Goal: Task Accomplishment & Management: Manage account settings

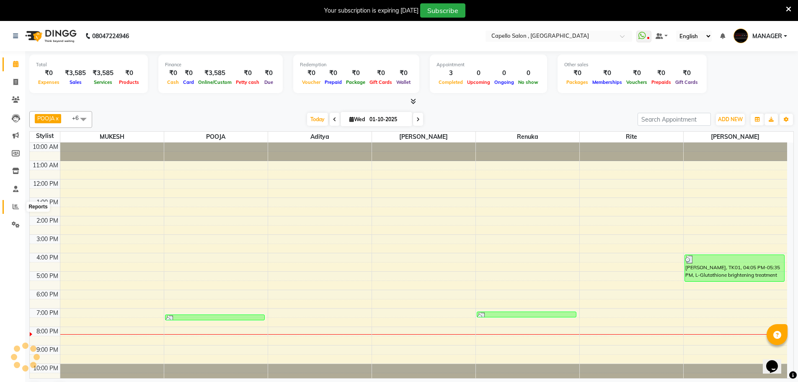
click at [17, 208] on icon at bounding box center [16, 206] width 6 height 6
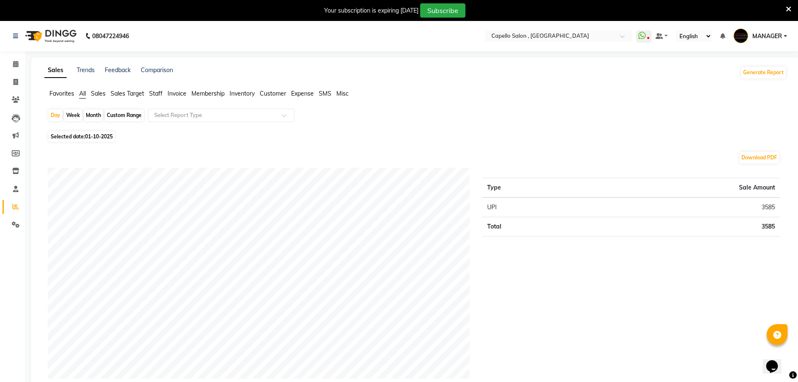
click at [97, 118] on div "Month" at bounding box center [93, 115] width 19 height 12
select select "10"
select select "2025"
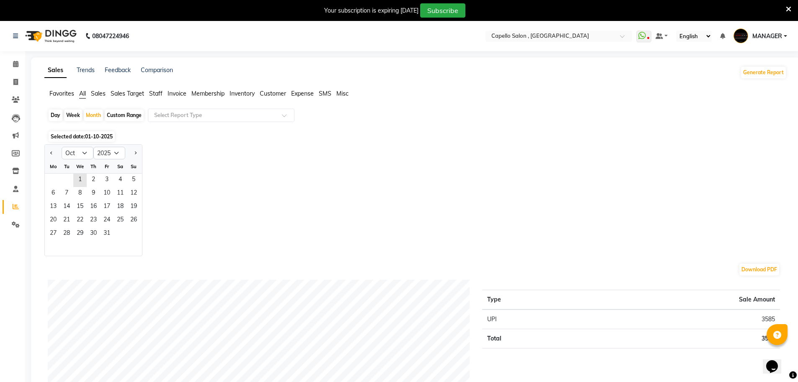
click at [116, 115] on div "Custom Range" at bounding box center [124, 115] width 39 height 12
select select "10"
select select "2025"
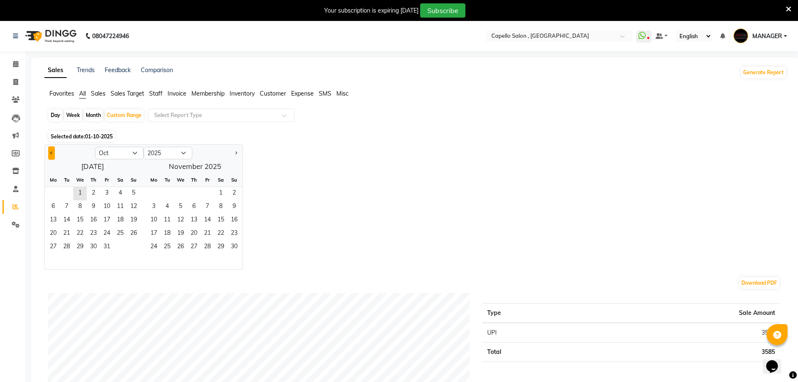
click at [50, 153] on button "Previous month" at bounding box center [51, 152] width 7 height 13
select select "9"
click at [295, 96] on span "Expense" at bounding box center [302, 94] width 23 height 8
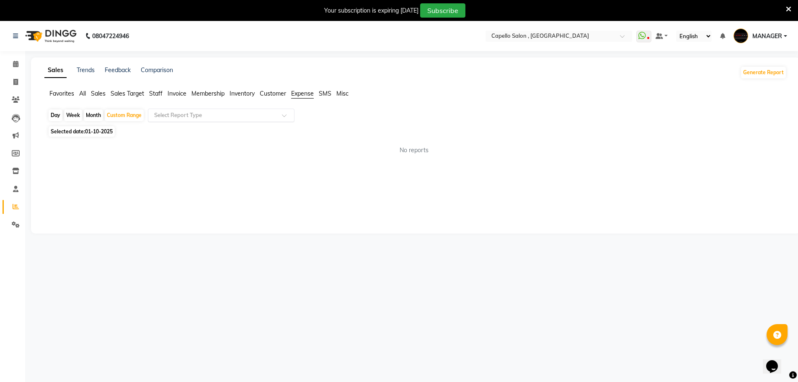
click at [233, 117] on input "text" at bounding box center [213, 115] width 121 height 8
click at [227, 127] on div "Expense by type" at bounding box center [221, 130] width 146 height 17
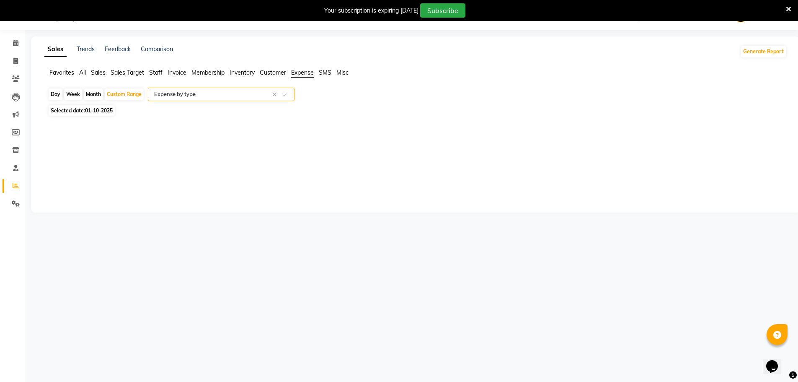
click at [214, 95] on input "text" at bounding box center [213, 94] width 121 height 8
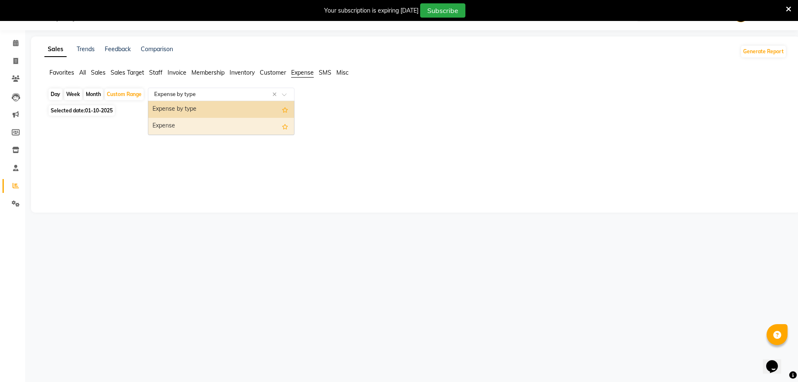
click at [207, 127] on div "Expense" at bounding box center [221, 126] width 146 height 17
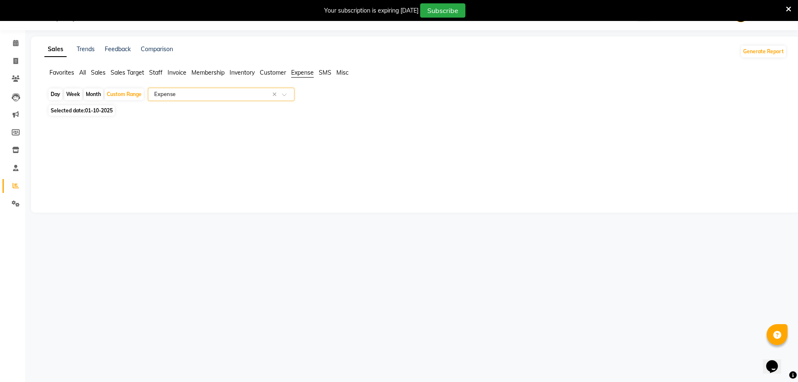
click at [98, 110] on span "01-10-2025" at bounding box center [99, 110] width 28 height 6
select select "10"
select select "2025"
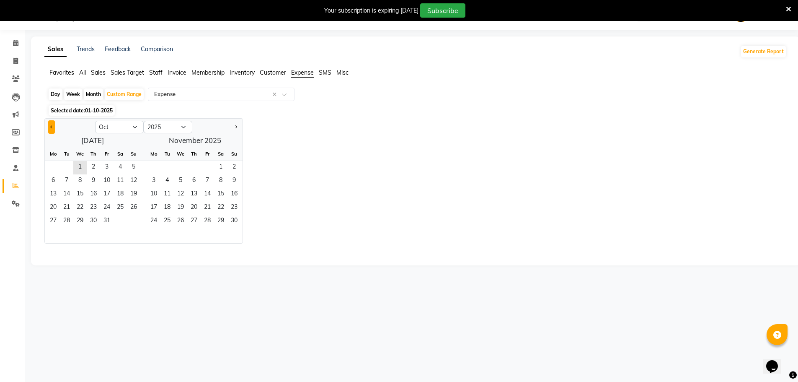
click at [49, 125] on button "Previous month" at bounding box center [51, 126] width 7 height 13
select select "9"
click at [55, 166] on span "1" at bounding box center [53, 167] width 13 height 13
click at [65, 220] on span "30" at bounding box center [66, 221] width 13 height 13
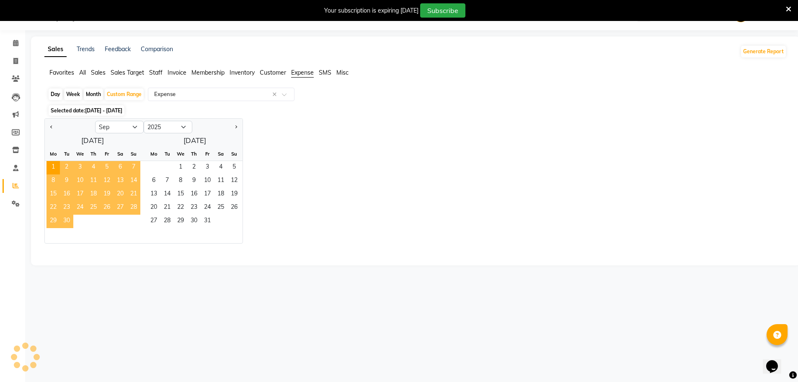
select select "full_report"
select select "csv"
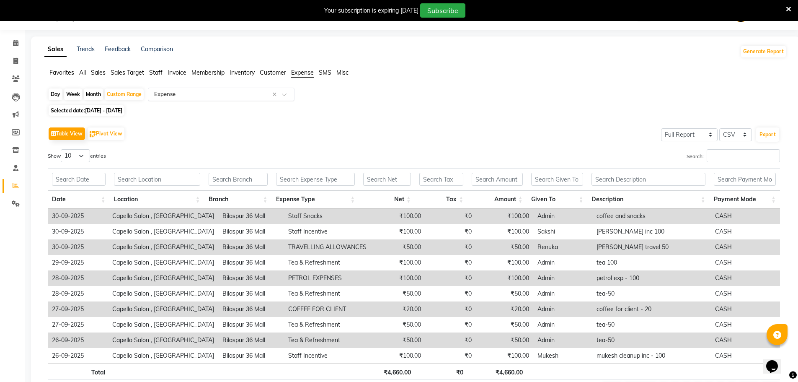
click at [186, 93] on input "text" at bounding box center [213, 94] width 121 height 8
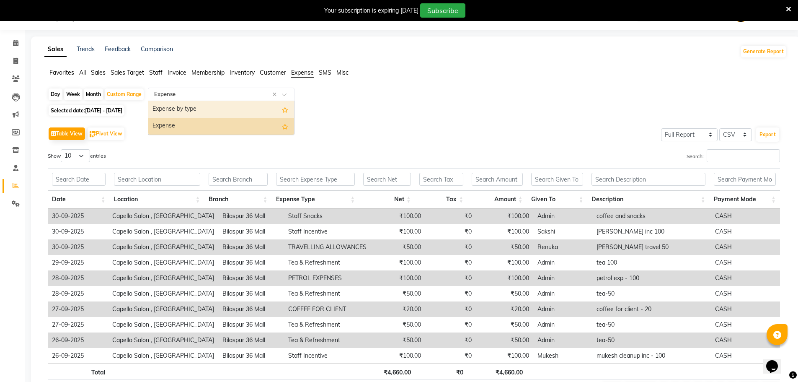
click at [186, 113] on div "Expense by type" at bounding box center [221, 109] width 146 height 17
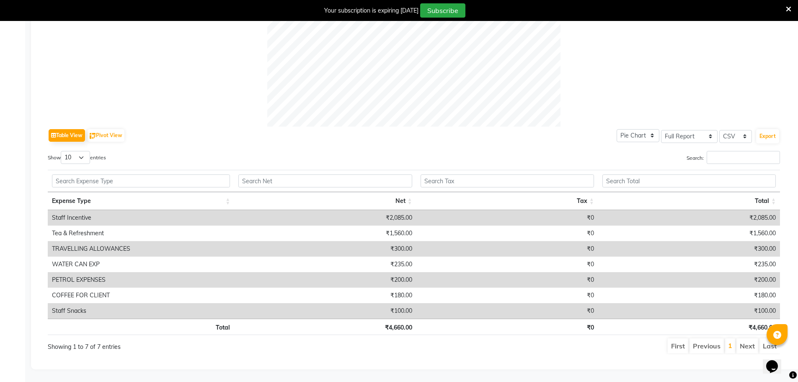
scroll to position [329, 0]
click at [186, 211] on td "Staff Incentive" at bounding box center [141, 218] width 186 height 16
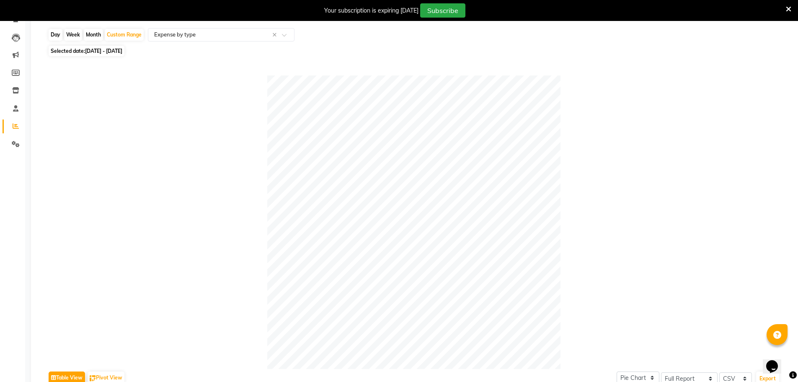
scroll to position [69, 0]
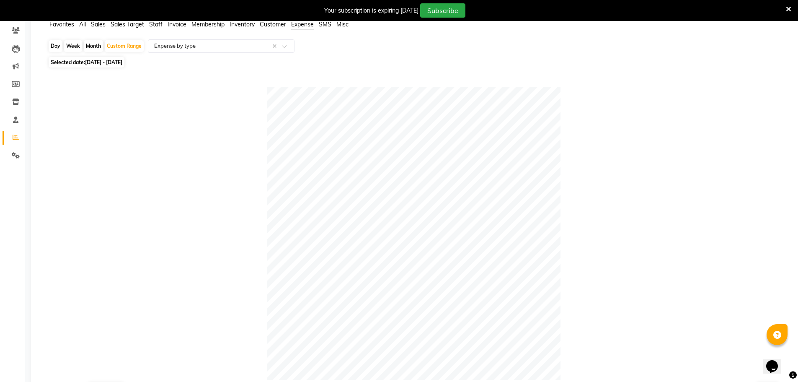
click at [58, 47] on div "Day" at bounding box center [56, 46] width 14 height 12
select select "9"
select select "2025"
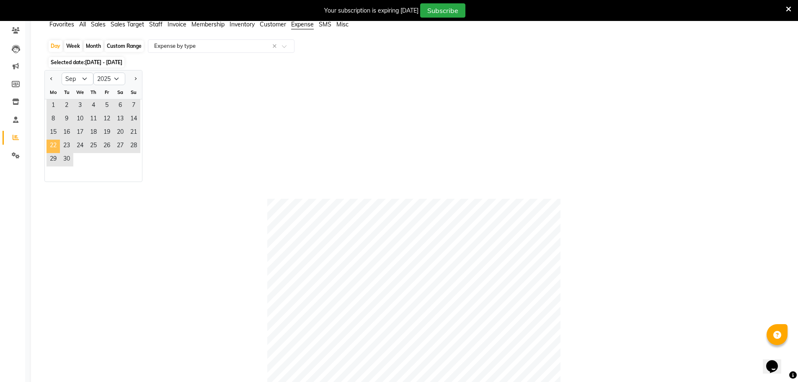
click at [53, 143] on span "22" at bounding box center [53, 146] width 13 height 13
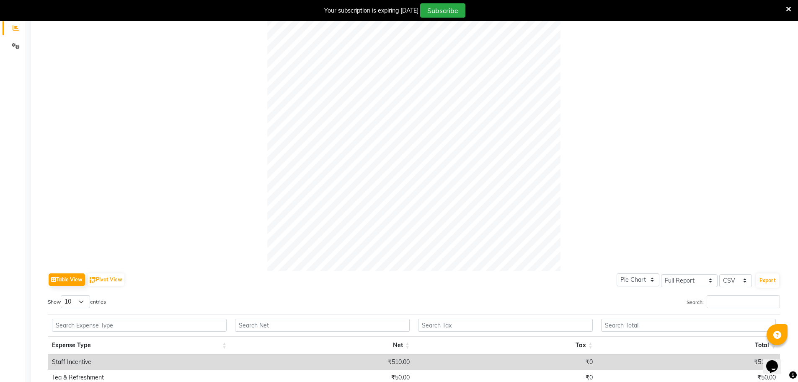
scroll to position [251, 0]
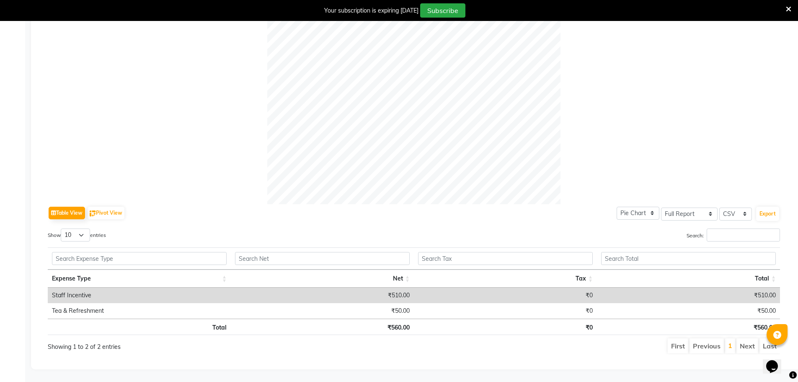
click at [264, 292] on td "₹510.00" at bounding box center [322, 295] width 183 height 16
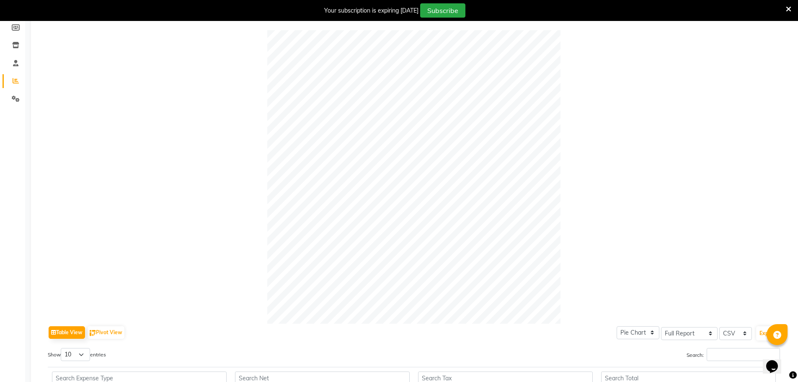
scroll to position [42, 0]
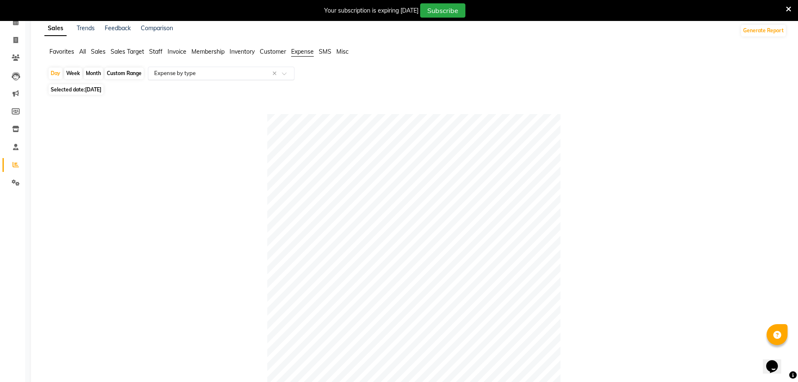
click at [186, 73] on input "text" at bounding box center [213, 73] width 121 height 8
click at [188, 90] on div "Expense by type" at bounding box center [221, 88] width 146 height 17
click at [188, 67] on div "Select Report Type × Expense by type ×" at bounding box center [221, 73] width 147 height 13
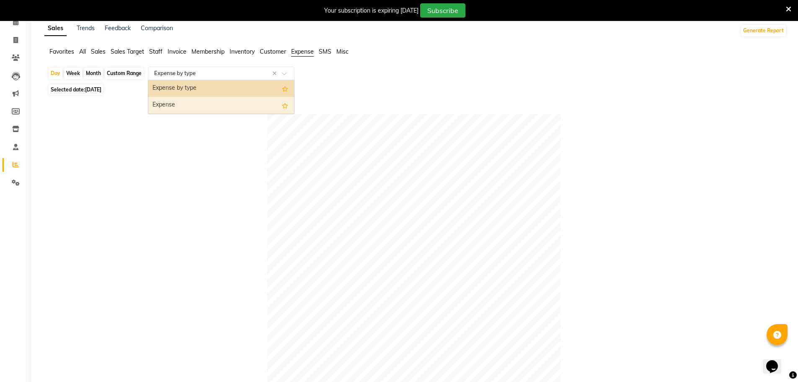
click at [189, 109] on div "Expense" at bounding box center [221, 105] width 146 height 17
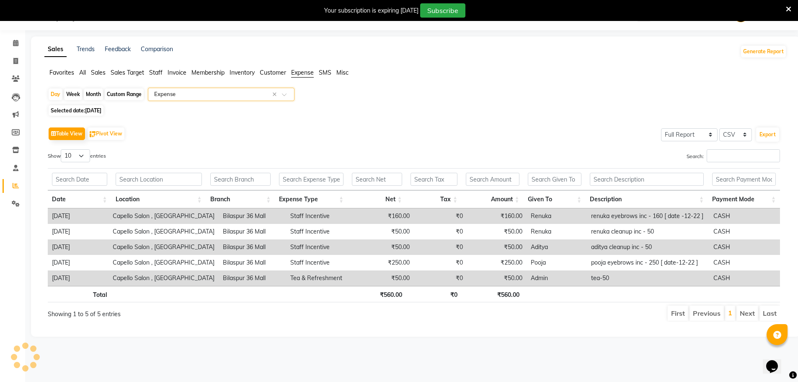
scroll to position [21, 0]
click at [219, 218] on td "Bilaspur 36 Mall" at bounding box center [252, 216] width 67 height 16
click at [53, 93] on div "Day" at bounding box center [56, 94] width 14 height 12
select select "9"
select select "2025"
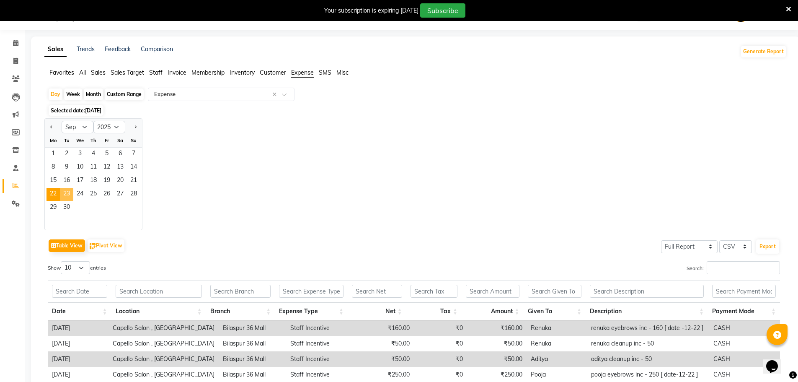
click at [69, 196] on span "23" at bounding box center [66, 194] width 13 height 13
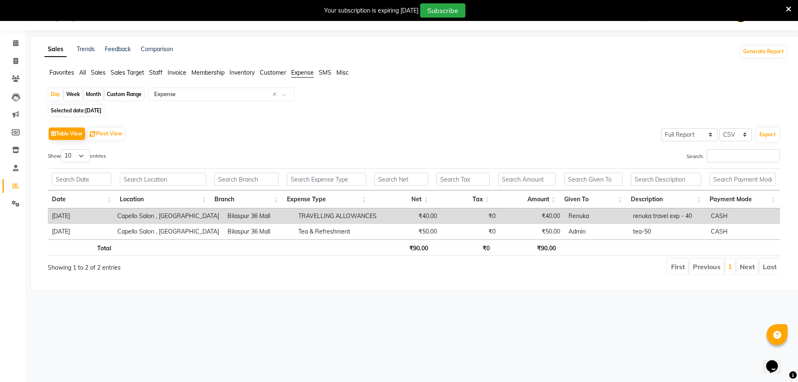
click at [90, 109] on span "[DATE]" at bounding box center [93, 110] width 16 height 6
select select "9"
select select "2025"
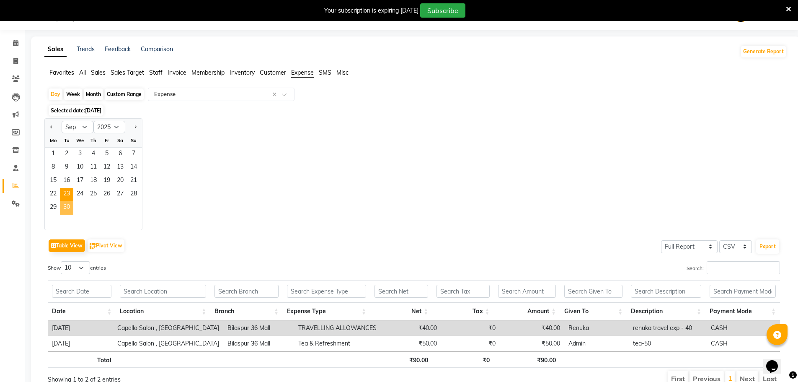
click at [67, 209] on span "30" at bounding box center [66, 207] width 13 height 13
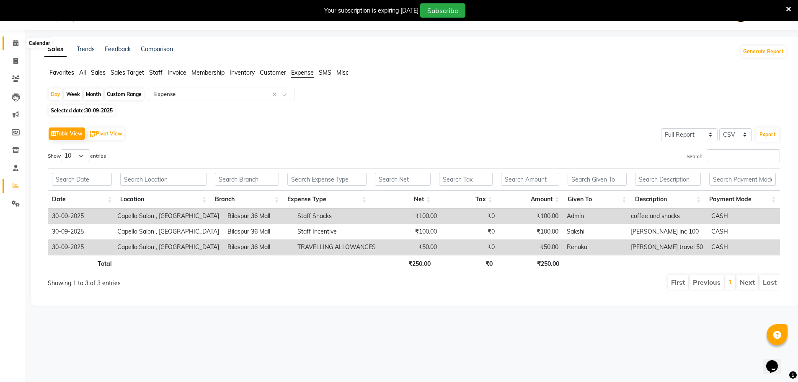
click at [11, 44] on span at bounding box center [15, 44] width 15 height 10
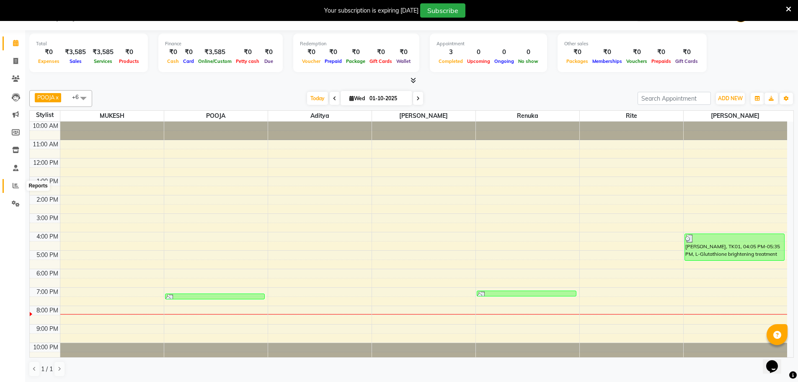
click at [17, 187] on icon at bounding box center [16, 185] width 6 height 6
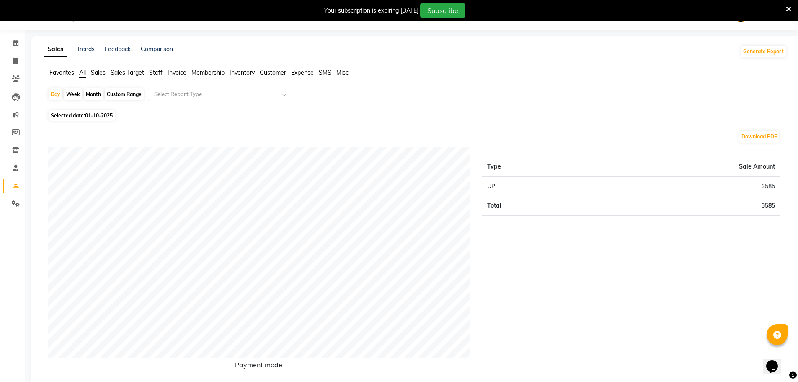
click at [89, 95] on div "Month" at bounding box center [93, 94] width 19 height 12
select select "10"
select select "2025"
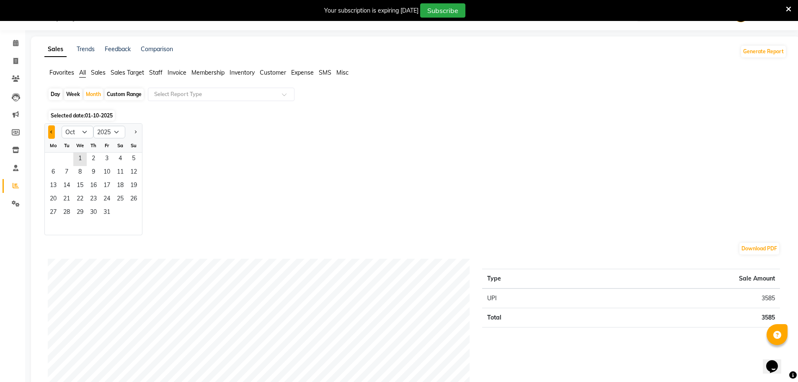
click at [53, 135] on button "Previous month" at bounding box center [51, 131] width 7 height 13
select select "9"
click at [121, 96] on div "Custom Range" at bounding box center [124, 94] width 39 height 12
select select "10"
select select "2025"
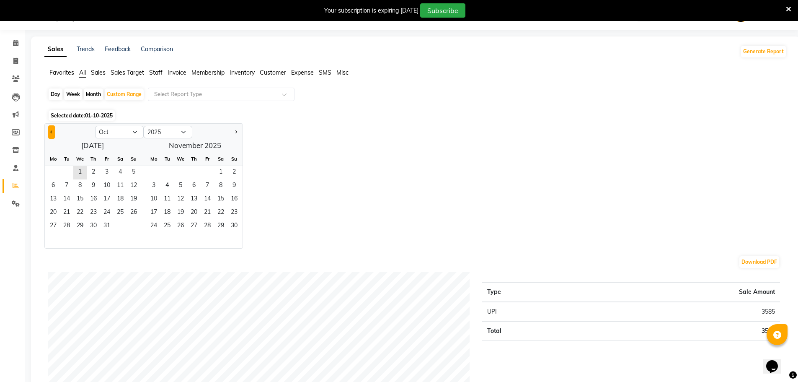
click at [49, 132] on button "Previous month" at bounding box center [51, 131] width 7 height 13
select select "9"
click at [67, 210] on span "23" at bounding box center [66, 212] width 13 height 13
click at [68, 225] on span "30" at bounding box center [66, 226] width 13 height 13
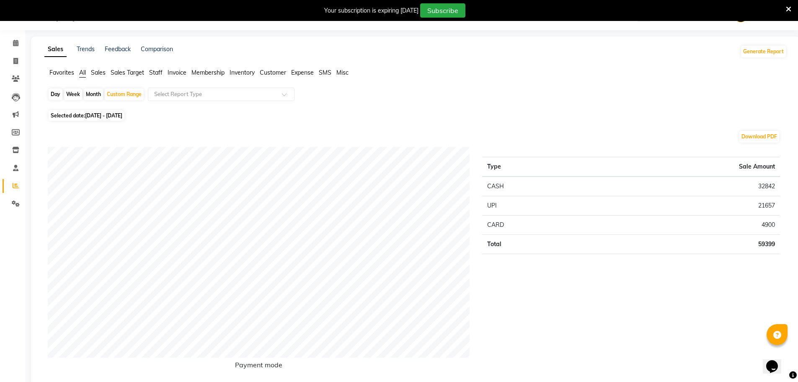
click at [152, 74] on span "Staff" at bounding box center [155, 73] width 13 height 8
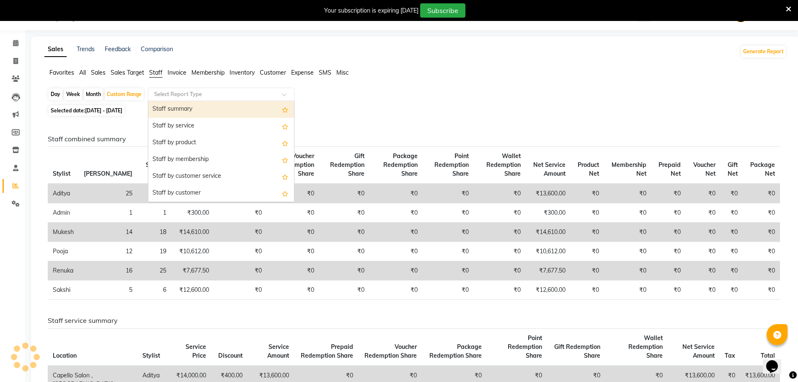
click at [164, 93] on input "text" at bounding box center [213, 94] width 121 height 8
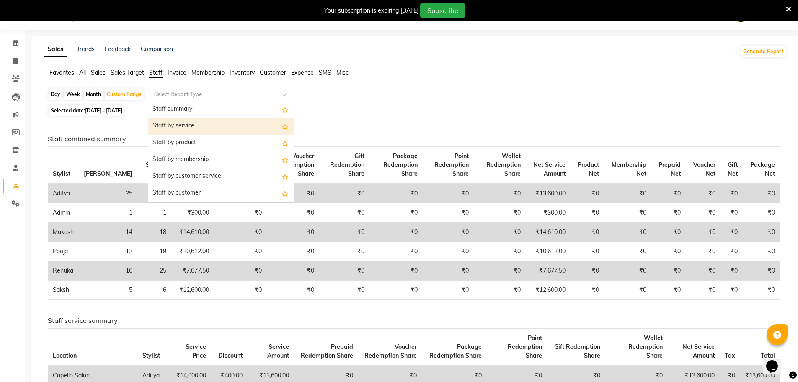
click at [172, 129] on div "Staff by service" at bounding box center [221, 126] width 146 height 17
select select "full_report"
select select "csv"
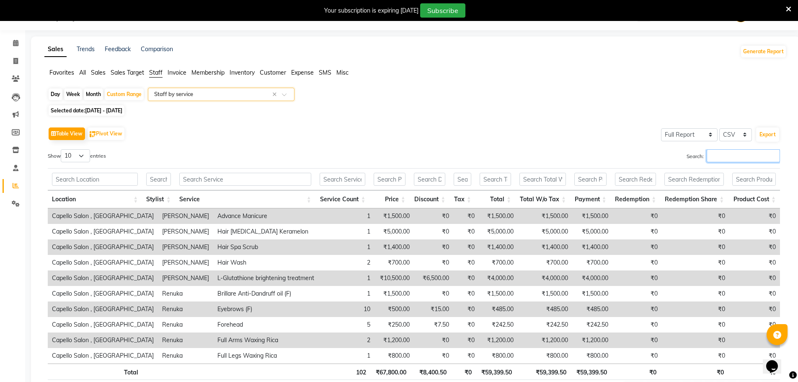
click at [708, 154] on input "Search:" at bounding box center [743, 155] width 73 height 13
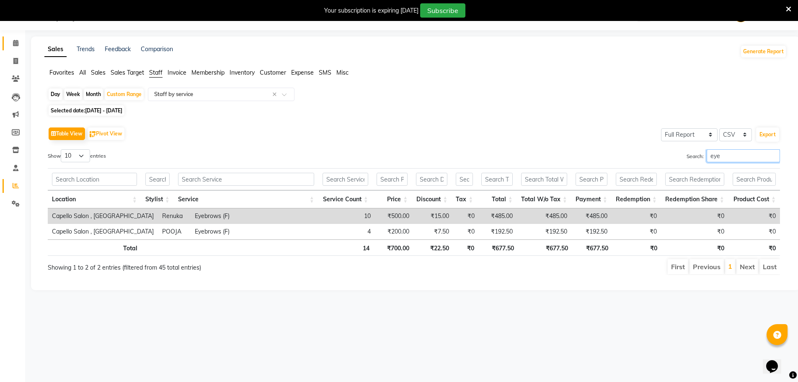
type input "eye"
drag, startPoint x: 13, startPoint y: 49, endPoint x: 12, endPoint y: 62, distance: 12.6
click at [13, 49] on link "Calendar" at bounding box center [13, 43] width 20 height 14
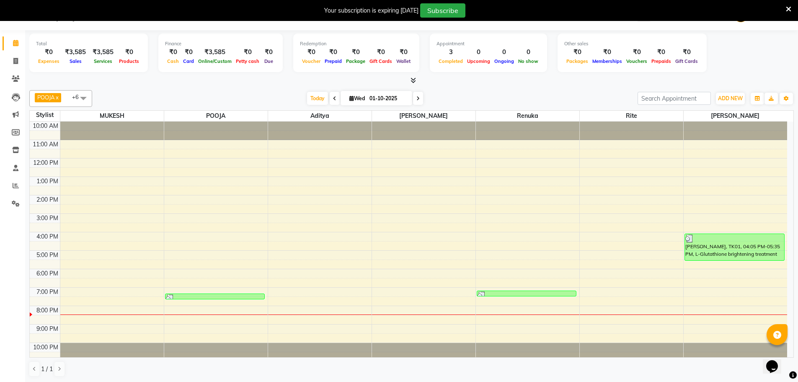
click at [16, 70] on li "Invoice" at bounding box center [12, 61] width 25 height 18
click at [17, 67] on link "Invoice" at bounding box center [13, 61] width 20 height 14
select select "service"
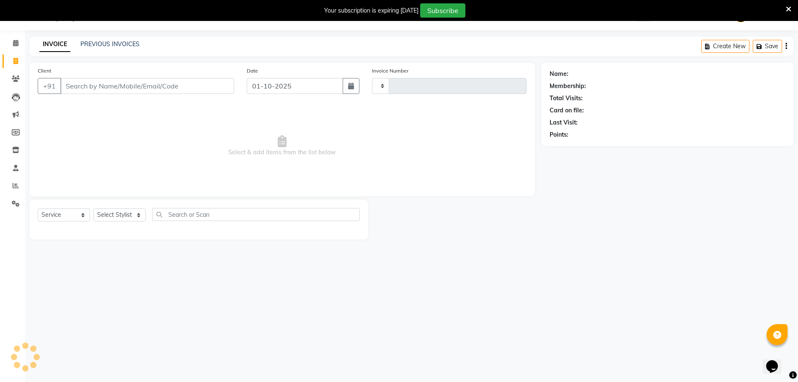
type input "1728"
select select "831"
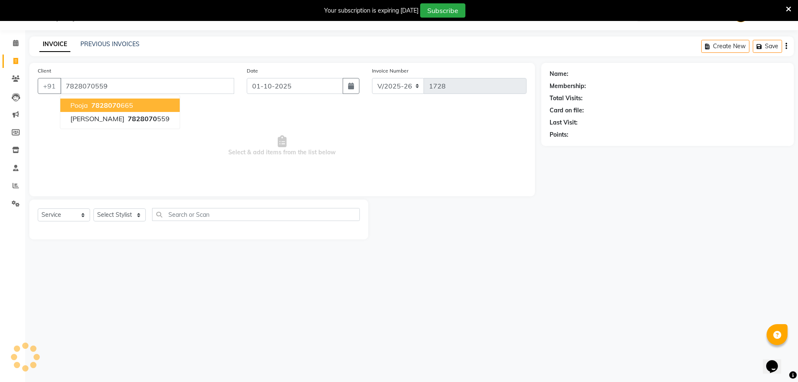
type input "7828070559"
select select "1: Object"
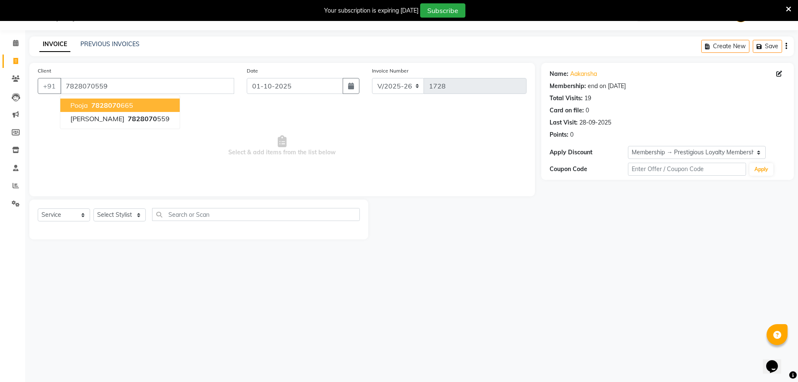
click at [272, 134] on span "Select & add items from the list below" at bounding box center [282, 146] width 489 height 84
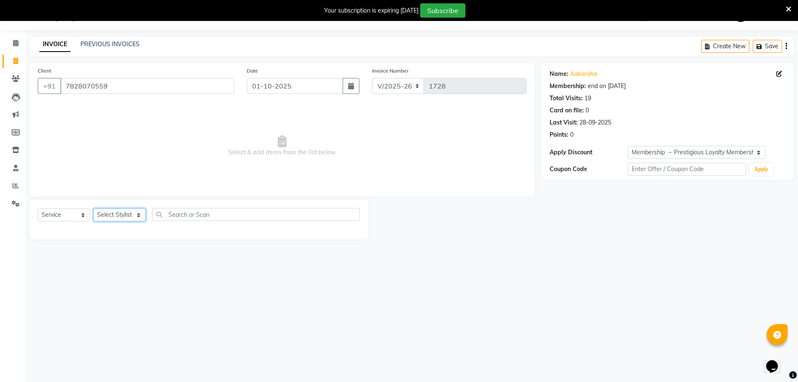
click at [129, 213] on select "Select Stylist [PERSON_NAME] [PERSON_NAME] GEETA [PERSON_NAME] KIRAN MANAGER [P…" at bounding box center [119, 214] width 52 height 13
select select "83796"
click at [93, 208] on select "Select Stylist [PERSON_NAME] [PERSON_NAME] GEETA [PERSON_NAME] KIRAN MANAGER [P…" at bounding box center [119, 214] width 52 height 13
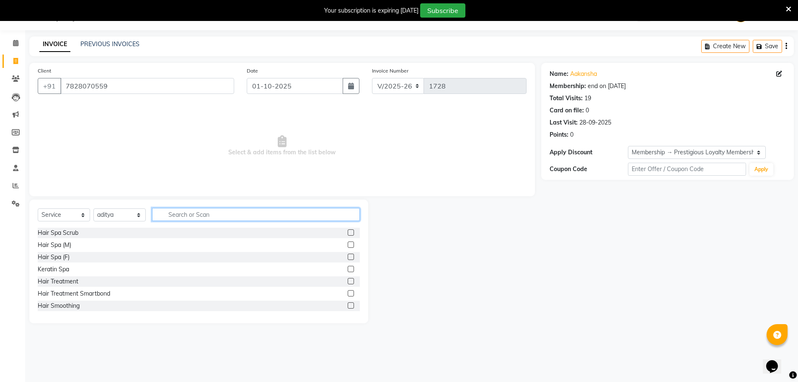
click at [188, 212] on input "text" at bounding box center [256, 214] width 208 height 13
type input "colo"
click at [348, 232] on label at bounding box center [351, 232] width 6 height 6
click at [348, 232] on input "checkbox" at bounding box center [350, 232] width 5 height 5
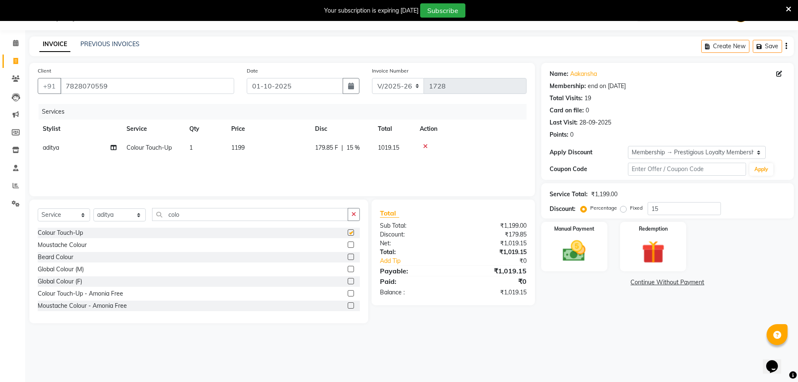
checkbox input "false"
click at [270, 142] on td "1199" at bounding box center [268, 147] width 84 height 19
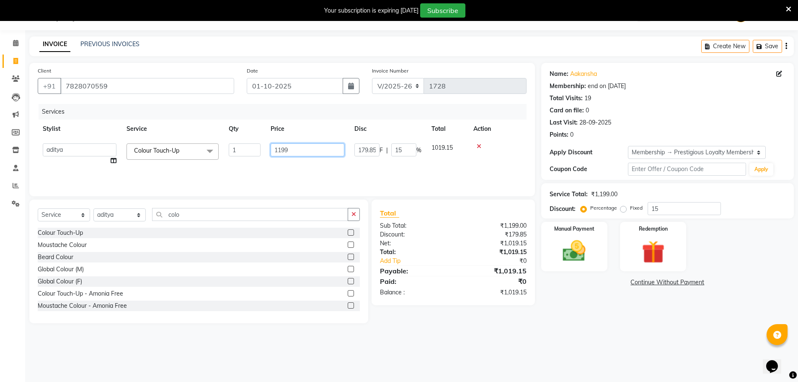
drag, startPoint x: 299, startPoint y: 150, endPoint x: 257, endPoint y: 154, distance: 42.1
click at [257, 154] on tr "aditya ADMIN akash [PERSON_NAME] GEETA [PERSON_NAME] KIRAN MANAGER MUKESH PANKA…" at bounding box center [282, 154] width 489 height 32
type input "1300"
click at [258, 164] on div "Services Stylist Service Qty Price Disc Total Action aditya ADMIN akash [PERSON…" at bounding box center [282, 146] width 489 height 84
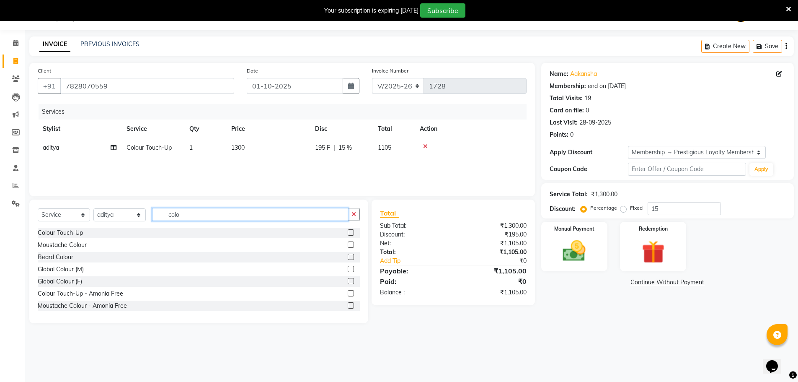
click at [209, 217] on input "colo" at bounding box center [250, 214] width 196 height 13
click at [261, 139] on td "1300" at bounding box center [268, 147] width 84 height 19
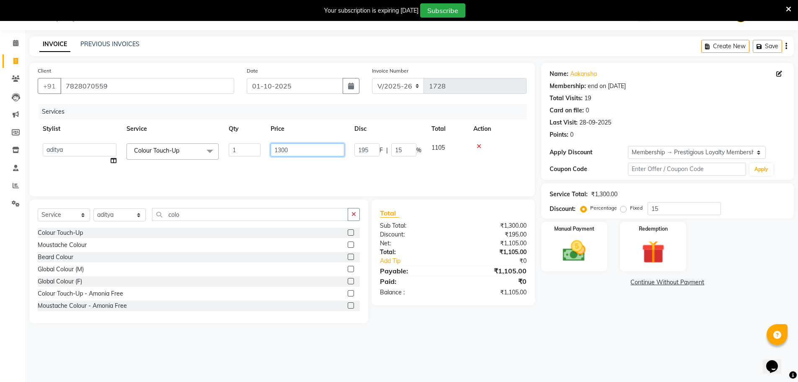
drag, startPoint x: 296, startPoint y: 148, endPoint x: 259, endPoint y: 153, distance: 37.2
click at [254, 158] on tr "aditya ADMIN akash [PERSON_NAME] GEETA [PERSON_NAME] KIRAN MANAGER MUKESH PANKA…" at bounding box center [282, 154] width 489 height 32
type input "1000"
click at [265, 176] on div "Services Stylist Service Qty Price Disc Total Action aditya ADMIN akash [PERSON…" at bounding box center [282, 146] width 489 height 84
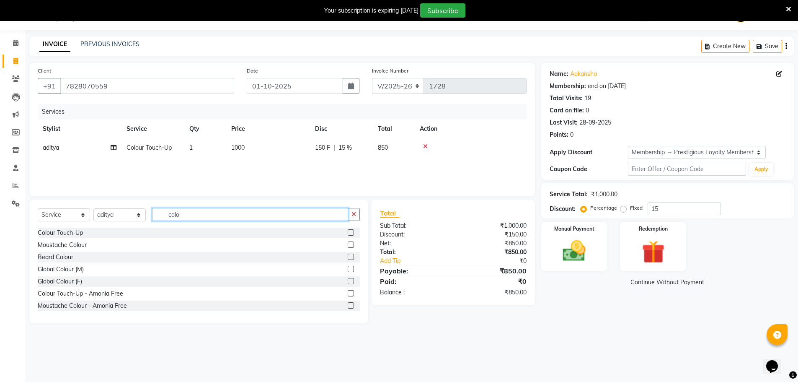
drag, startPoint x: 209, startPoint y: 218, endPoint x: 150, endPoint y: 218, distance: 59.1
click at [150, 218] on div "Select Service Product Membership Package Voucher Prepaid Gift Card Select Styl…" at bounding box center [199, 218] width 322 height 20
type input "cut"
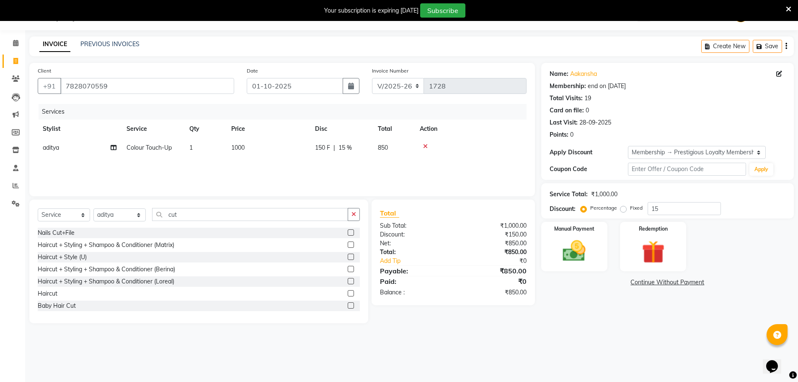
click at [348, 293] on label at bounding box center [351, 293] width 6 height 6
click at [348, 293] on input "checkbox" at bounding box center [350, 293] width 5 height 5
checkbox input "false"
click at [271, 172] on td "399" at bounding box center [268, 166] width 84 height 19
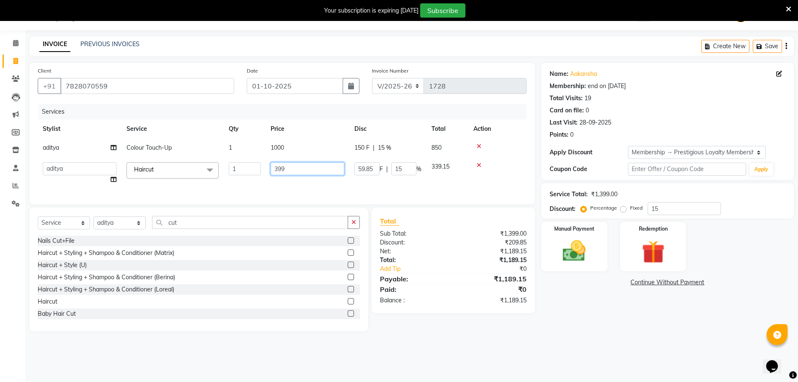
drag, startPoint x: 292, startPoint y: 169, endPoint x: 261, endPoint y: 166, distance: 31.6
click at [258, 170] on tr "aditya ADMIN akash [PERSON_NAME] GEETA [PERSON_NAME] KIRAN MANAGER MUKESH PANKA…" at bounding box center [282, 173] width 489 height 32
type input "300"
click at [256, 186] on div "Services Stylist Service Qty Price Disc Total Action aditya Colour Touch-Up 1 1…" at bounding box center [282, 150] width 489 height 92
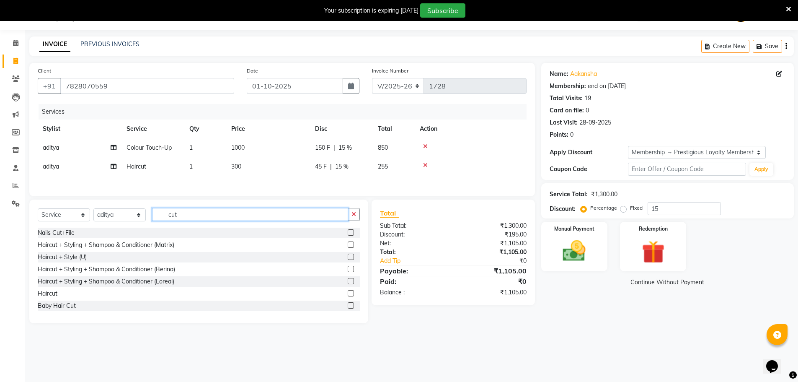
drag, startPoint x: 199, startPoint y: 218, endPoint x: 167, endPoint y: 217, distance: 32.3
click at [168, 217] on input "cut" at bounding box center [250, 214] width 196 height 13
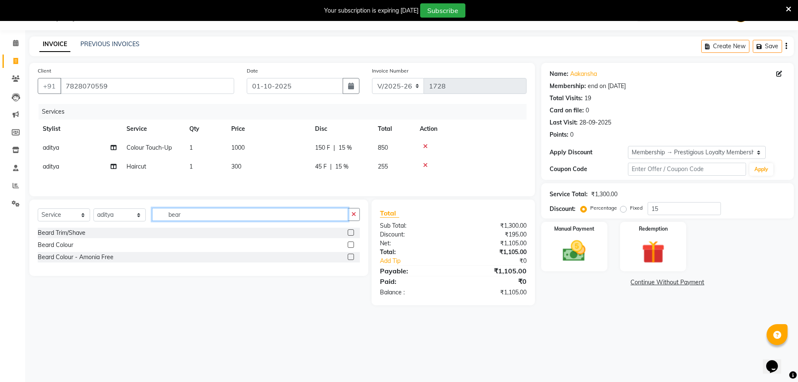
type input "bear"
click at [350, 235] on label at bounding box center [351, 232] width 6 height 6
click at [350, 235] on input "checkbox" at bounding box center [350, 232] width 5 height 5
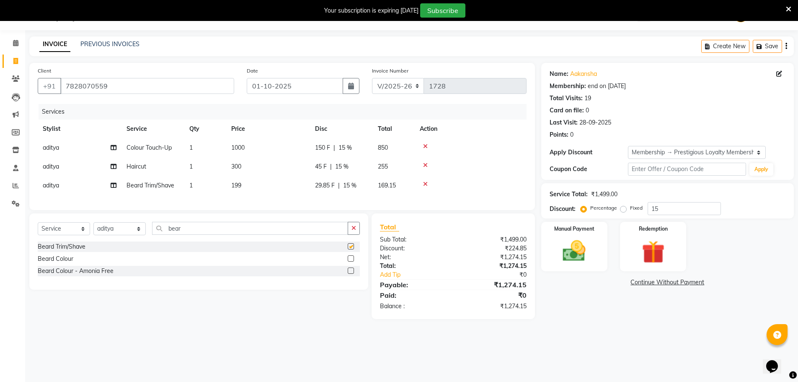
checkbox input "false"
click at [425, 185] on icon at bounding box center [425, 184] width 5 height 6
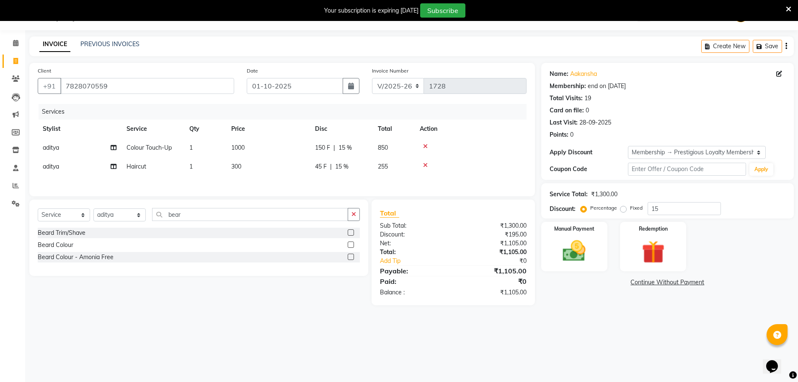
click at [270, 142] on td "1000" at bounding box center [268, 147] width 84 height 19
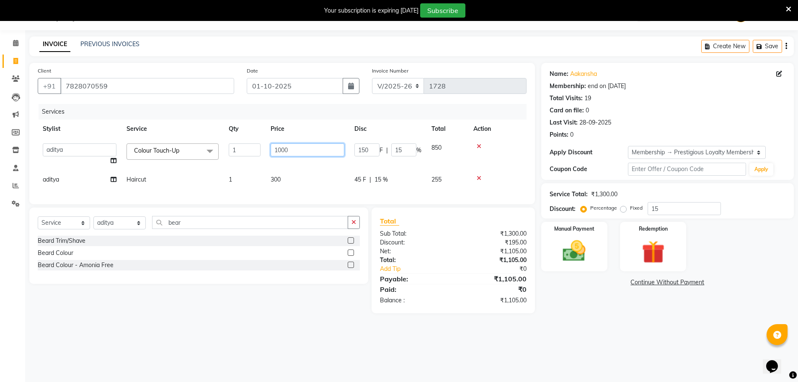
drag, startPoint x: 304, startPoint y: 153, endPoint x: 262, endPoint y: 151, distance: 41.5
click at [262, 151] on tr "aditya ADMIN akash [PERSON_NAME] GEETA [PERSON_NAME] KIRAN MANAGER MUKESH PANKA…" at bounding box center [282, 154] width 489 height 32
type input "1200"
click at [329, 177] on div "Services Stylist Service Qty Price Disc Total Action aditya ADMIN akash [PERSON…" at bounding box center [282, 150] width 489 height 92
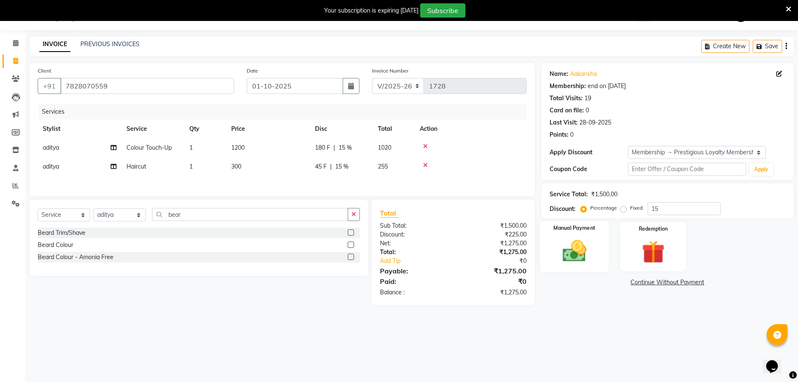
click at [561, 255] on img at bounding box center [574, 250] width 39 height 27
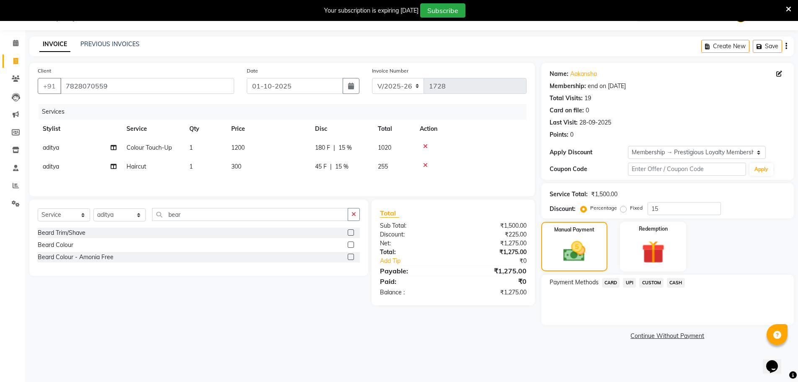
click at [681, 284] on span "CASH" at bounding box center [676, 283] width 18 height 10
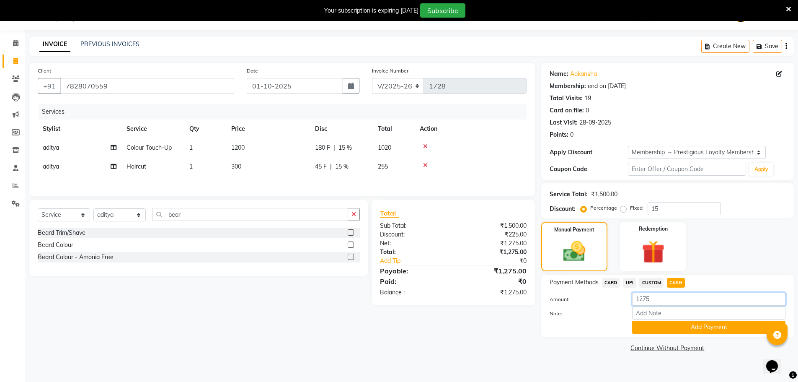
drag, startPoint x: 669, startPoint y: 302, endPoint x: 628, endPoint y: 307, distance: 41.3
click at [628, 307] on div "Amount: 1275 Note: Add Payment" at bounding box center [668, 312] width 236 height 41
type input "1000"
click at [656, 326] on button "Add Payment" at bounding box center [708, 327] width 153 height 13
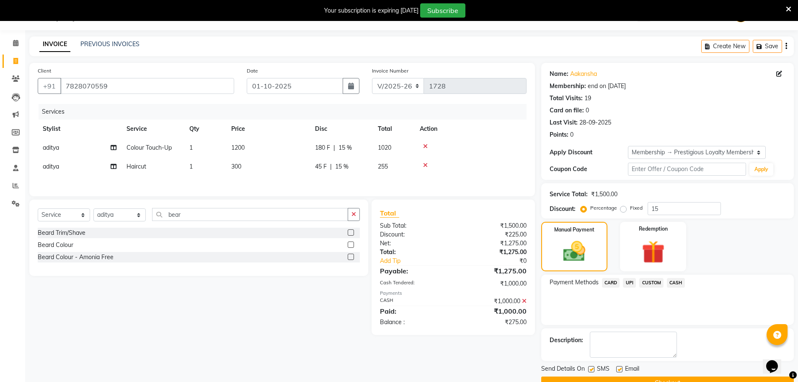
click at [631, 282] on span "UPI" at bounding box center [629, 283] width 13 height 10
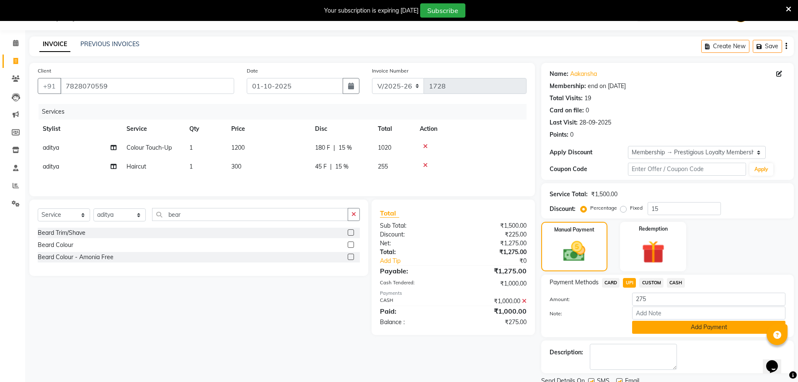
click at [652, 326] on button "Add Payment" at bounding box center [708, 327] width 153 height 13
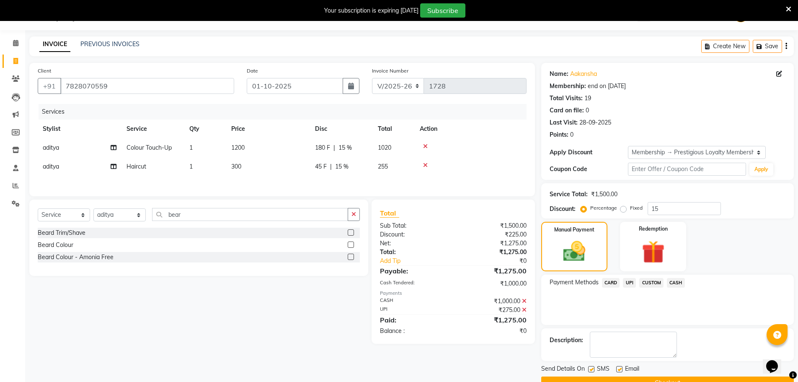
scroll to position [41, 0]
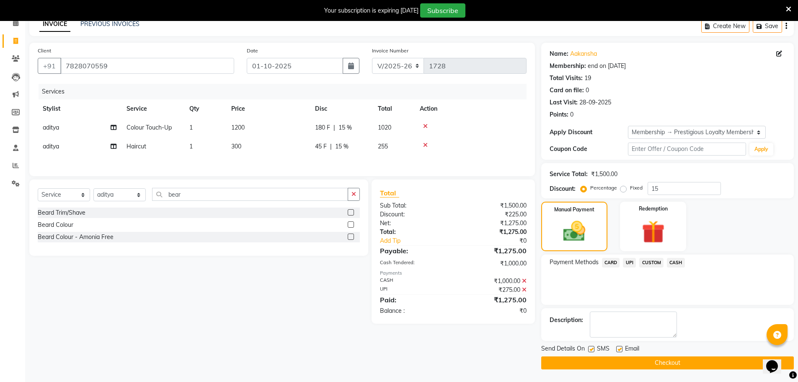
click at [697, 361] on button "Checkout" at bounding box center [667, 362] width 253 height 13
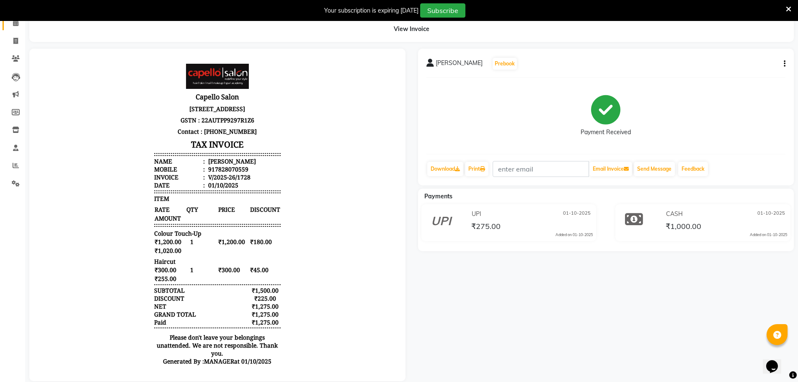
drag, startPoint x: 13, startPoint y: 28, endPoint x: 17, endPoint y: 37, distance: 9.4
click at [13, 28] on link "Calendar" at bounding box center [13, 23] width 20 height 14
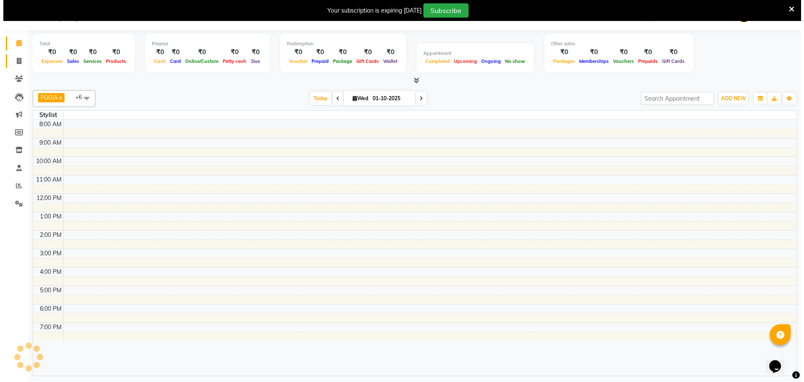
scroll to position [21, 0]
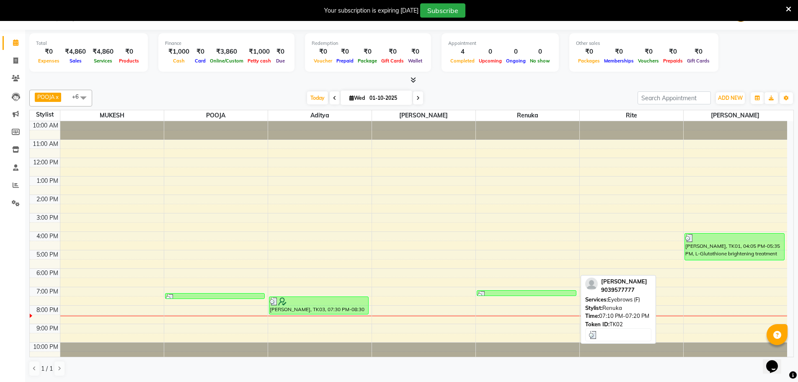
click at [509, 291] on div at bounding box center [527, 295] width 98 height 8
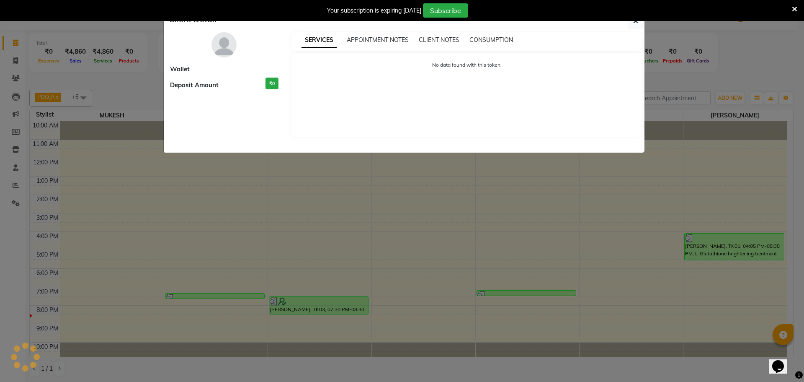
select select "3"
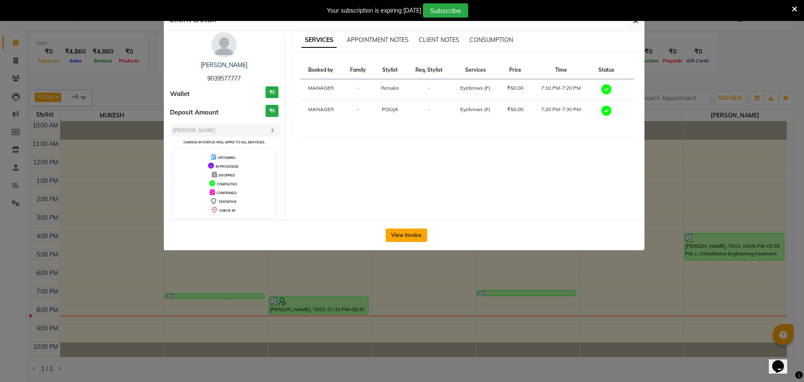
click at [404, 230] on button "View Invoice" at bounding box center [406, 234] width 41 height 13
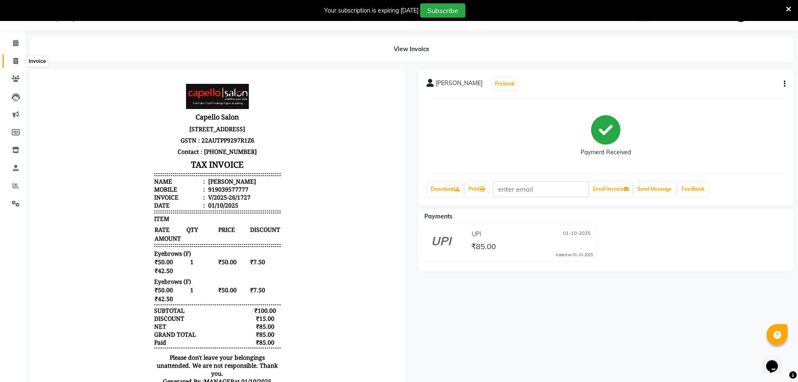
click at [16, 59] on icon at bounding box center [15, 61] width 5 height 6
select select "service"
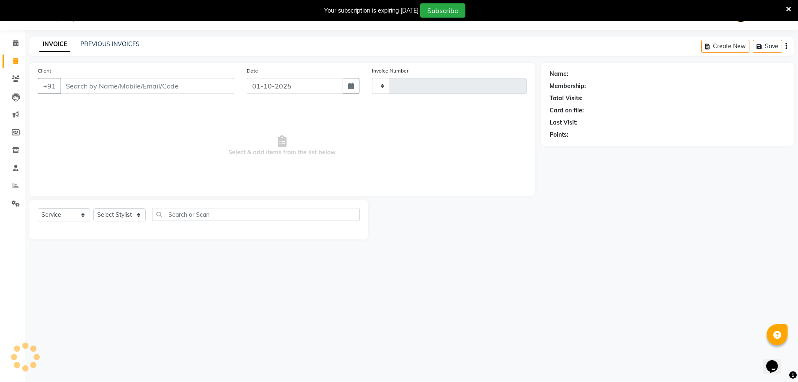
type input "1729"
select select "831"
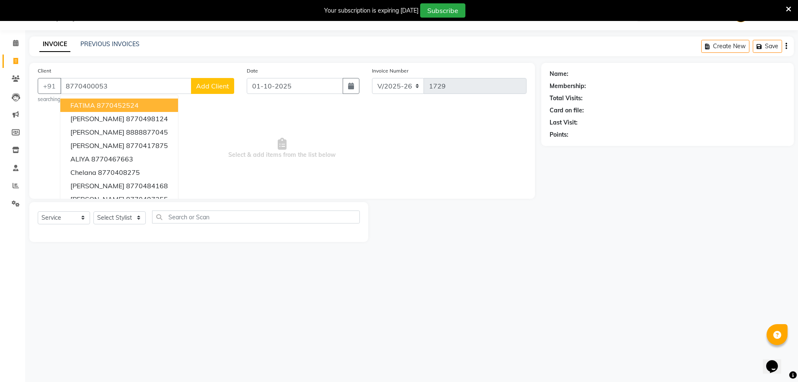
type input "8770400053"
click at [280, 127] on span "Select & add items from the list below" at bounding box center [282, 148] width 489 height 84
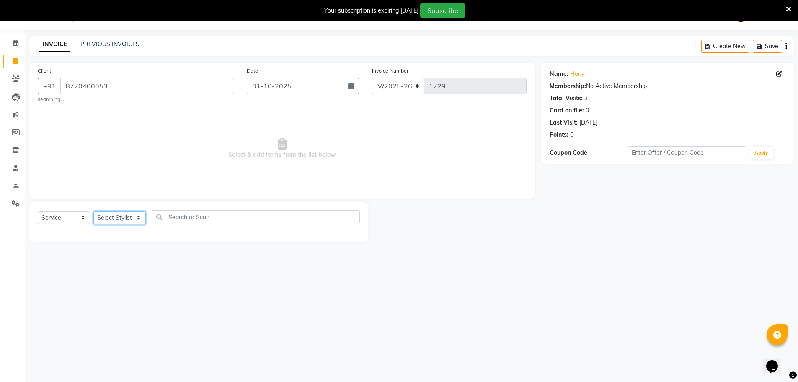
click at [110, 218] on select "Select Stylist [PERSON_NAME] [PERSON_NAME] GEETA [PERSON_NAME] KIRAN MANAGER [P…" at bounding box center [119, 217] width 52 height 13
select select "72539"
click at [93, 211] on select "Select Stylist [PERSON_NAME] [PERSON_NAME] GEETA [PERSON_NAME] KIRAN MANAGER [P…" at bounding box center [119, 217] width 52 height 13
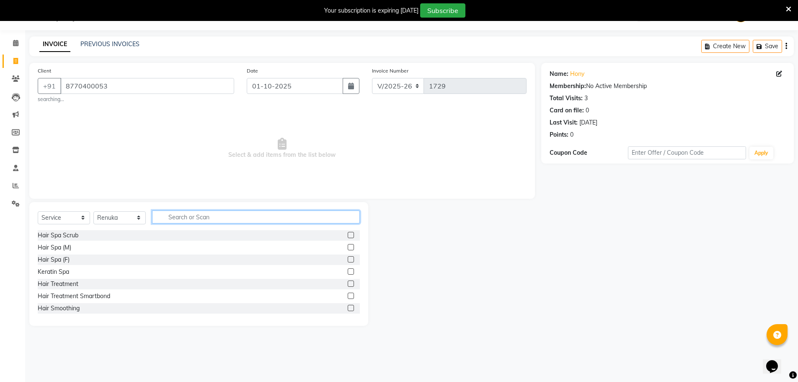
click at [189, 214] on input "text" at bounding box center [256, 216] width 208 height 13
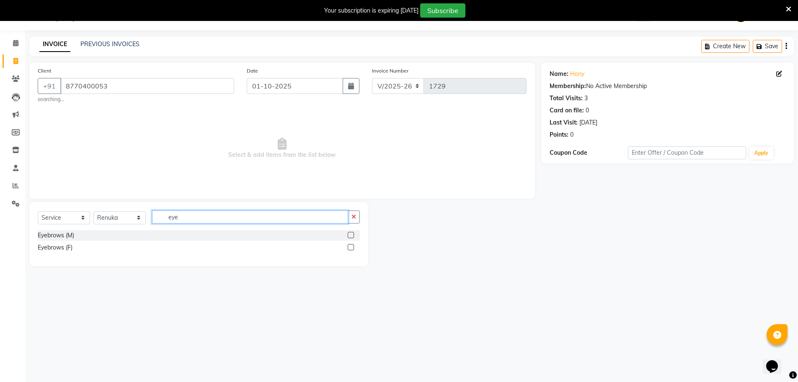
type input "eye"
click at [349, 246] on label at bounding box center [351, 247] width 6 height 6
click at [349, 246] on input "checkbox" at bounding box center [350, 247] width 5 height 5
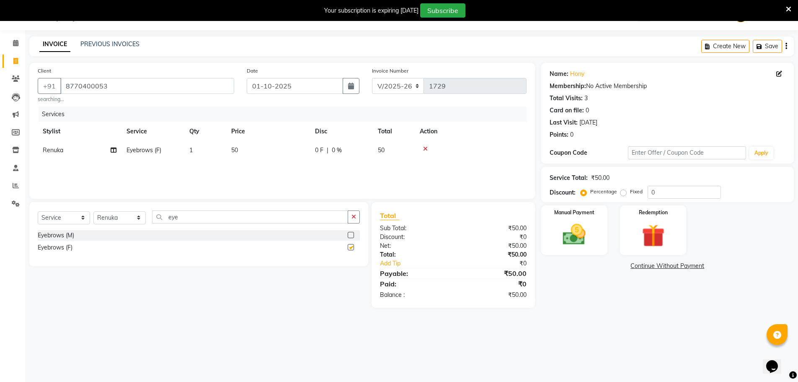
checkbox input "false"
drag, startPoint x: 234, startPoint y: 218, endPoint x: 132, endPoint y: 222, distance: 101.5
click at [132, 222] on div "Select Service Product Membership Package Voucher Prepaid Gift Card Select Styl…" at bounding box center [199, 220] width 322 height 20
type input "for"
click at [349, 235] on label at bounding box center [351, 235] width 6 height 6
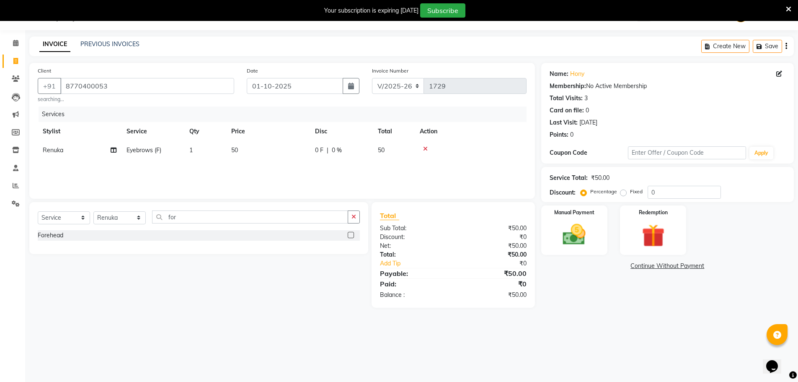
click at [349, 235] on input "checkbox" at bounding box center [350, 235] width 5 height 5
checkbox input "false"
click at [587, 251] on div "Manual Payment" at bounding box center [574, 230] width 69 height 52
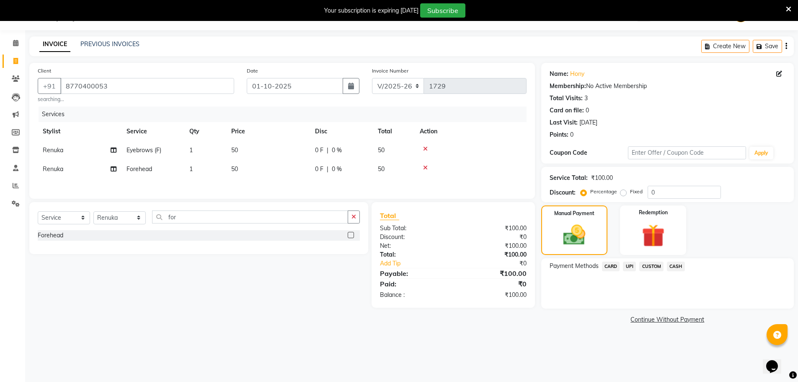
click at [634, 267] on span "UPI" at bounding box center [629, 266] width 13 height 10
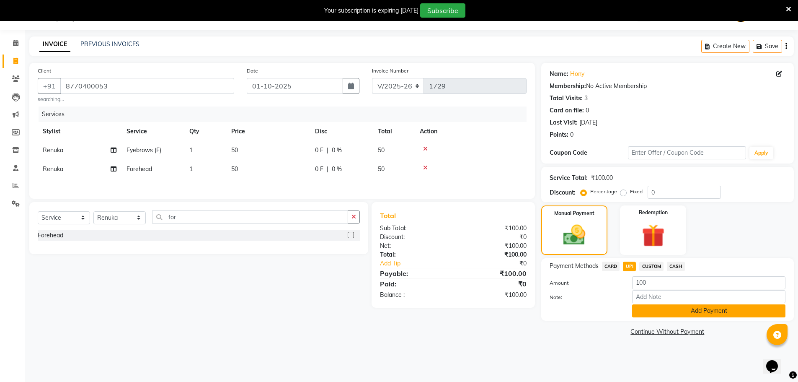
click at [652, 308] on button "Add Payment" at bounding box center [708, 310] width 153 height 13
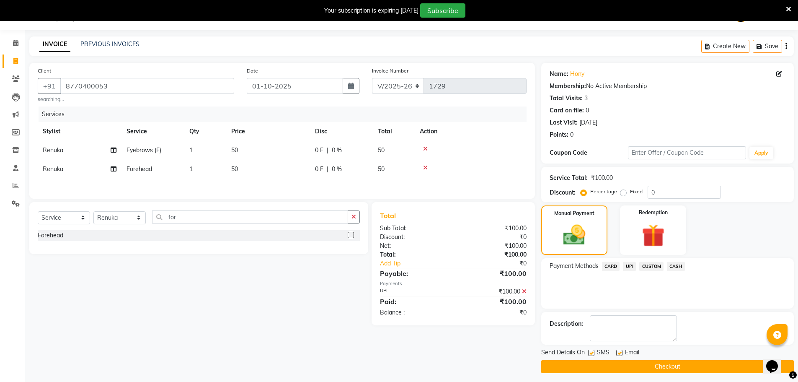
scroll to position [25, 0]
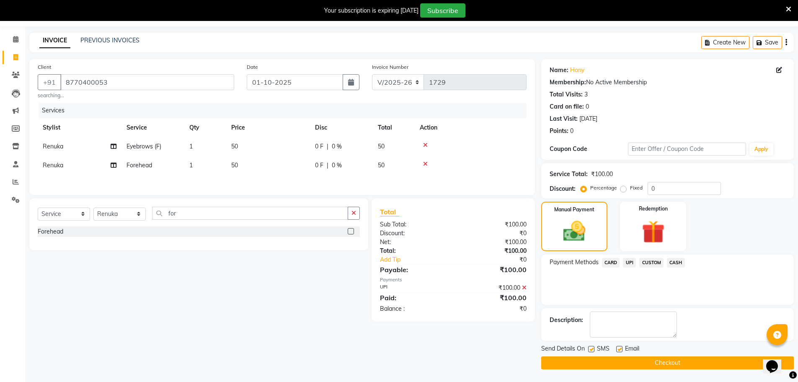
click at [697, 367] on button "Checkout" at bounding box center [667, 362] width 253 height 13
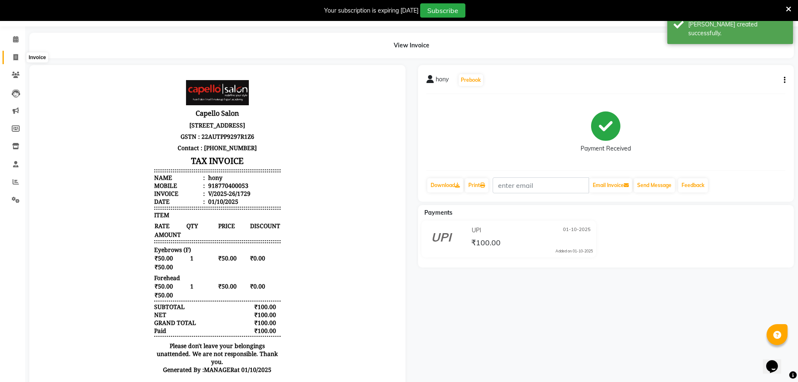
click at [12, 58] on span at bounding box center [15, 58] width 15 height 10
select select "service"
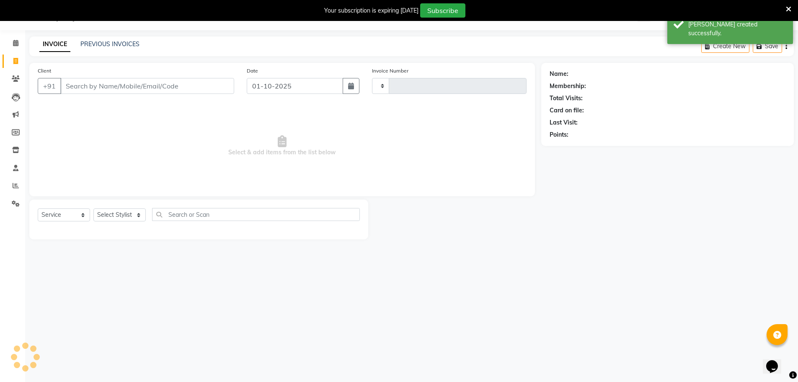
scroll to position [21, 0]
type input "1730"
select select "831"
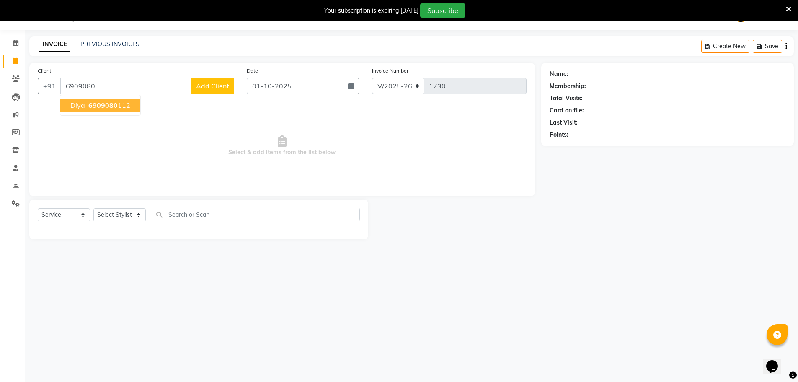
click at [90, 109] on span "6909080" at bounding box center [102, 105] width 29 height 8
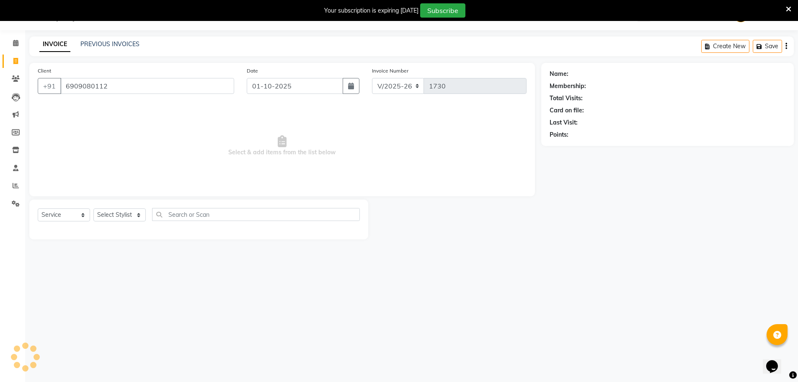
type input "6909080112"
click at [105, 217] on select "Select Stylist [PERSON_NAME] [PERSON_NAME] GEETA [PERSON_NAME] KIRAN MANAGER [P…" at bounding box center [119, 214] width 52 height 13
select select "72539"
click at [93, 208] on select "Select Stylist [PERSON_NAME] [PERSON_NAME] GEETA [PERSON_NAME] KIRAN MANAGER [P…" at bounding box center [119, 214] width 52 height 13
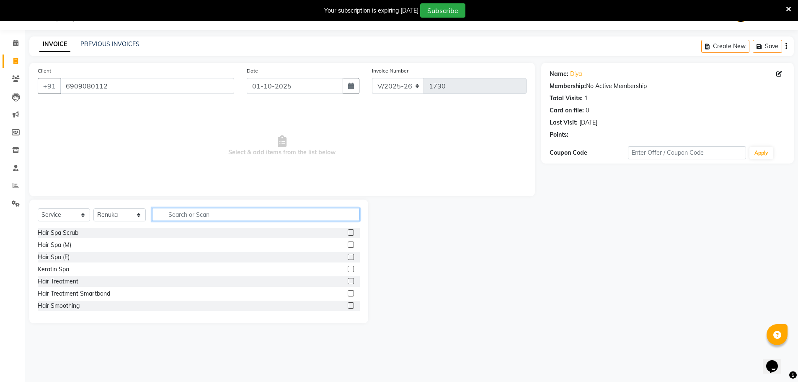
click at [171, 211] on input "text" at bounding box center [256, 214] width 208 height 13
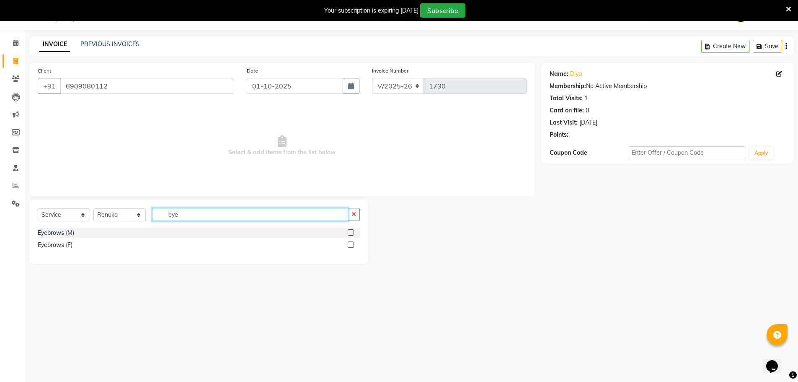
type input "eye"
click at [352, 246] on label at bounding box center [351, 244] width 6 height 6
click at [352, 246] on input "checkbox" at bounding box center [350, 244] width 5 height 5
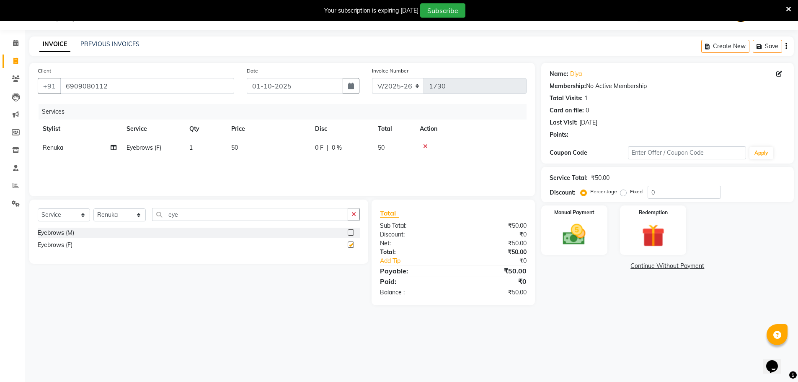
checkbox input "false"
click at [597, 254] on div "Manual Payment" at bounding box center [574, 230] width 69 height 52
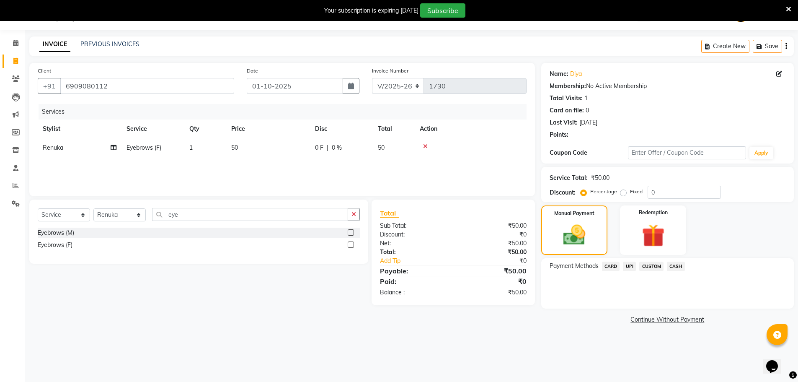
click at [630, 267] on span "UPI" at bounding box center [629, 266] width 13 height 10
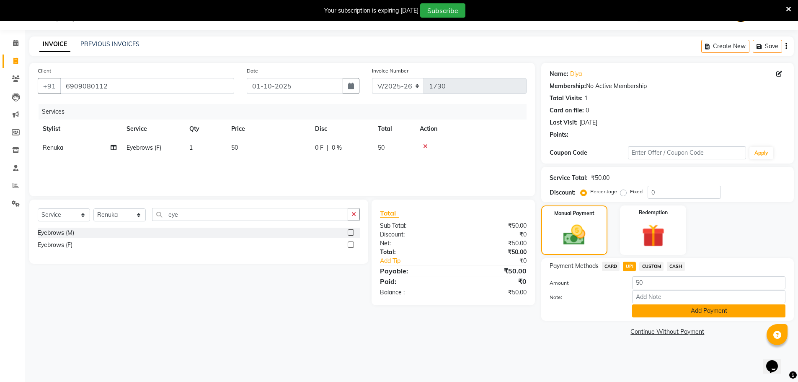
click at [655, 309] on button "Add Payment" at bounding box center [708, 310] width 153 height 13
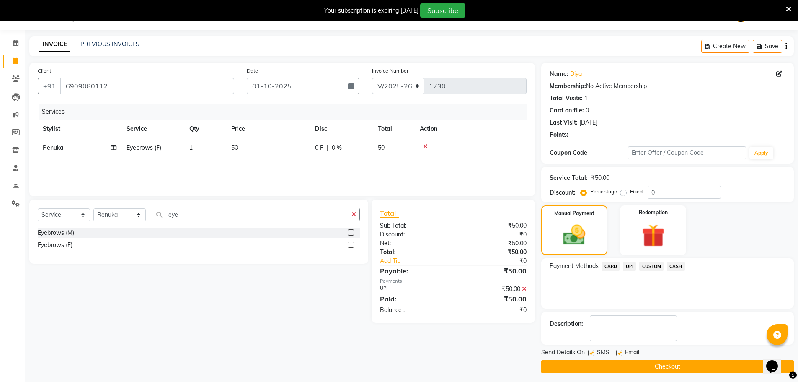
click at [698, 369] on button "Checkout" at bounding box center [667, 366] width 253 height 13
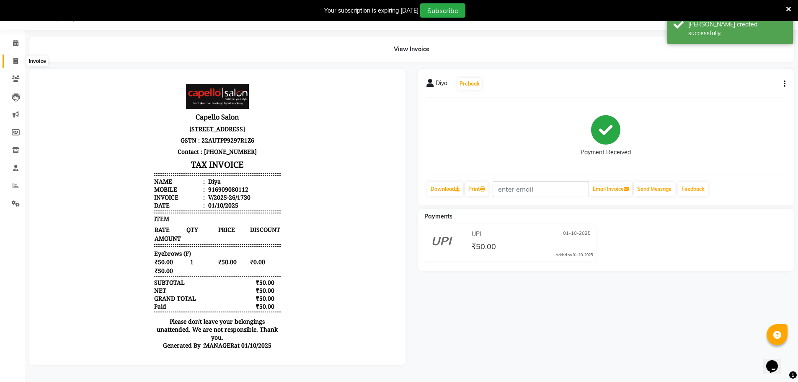
click at [19, 59] on span at bounding box center [15, 62] width 15 height 10
select select "831"
select select "service"
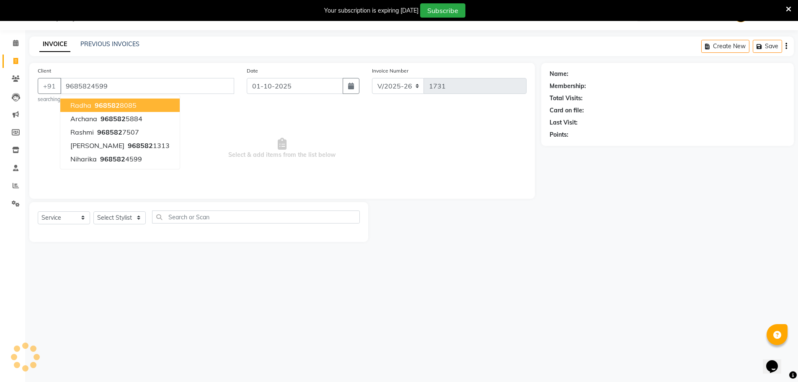
type input "9685824599"
click at [231, 163] on span "Select & add items from the list below" at bounding box center [282, 148] width 489 height 84
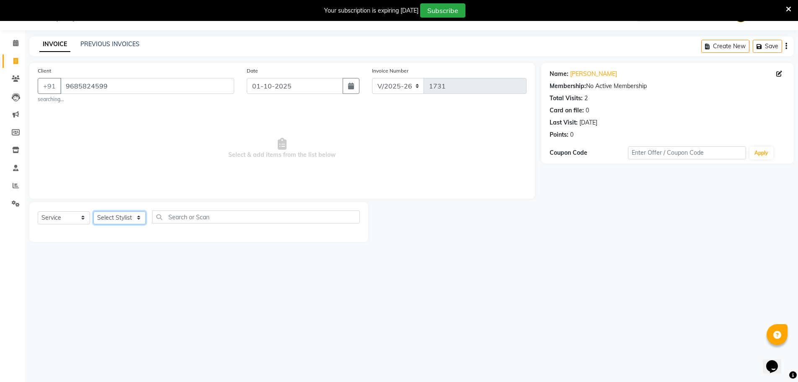
click at [106, 217] on select "Select Stylist [PERSON_NAME] [PERSON_NAME] GEETA [PERSON_NAME] KIRAN MANAGER [P…" at bounding box center [119, 217] width 52 height 13
select select "72539"
click at [93, 211] on select "Select Stylist [PERSON_NAME] [PERSON_NAME] GEETA [PERSON_NAME] KIRAN MANAGER [P…" at bounding box center [119, 217] width 52 height 13
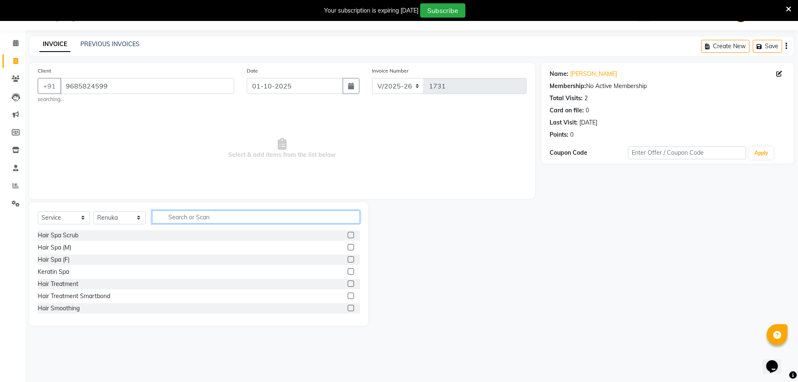
click at [174, 219] on input "text" at bounding box center [256, 216] width 208 height 13
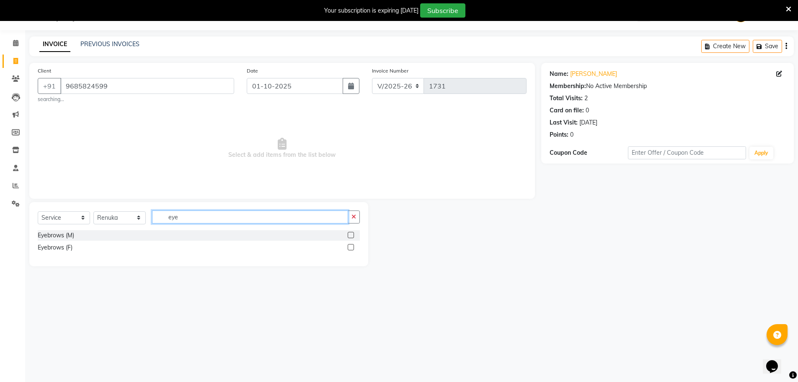
type input "eye"
click at [349, 248] on label at bounding box center [351, 247] width 6 height 6
click at [349, 248] on input "checkbox" at bounding box center [350, 247] width 5 height 5
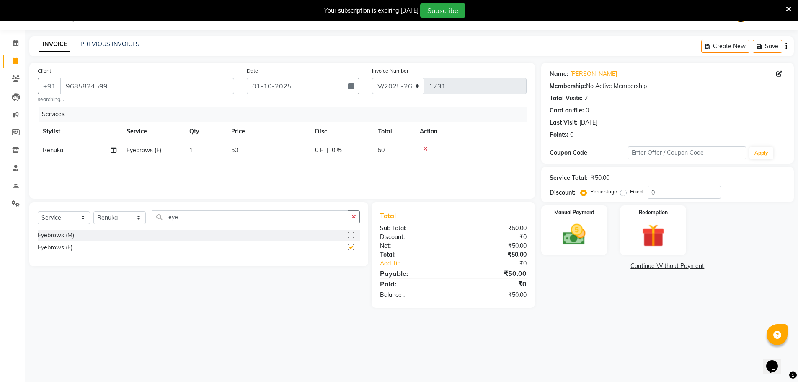
checkbox input "false"
drag, startPoint x: 186, startPoint y: 220, endPoint x: 153, endPoint y: 217, distance: 32.8
click at [153, 217] on input "eye" at bounding box center [250, 216] width 196 height 13
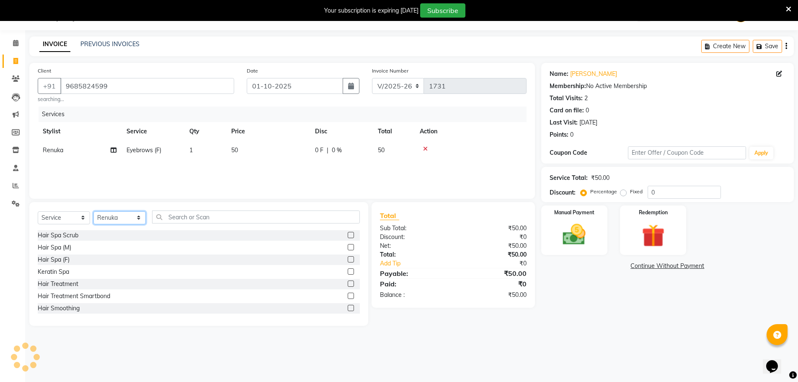
click at [128, 219] on select "Select Stylist [PERSON_NAME] [PERSON_NAME] GEETA [PERSON_NAME] KIRAN MANAGER [P…" at bounding box center [119, 217] width 52 height 13
select select "83796"
click at [93, 211] on select "Select Stylist [PERSON_NAME] [PERSON_NAME] GEETA [PERSON_NAME] KIRAN MANAGER [P…" at bounding box center [119, 217] width 52 height 13
click at [182, 219] on input "text" at bounding box center [256, 216] width 208 height 13
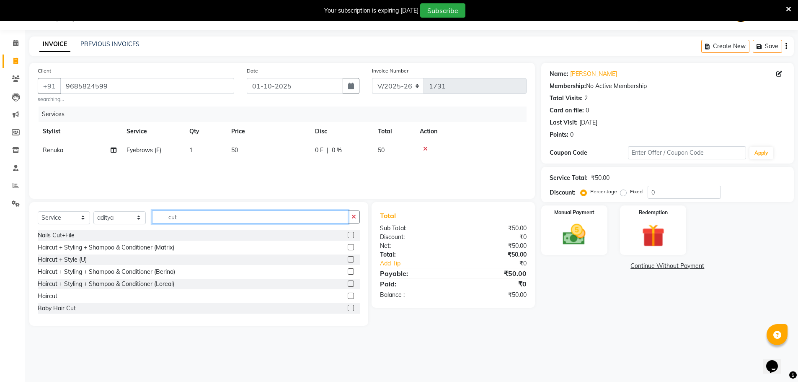
type input "cut"
click at [348, 295] on label at bounding box center [351, 295] width 6 height 6
click at [348, 295] on input "checkbox" at bounding box center [350, 295] width 5 height 5
checkbox input "false"
click at [131, 221] on select "Select Stylist [PERSON_NAME] [PERSON_NAME] GEETA [PERSON_NAME] KIRAN MANAGER [P…" at bounding box center [119, 217] width 52 height 13
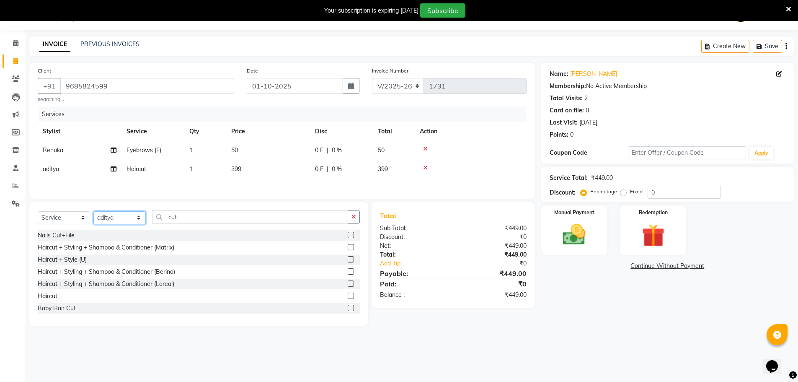
select select "28064"
click at [93, 212] on select "Select Stylist [PERSON_NAME] [PERSON_NAME] GEETA [PERSON_NAME] KIRAN MANAGER [P…" at bounding box center [119, 217] width 52 height 13
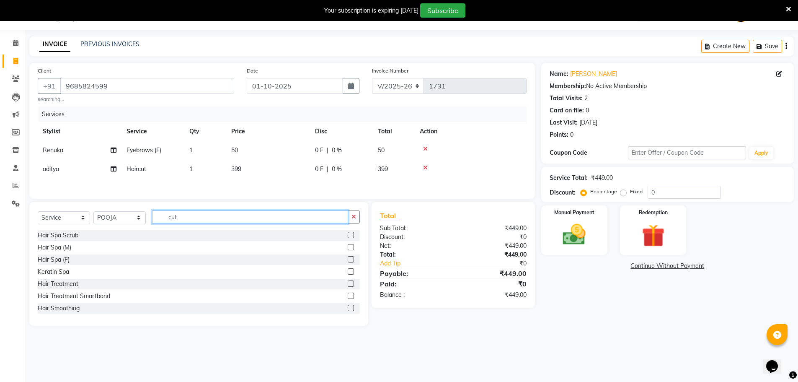
click at [196, 222] on input "cut" at bounding box center [250, 216] width 196 height 13
type input "cut"
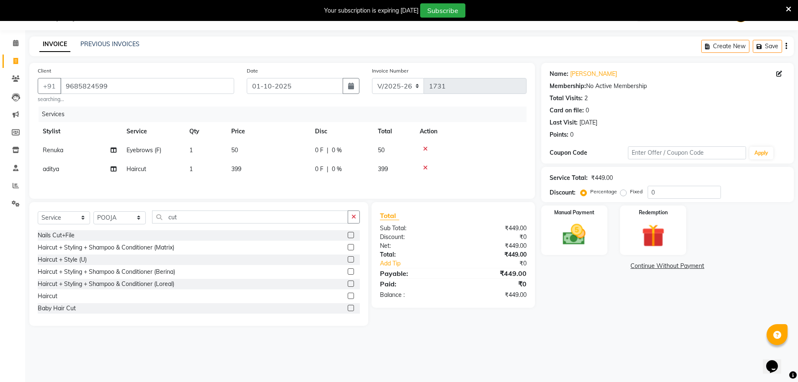
click at [348, 298] on label at bounding box center [351, 295] width 6 height 6
click at [348, 298] on input "checkbox" at bounding box center [350, 295] width 5 height 5
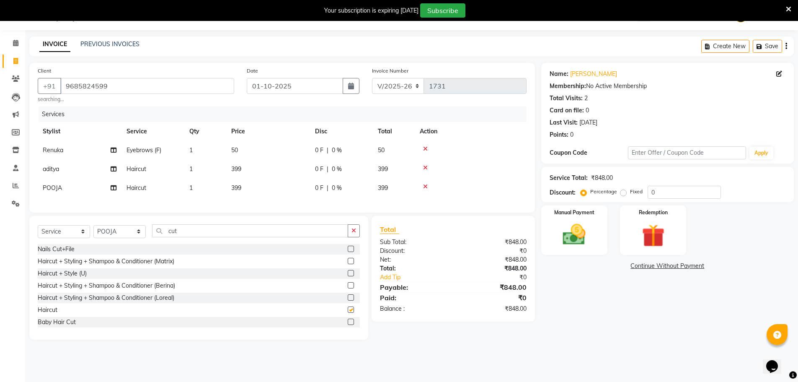
checkbox input "false"
click at [259, 186] on td "399" at bounding box center [268, 187] width 84 height 19
select select "28064"
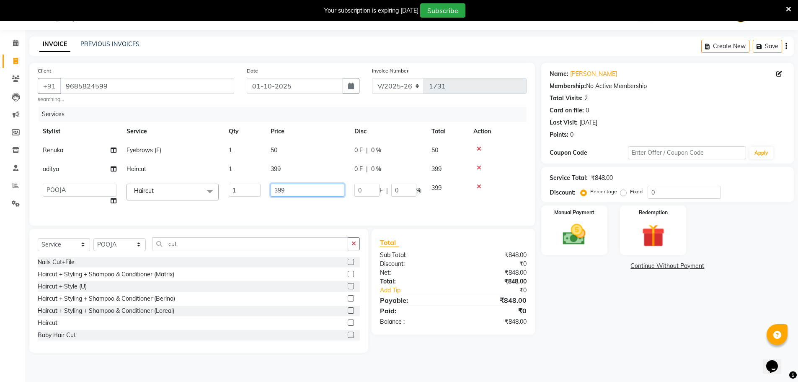
drag, startPoint x: 302, startPoint y: 186, endPoint x: 253, endPoint y: 195, distance: 49.4
click at [253, 195] on tr "aditya ADMIN akash [PERSON_NAME] GEETA [PERSON_NAME] KIRAN MANAGER MUKESH PANKA…" at bounding box center [282, 194] width 489 height 32
type input "600"
click at [250, 205] on div "Services Stylist Service Qty Price Disc Total Action Renuka Eyebrows (F) 1 50 0…" at bounding box center [282, 161] width 489 height 111
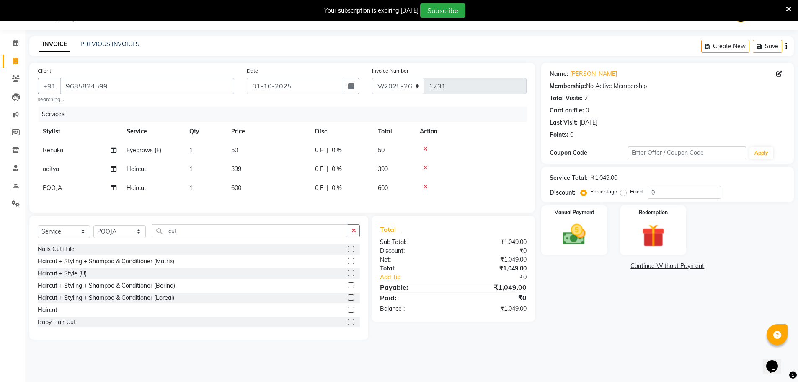
click at [283, 169] on td "399" at bounding box center [268, 169] width 84 height 19
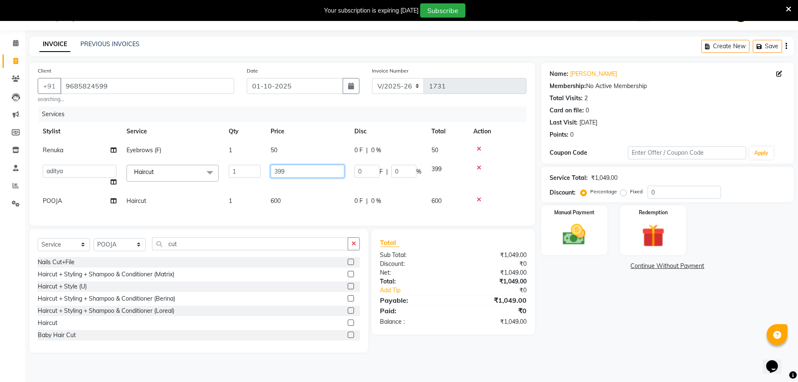
drag, startPoint x: 313, startPoint y: 167, endPoint x: 266, endPoint y: 178, distance: 47.9
click at [266, 178] on td "399" at bounding box center [308, 176] width 84 height 32
type input "300"
click at [295, 191] on td "600" at bounding box center [308, 200] width 84 height 19
select select "28064"
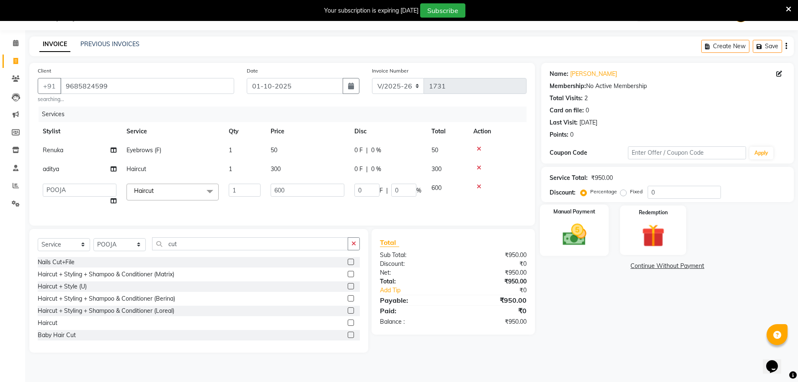
click at [566, 240] on img at bounding box center [574, 234] width 39 height 27
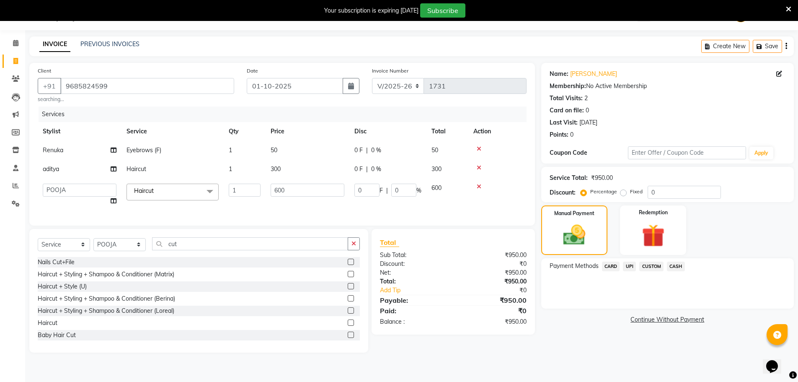
click at [628, 267] on span "UPI" at bounding box center [629, 266] width 13 height 10
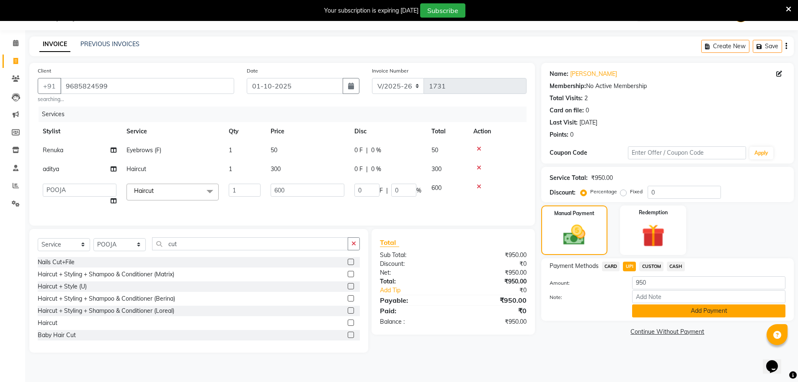
click at [662, 309] on button "Add Payment" at bounding box center [708, 310] width 153 height 13
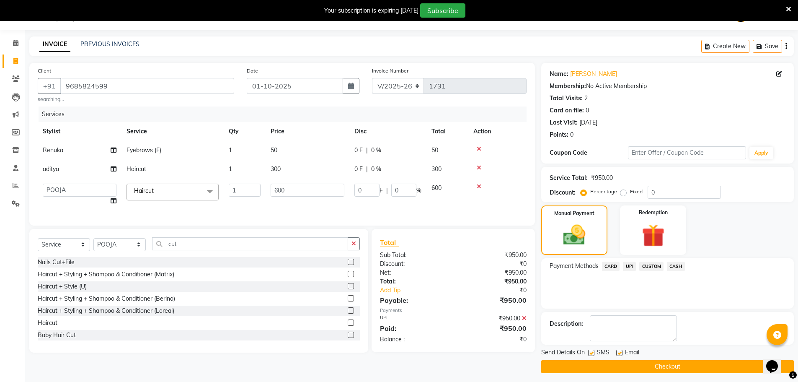
scroll to position [25, 0]
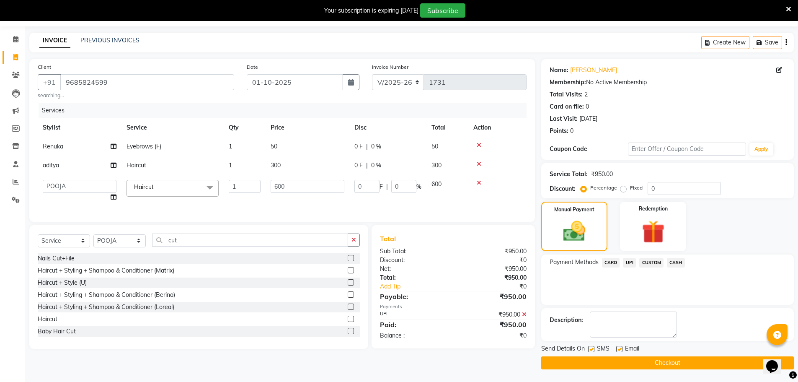
click at [660, 365] on button "Checkout" at bounding box center [667, 362] width 253 height 13
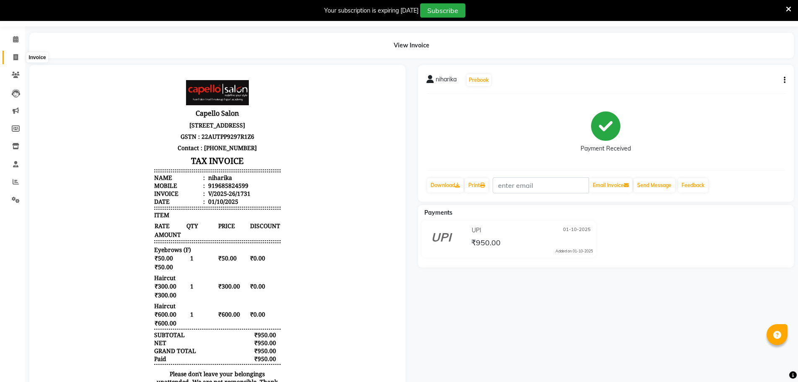
click at [21, 59] on span at bounding box center [15, 58] width 15 height 10
select select "service"
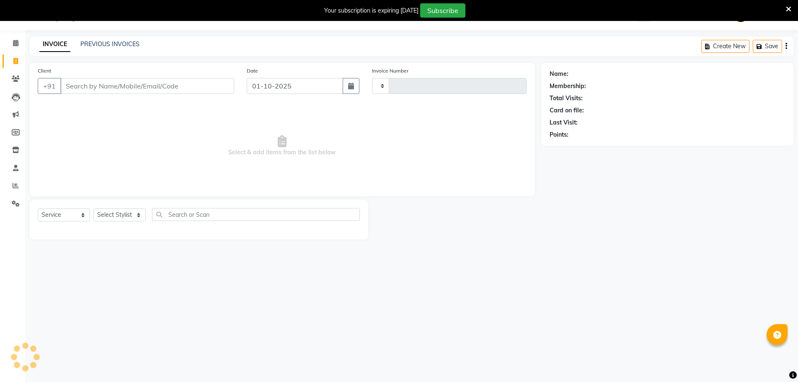
scroll to position [21, 0]
select select "831"
type input "1732"
type input "9691125804"
click at [200, 86] on span "Add Client" at bounding box center [212, 86] width 33 height 8
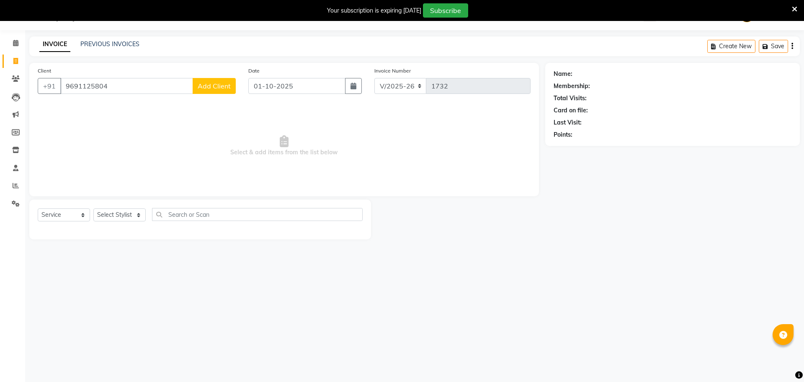
select select "7"
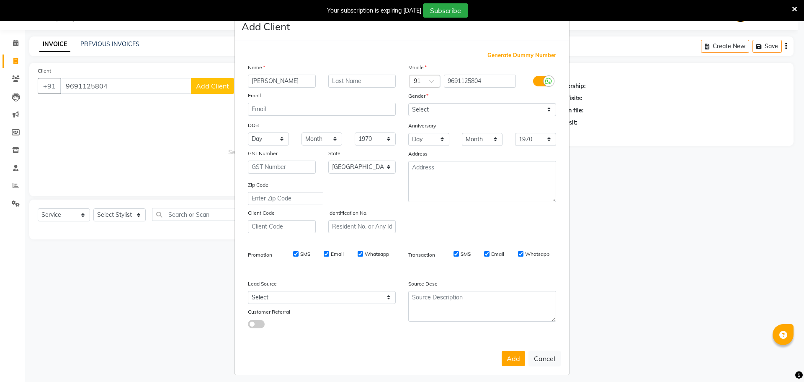
type input "[PERSON_NAME]"
click at [412, 111] on select "Select [DEMOGRAPHIC_DATA] [DEMOGRAPHIC_DATA] Other Prefer Not To Say" at bounding box center [482, 109] width 148 height 13
select select "[DEMOGRAPHIC_DATA]"
click at [408, 103] on select "Select [DEMOGRAPHIC_DATA] [DEMOGRAPHIC_DATA] Other Prefer Not To Say" at bounding box center [482, 109] width 148 height 13
click at [519, 354] on button "Add" at bounding box center [513, 358] width 23 height 15
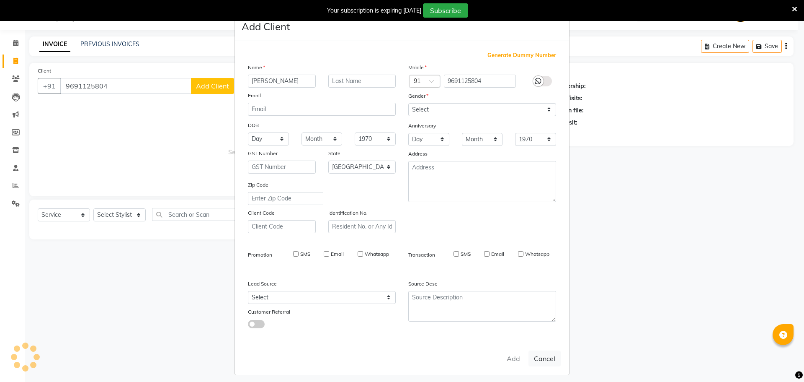
select select
select select "null"
select select
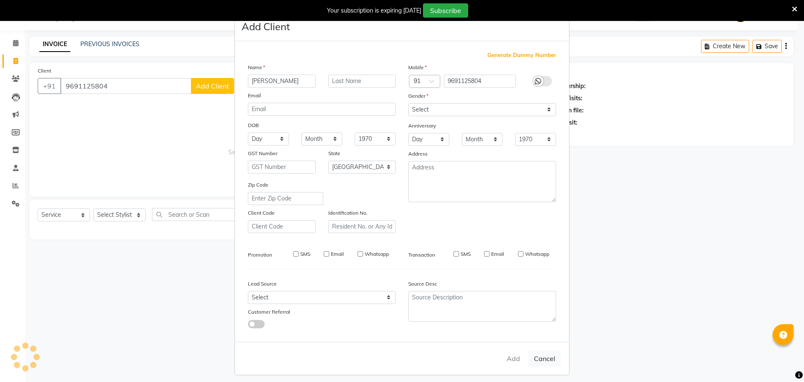
select select
checkbox input "false"
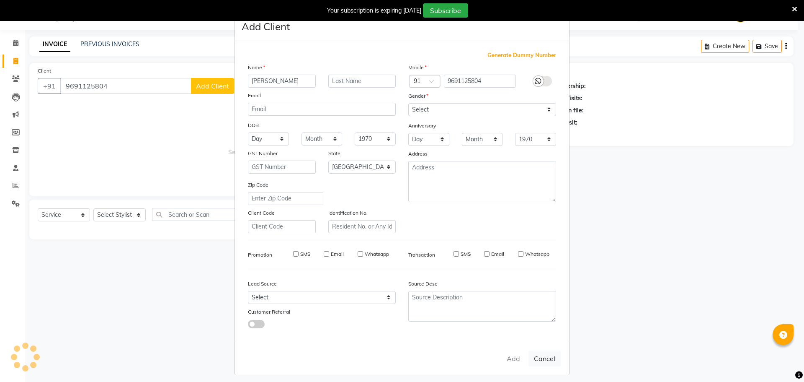
checkbox input "false"
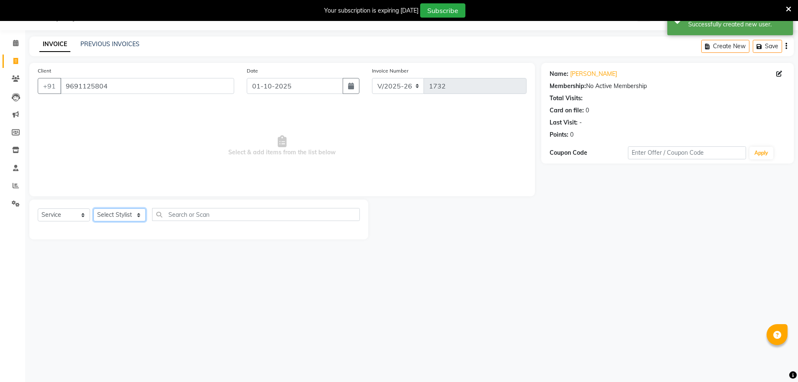
click at [133, 217] on select "Select Stylist [PERSON_NAME] [PERSON_NAME] GEETA [PERSON_NAME] KIRAN MANAGER [P…" at bounding box center [119, 214] width 52 height 13
select select "28064"
click at [93, 208] on select "Select Stylist [PERSON_NAME] [PERSON_NAME] GEETA [PERSON_NAME] KIRAN MANAGER [P…" at bounding box center [119, 214] width 52 height 13
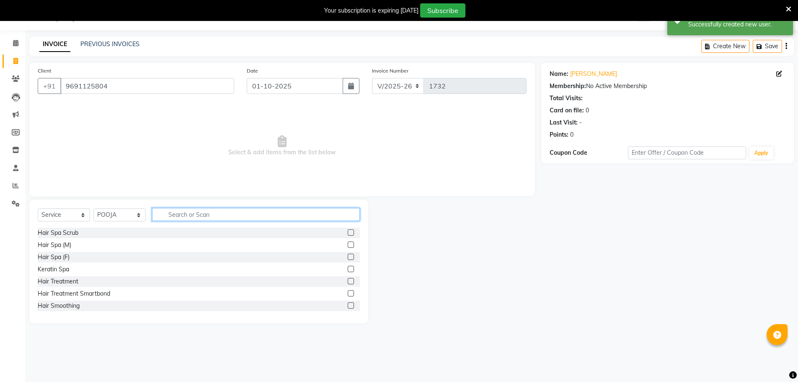
click at [183, 215] on input "text" at bounding box center [256, 214] width 208 height 13
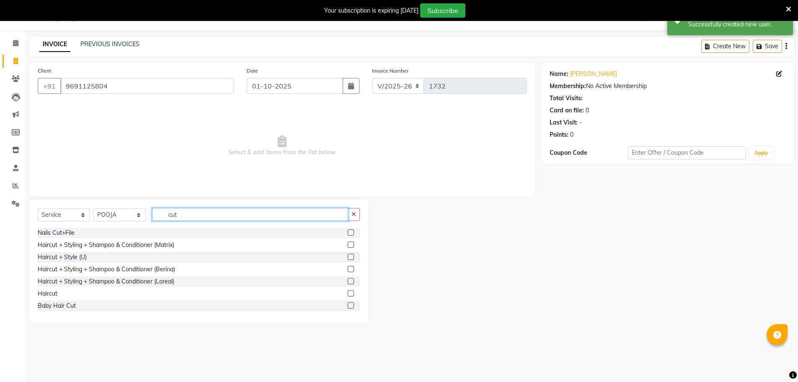
type input "cut"
click at [348, 295] on label at bounding box center [351, 293] width 6 height 6
click at [348, 295] on input "checkbox" at bounding box center [350, 293] width 5 height 5
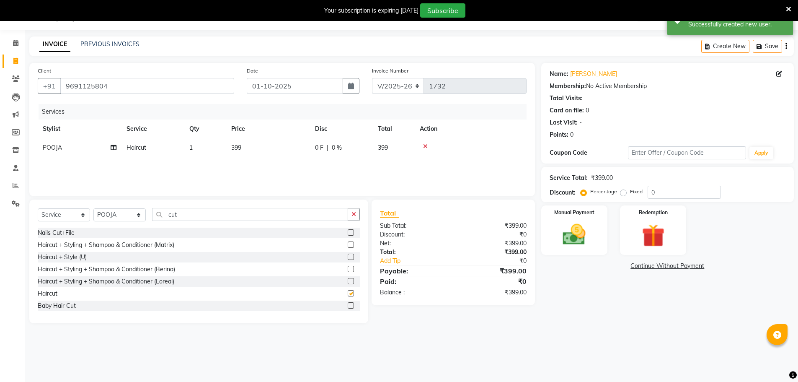
checkbox input "false"
click at [258, 149] on td "399" at bounding box center [268, 147] width 84 height 19
select select "28064"
drag, startPoint x: 296, startPoint y: 151, endPoint x: 269, endPoint y: 151, distance: 26.8
click at [269, 151] on td "399" at bounding box center [308, 154] width 84 height 32
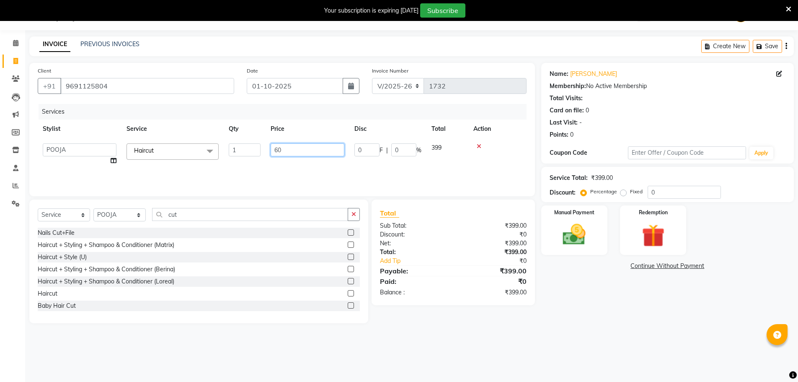
type input "600"
click at [275, 163] on div "Services Stylist Service Qty Price Disc Total Action POOJA Haircut 1 600 0 F | …" at bounding box center [282, 146] width 489 height 84
click at [590, 239] on img at bounding box center [574, 234] width 39 height 27
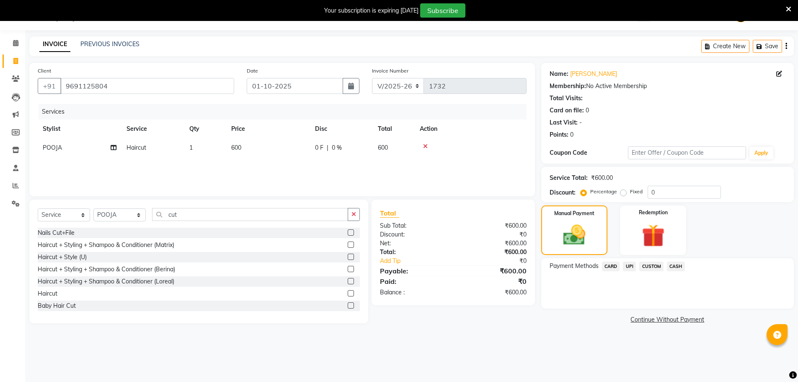
click at [679, 268] on span "CASH" at bounding box center [676, 266] width 18 height 10
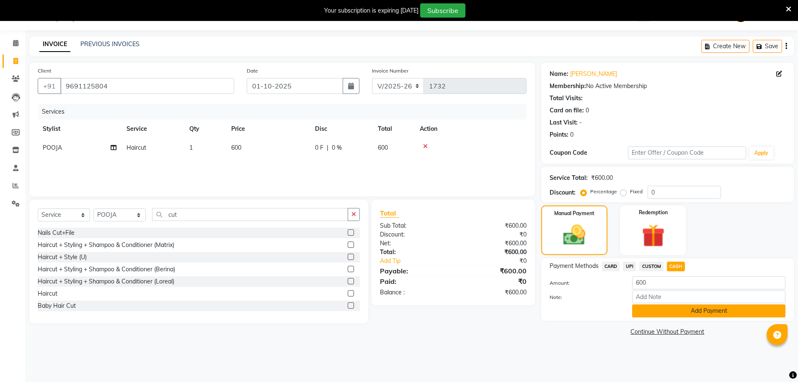
click at [695, 315] on button "Add Payment" at bounding box center [708, 310] width 153 height 13
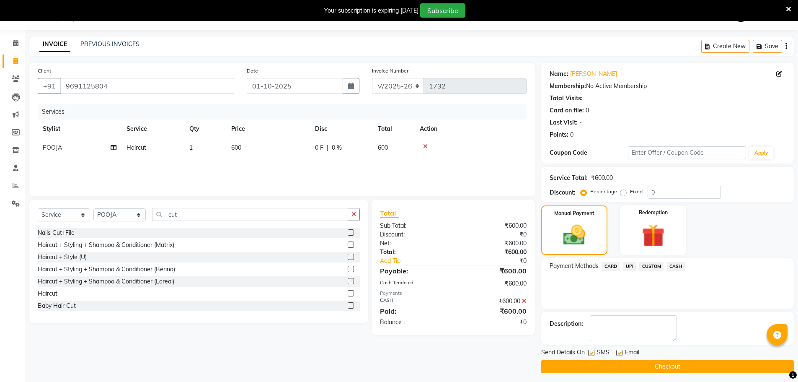
scroll to position [25, 0]
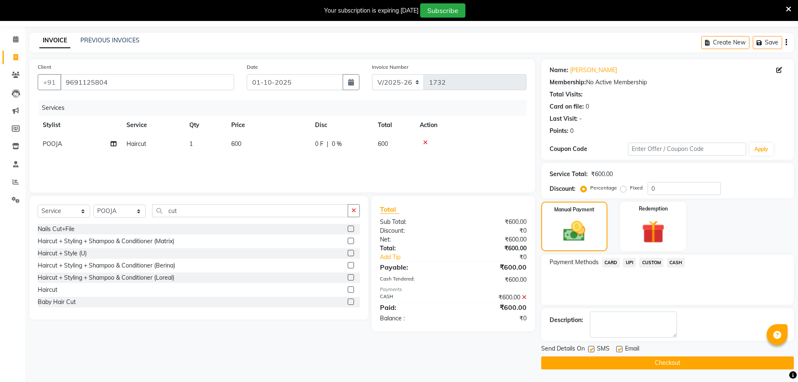
click at [680, 362] on button "Checkout" at bounding box center [667, 362] width 253 height 13
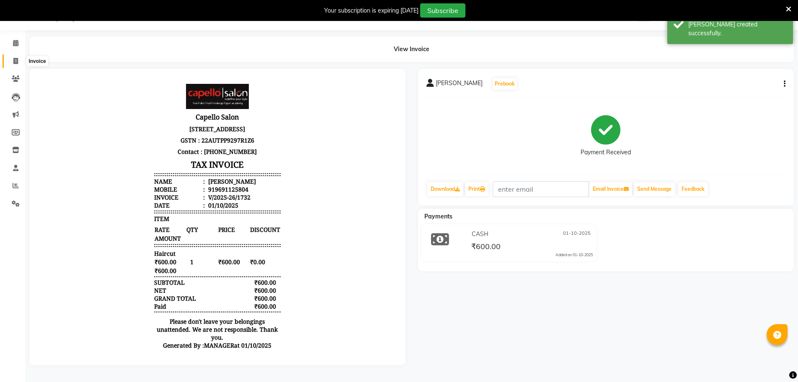
click at [10, 61] on span at bounding box center [15, 62] width 15 height 10
select select "service"
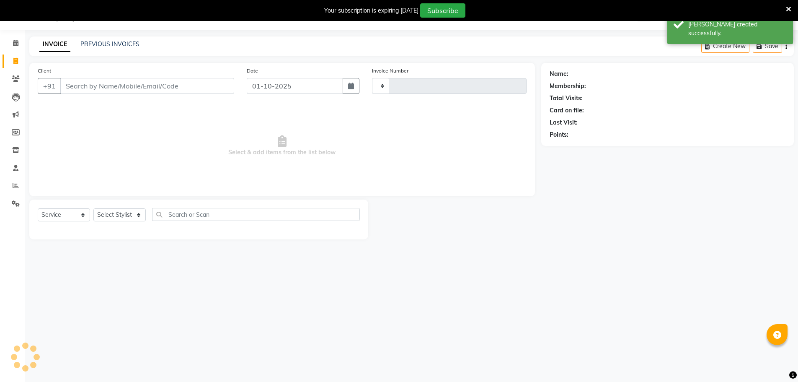
type input "1733"
select select "831"
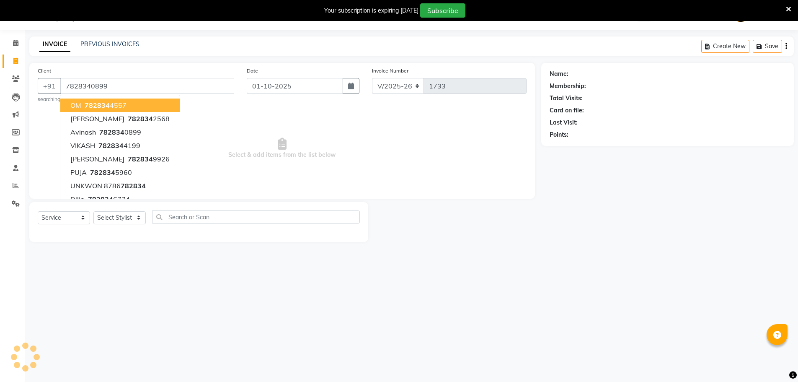
type input "7828340899"
click at [321, 150] on span "Select & add items from the list below" at bounding box center [282, 148] width 489 height 84
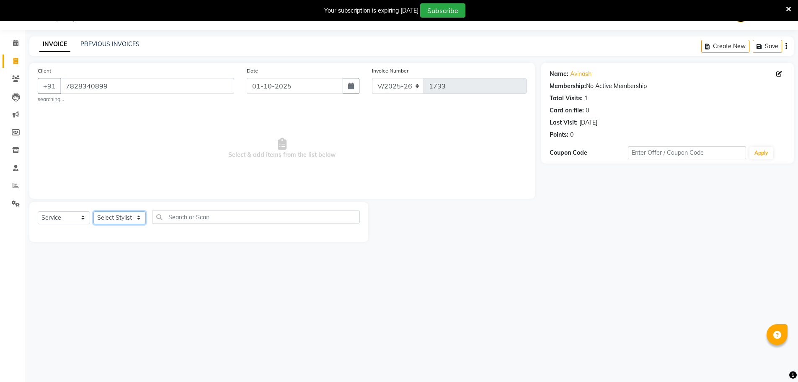
click at [115, 217] on select "Select Stylist [PERSON_NAME] [PERSON_NAME] GEETA [PERSON_NAME] KIRAN MANAGER [P…" at bounding box center [119, 217] width 52 height 13
select select "83796"
click at [93, 211] on select "Select Stylist [PERSON_NAME] [PERSON_NAME] GEETA [PERSON_NAME] KIRAN MANAGER [P…" at bounding box center [119, 217] width 52 height 13
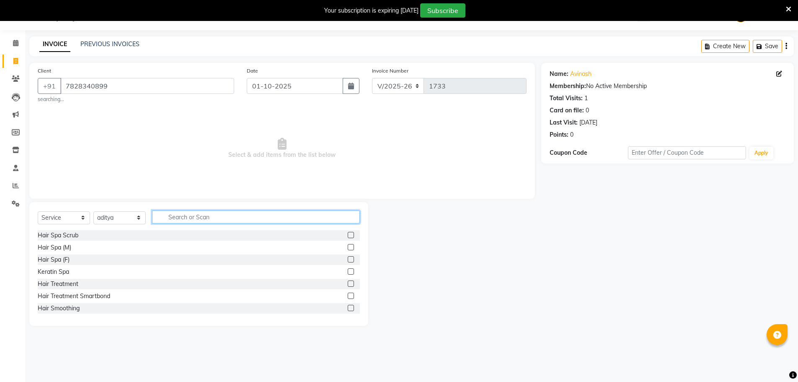
click at [163, 217] on input "text" at bounding box center [256, 216] width 208 height 13
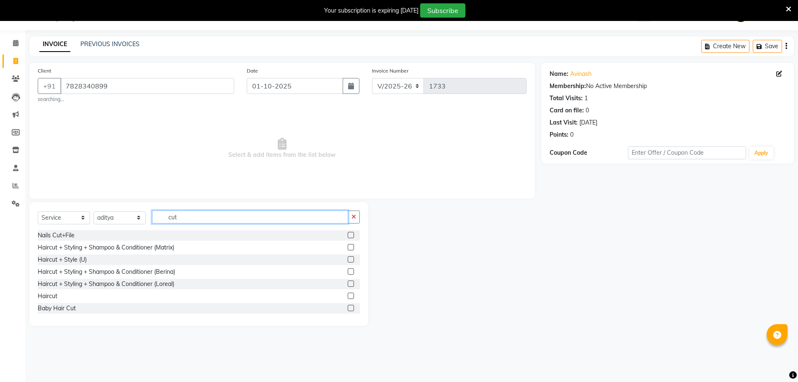
type input "cut"
click at [348, 293] on label at bounding box center [351, 295] width 6 height 6
click at [348, 293] on input "checkbox" at bounding box center [350, 295] width 5 height 5
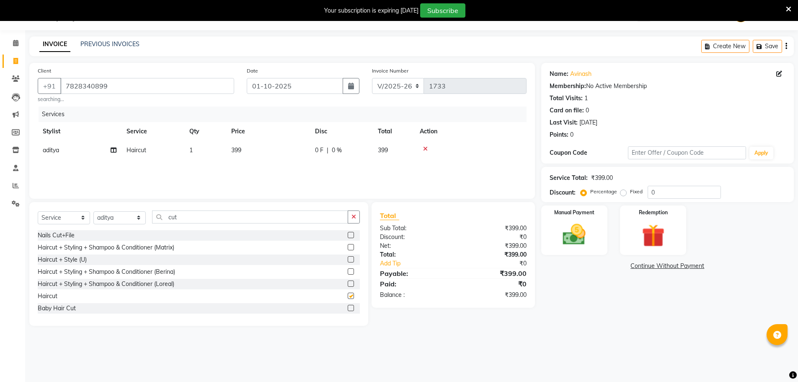
checkbox input "false"
click at [257, 145] on td "399" at bounding box center [268, 150] width 84 height 19
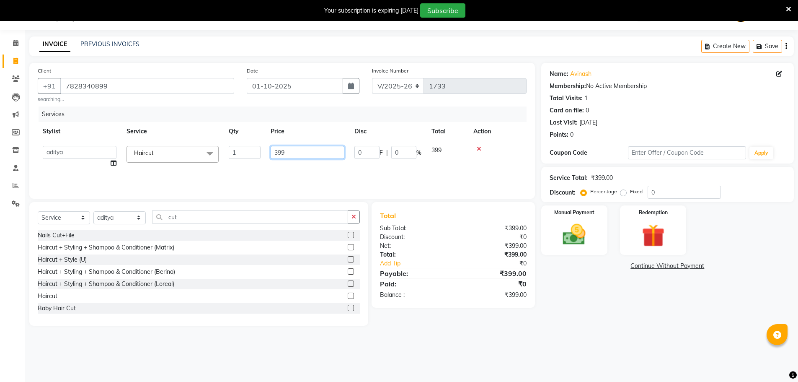
drag, startPoint x: 302, startPoint y: 153, endPoint x: 253, endPoint y: 152, distance: 49.0
click at [253, 152] on tr "aditya ADMIN akash [PERSON_NAME] GEETA [PERSON_NAME] KIRAN MANAGER MUKESH PANKA…" at bounding box center [282, 157] width 489 height 32
type input "500"
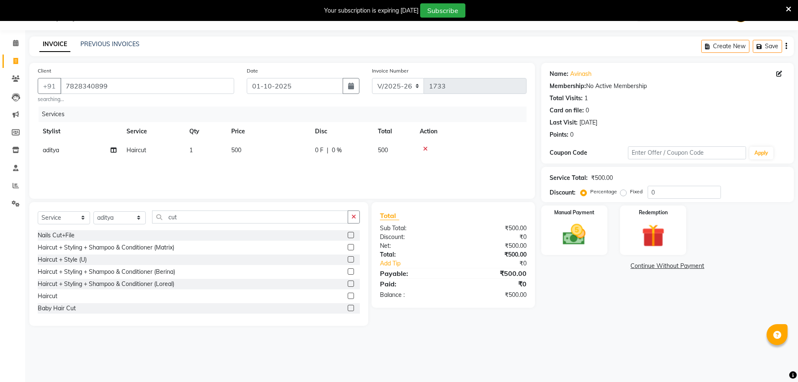
click at [308, 171] on div "Services Stylist Service Qty Price Disc Total Action aditya Haircut 1 500 0 F |…" at bounding box center [282, 148] width 489 height 84
click at [550, 233] on div "Manual Payment" at bounding box center [574, 230] width 69 height 52
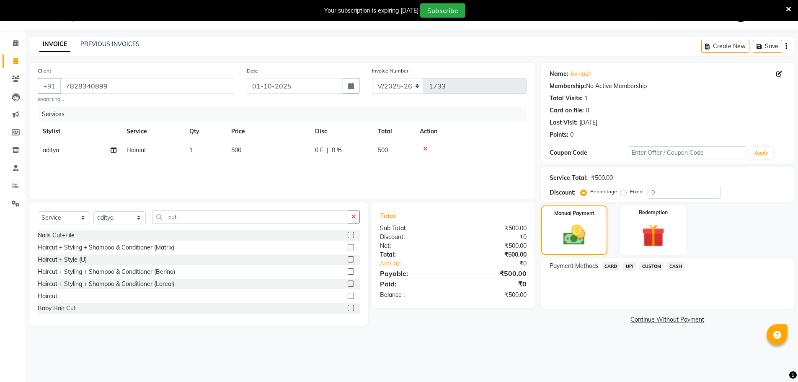
click at [629, 268] on span "UPI" at bounding box center [629, 266] width 13 height 10
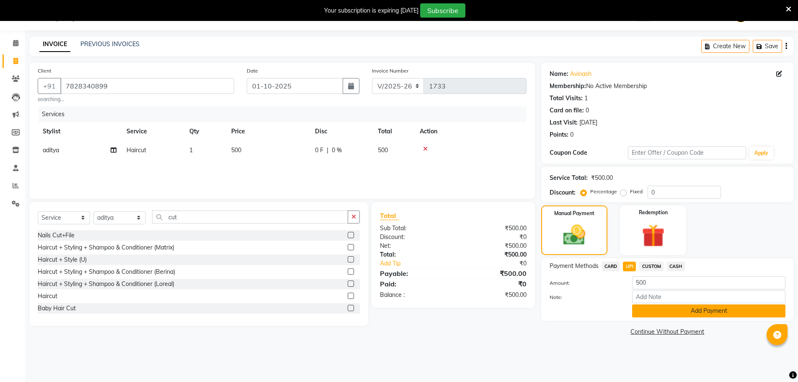
click at [655, 311] on button "Add Payment" at bounding box center [708, 310] width 153 height 13
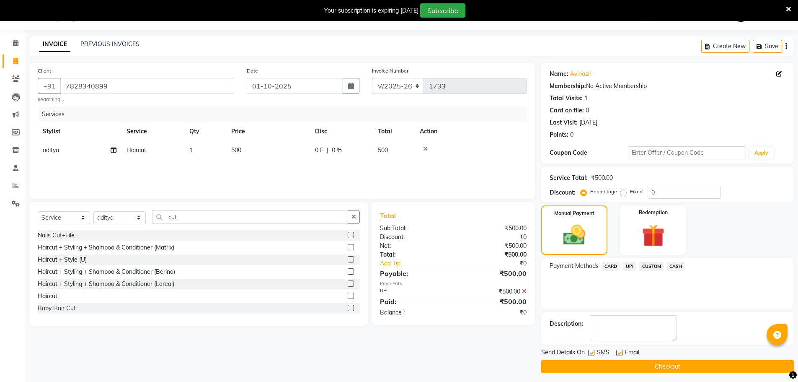
scroll to position [25, 0]
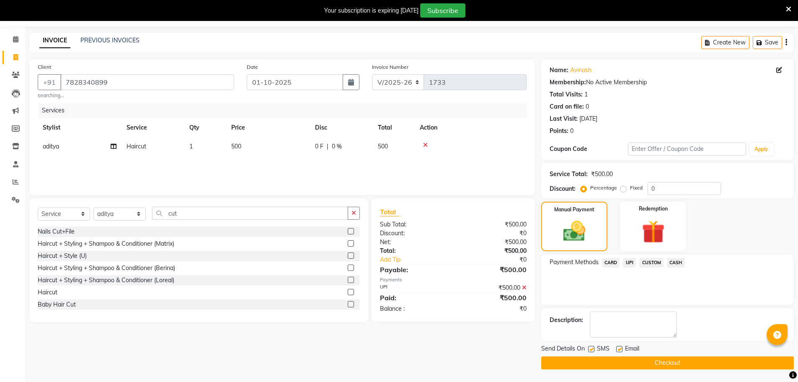
click at [711, 366] on button "Checkout" at bounding box center [667, 362] width 253 height 13
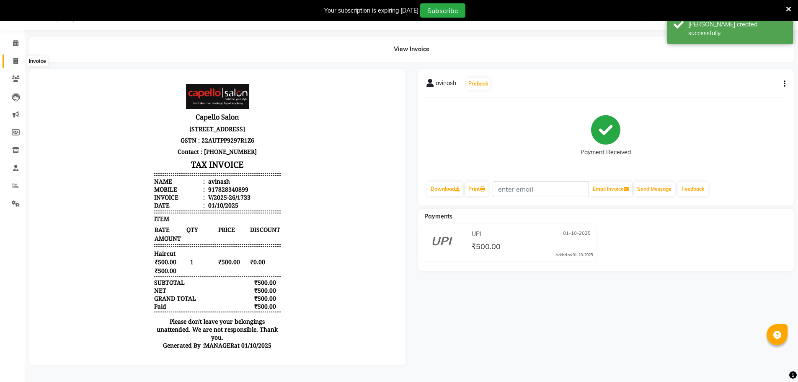
click at [19, 62] on span at bounding box center [15, 62] width 15 height 10
select select "831"
select select "service"
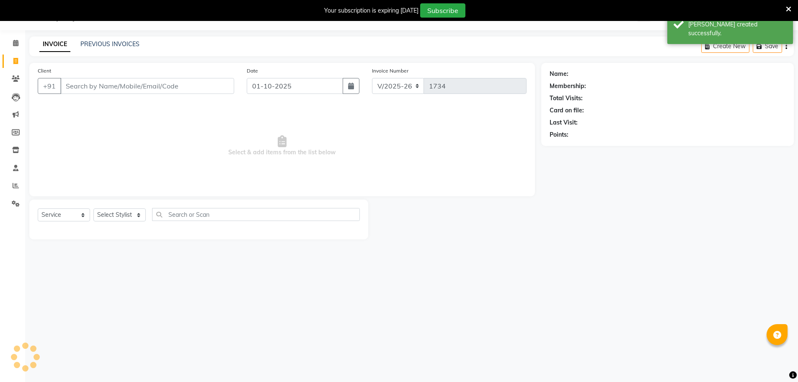
scroll to position [21, 0]
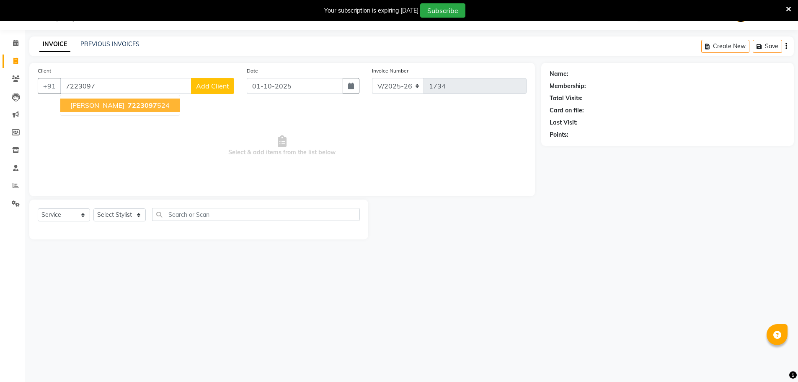
click at [128, 105] on span "7223097" at bounding box center [142, 105] width 29 height 8
type input "7223097524"
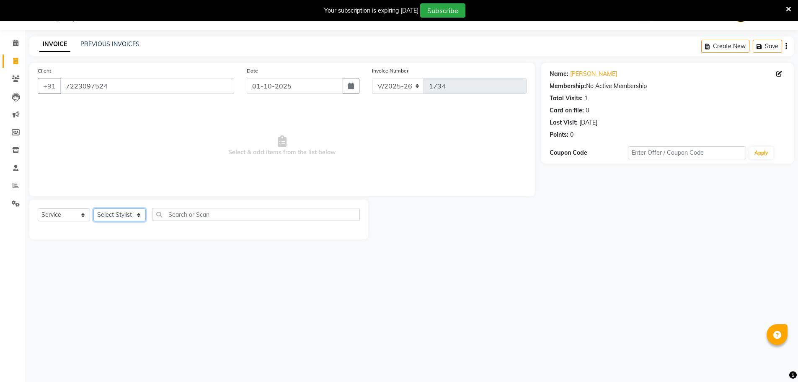
click at [117, 217] on select "Select Stylist [PERSON_NAME] [PERSON_NAME] GEETA [PERSON_NAME] KIRAN MANAGER [P…" at bounding box center [119, 214] width 52 height 13
select select "28064"
click at [93, 208] on select "Select Stylist [PERSON_NAME] [PERSON_NAME] GEETA [PERSON_NAME] KIRAN MANAGER [P…" at bounding box center [119, 214] width 52 height 13
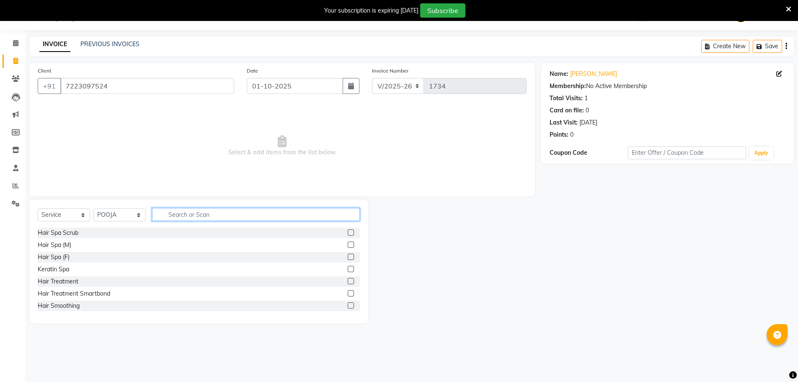
click at [178, 211] on input "text" at bounding box center [256, 214] width 208 height 13
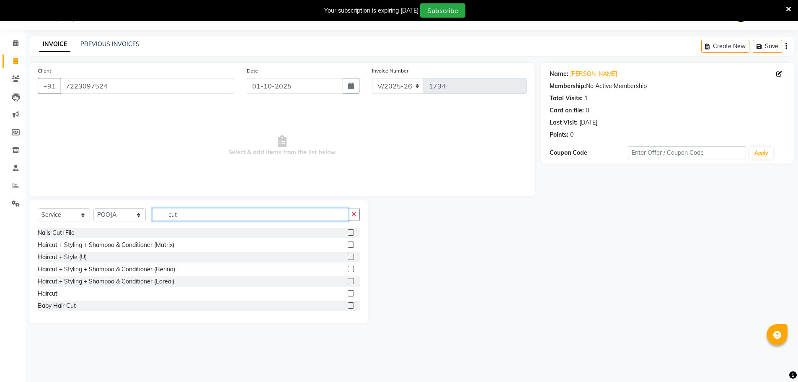
type input "cut"
click at [348, 293] on label at bounding box center [351, 293] width 6 height 6
click at [348, 293] on input "checkbox" at bounding box center [350, 293] width 5 height 5
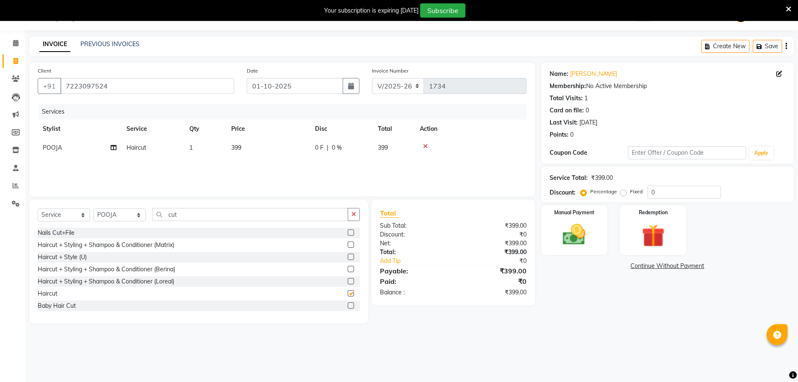
checkbox input "false"
click at [270, 150] on td "399" at bounding box center [268, 147] width 84 height 19
select select "28064"
drag, startPoint x: 303, startPoint y: 151, endPoint x: 274, endPoint y: 156, distance: 30.2
click at [274, 156] on input "399" at bounding box center [308, 149] width 74 height 13
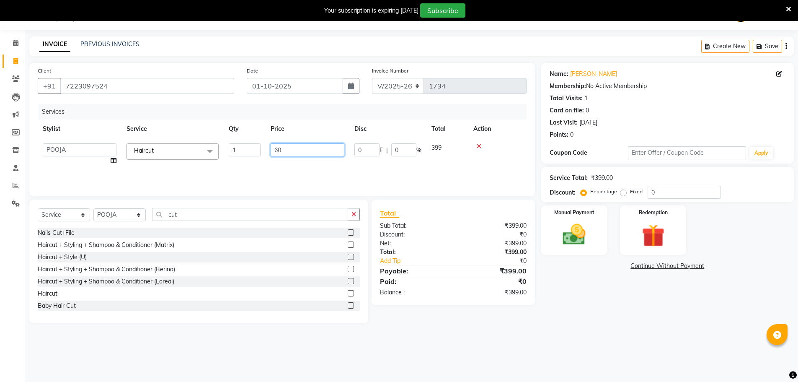
type input "600"
click at [283, 158] on div "Services Stylist Service Qty Price Disc Total Action aditya ADMIN akash [PERSON…" at bounding box center [282, 146] width 489 height 84
click at [557, 240] on img at bounding box center [574, 234] width 39 height 27
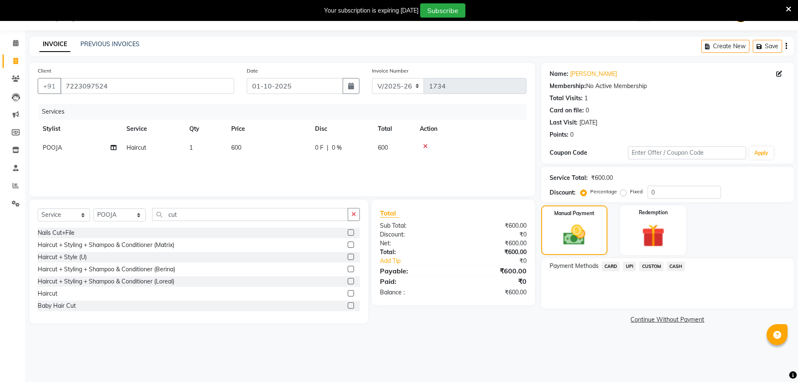
drag, startPoint x: 612, startPoint y: 266, endPoint x: 618, endPoint y: 263, distance: 6.6
click at [613, 266] on span "CARD" at bounding box center [611, 266] width 18 height 10
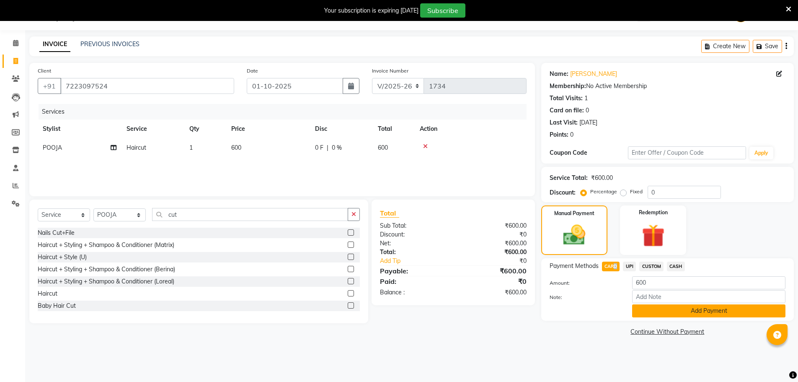
click at [655, 308] on button "Add Payment" at bounding box center [708, 310] width 153 height 13
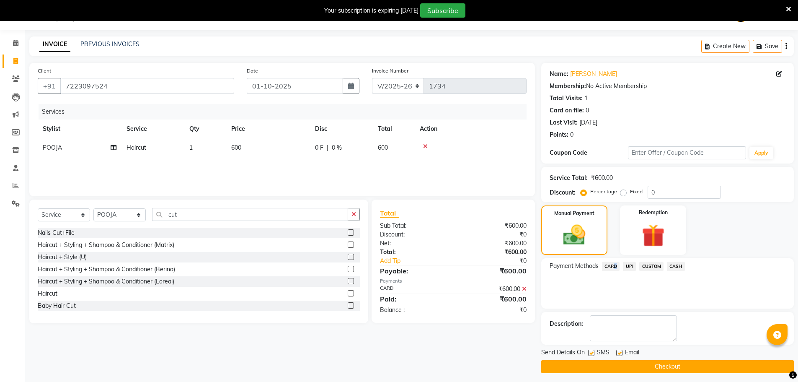
click at [551, 368] on button "Checkout" at bounding box center [667, 366] width 253 height 13
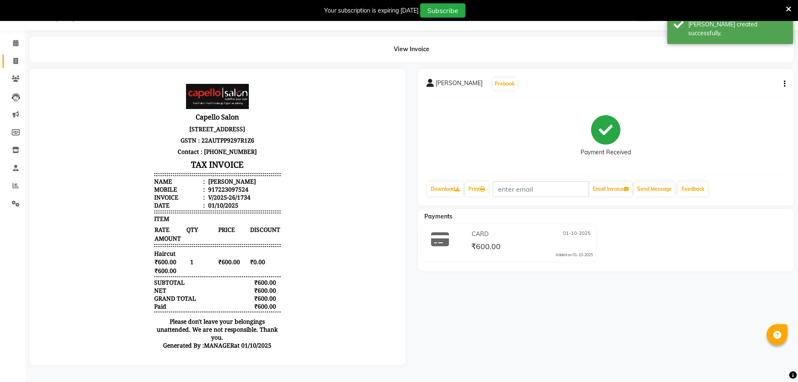
click at [19, 66] on link "Invoice" at bounding box center [13, 61] width 20 height 14
select select "831"
select select "service"
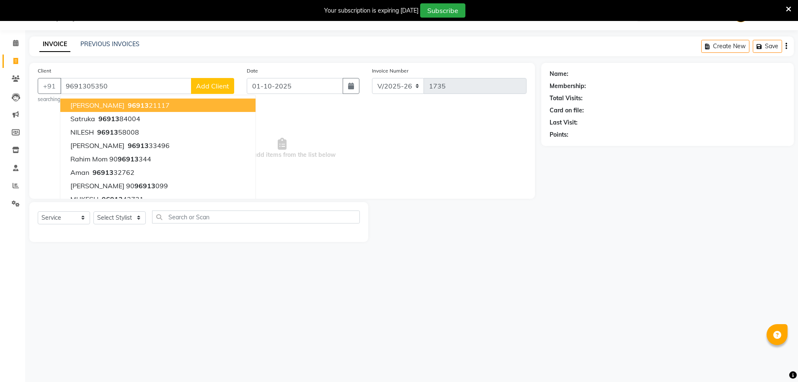
type input "9691305350"
click at [414, 147] on span "Select & add items from the list below" at bounding box center [282, 148] width 489 height 84
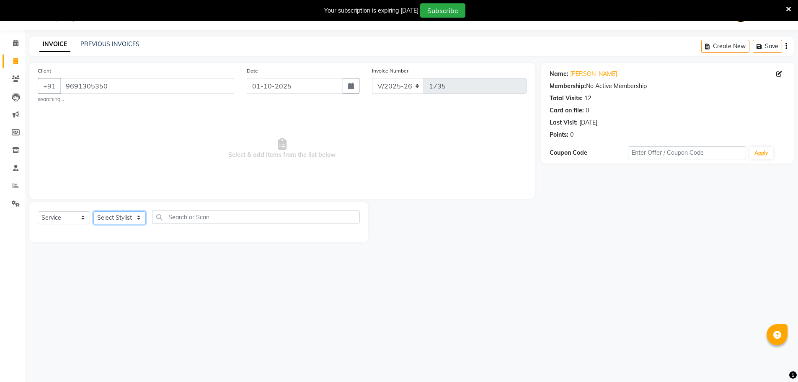
click at [101, 215] on select "Select Stylist [PERSON_NAME] [PERSON_NAME] GEETA [PERSON_NAME] KIRAN MANAGER [P…" at bounding box center [119, 217] width 52 height 13
select select "72539"
click at [93, 211] on select "Select Stylist [PERSON_NAME] [PERSON_NAME] GEETA [PERSON_NAME] KIRAN MANAGER [P…" at bounding box center [119, 217] width 52 height 13
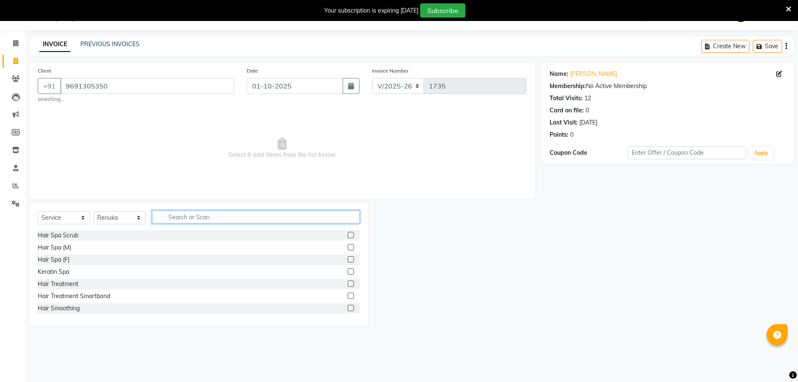
click at [198, 219] on input "text" at bounding box center [256, 216] width 208 height 13
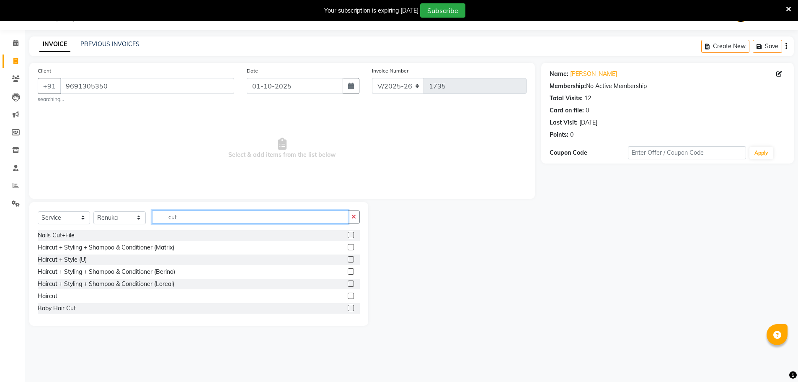
type input "cut"
click at [348, 295] on label at bounding box center [351, 295] width 6 height 6
click at [348, 295] on input "checkbox" at bounding box center [350, 295] width 5 height 5
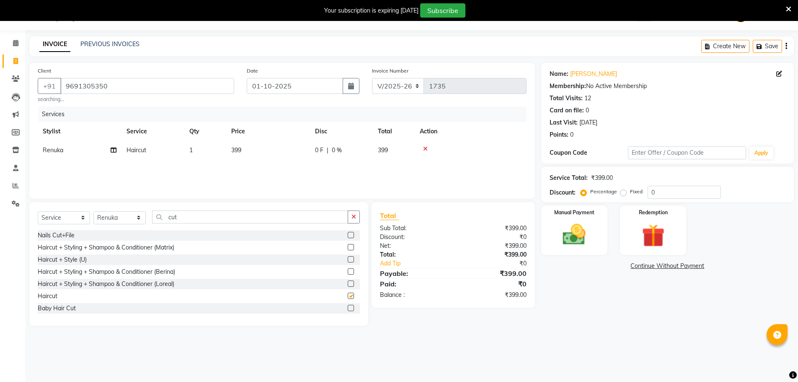
checkbox input "false"
click at [104, 215] on select "Select Stylist [PERSON_NAME] [PERSON_NAME] GEETA [PERSON_NAME] KIRAN MANAGER [P…" at bounding box center [119, 217] width 52 height 13
select select "83796"
click at [93, 211] on select "Select Stylist [PERSON_NAME] [PERSON_NAME] GEETA [PERSON_NAME] KIRAN MANAGER [P…" at bounding box center [119, 217] width 52 height 13
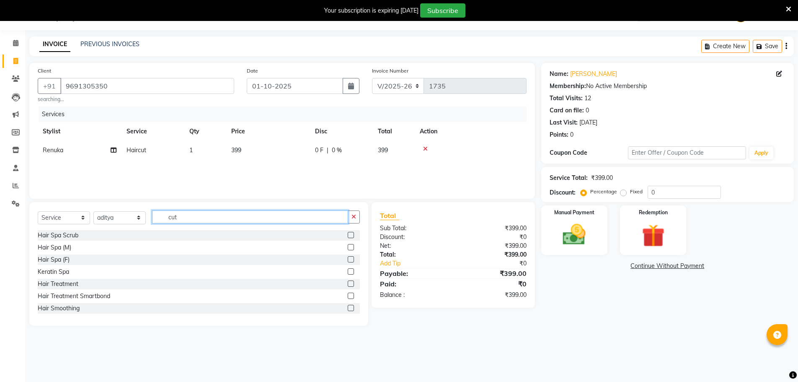
click at [183, 220] on input "cut" at bounding box center [250, 216] width 196 height 13
type input "cut"
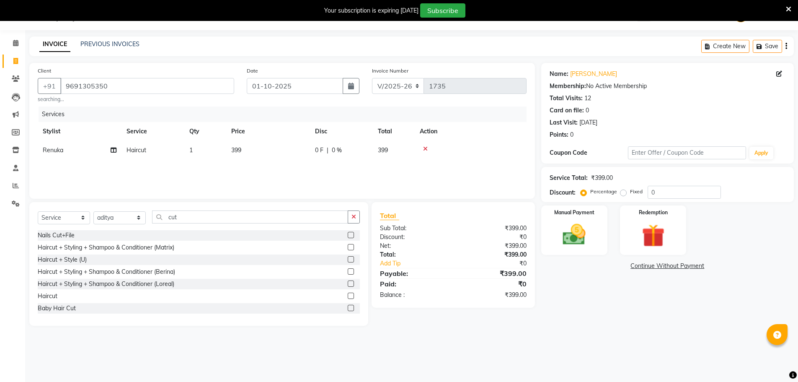
click at [348, 296] on label at bounding box center [351, 295] width 6 height 6
click at [348, 296] on input "checkbox" at bounding box center [350, 295] width 5 height 5
checkbox input "false"
click at [266, 150] on td "399" at bounding box center [268, 150] width 84 height 19
select select "72539"
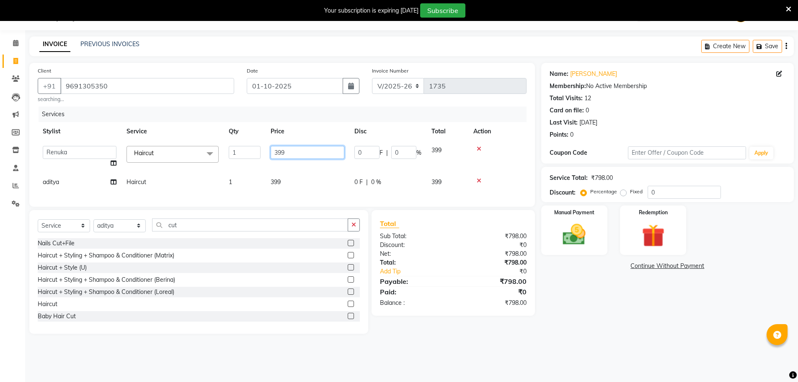
drag, startPoint x: 322, startPoint y: 150, endPoint x: 261, endPoint y: 151, distance: 60.8
click at [261, 151] on tr "aditya ADMIN akash [PERSON_NAME] GEETA [PERSON_NAME] KIRAN MANAGER MUKESH PANKA…" at bounding box center [282, 157] width 489 height 32
type input "500"
click at [290, 180] on div "Services Stylist Service Qty Price Disc Total Action aditya ADMIN akash [PERSON…" at bounding box center [282, 152] width 489 height 92
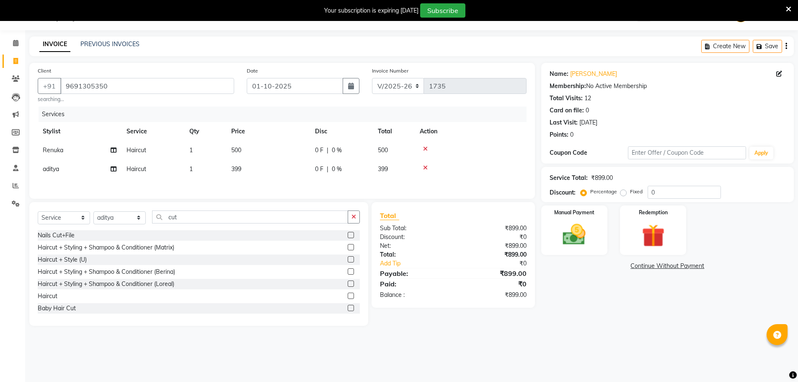
click at [266, 168] on td "399" at bounding box center [268, 169] width 84 height 19
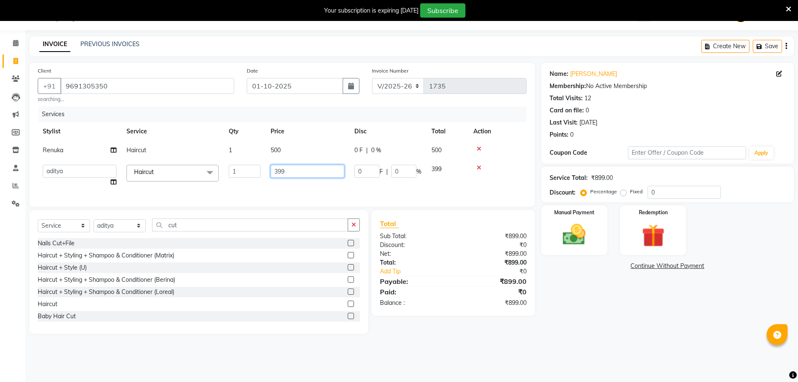
drag, startPoint x: 294, startPoint y: 172, endPoint x: 266, endPoint y: 173, distance: 27.2
click at [266, 173] on td "399" at bounding box center [308, 176] width 84 height 32
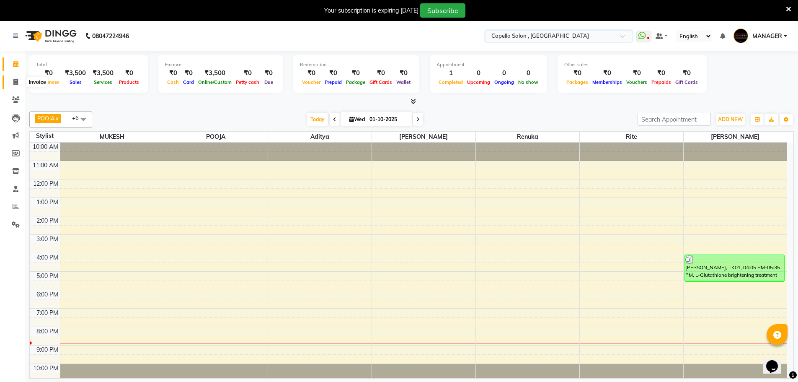
click at [15, 83] on icon at bounding box center [15, 82] width 5 height 6
select select "service"
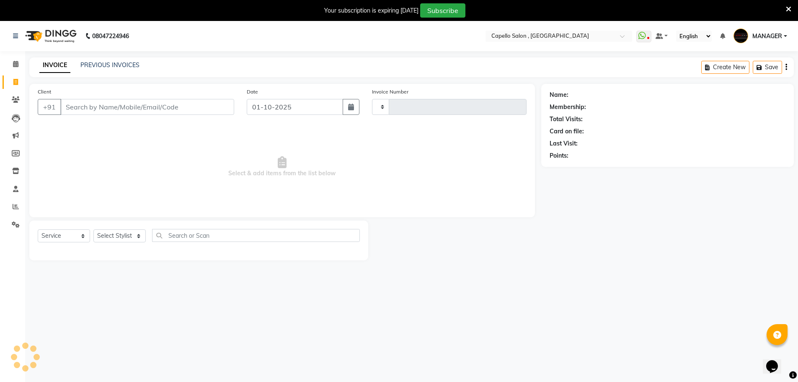
type input "1735"
select select "831"
click at [18, 66] on icon at bounding box center [15, 64] width 5 height 6
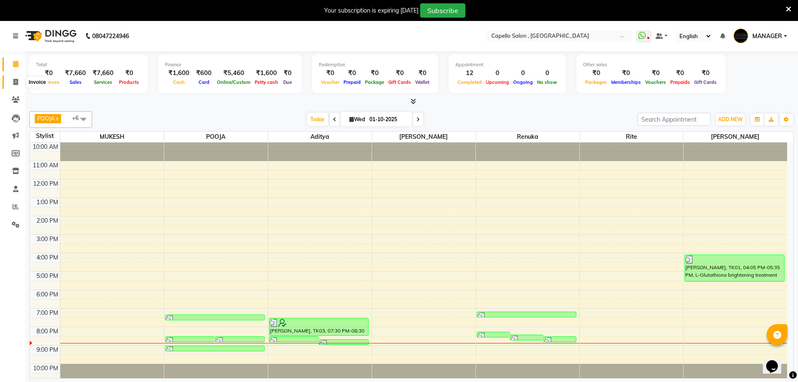
click at [13, 86] on span at bounding box center [15, 83] width 15 height 10
select select "service"
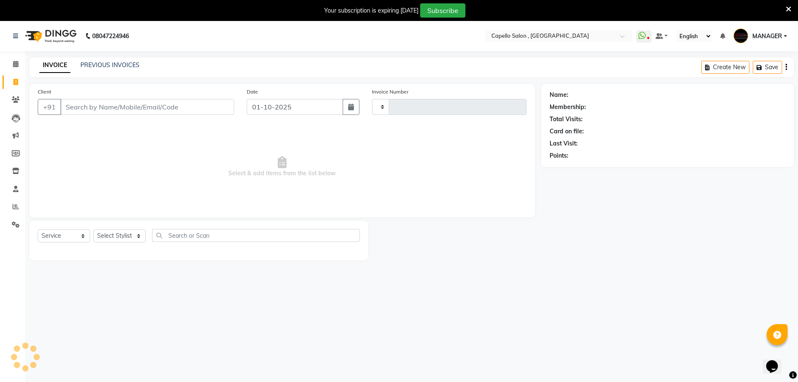
type input "1735"
select select "831"
click at [18, 66] on icon at bounding box center [15, 64] width 5 height 6
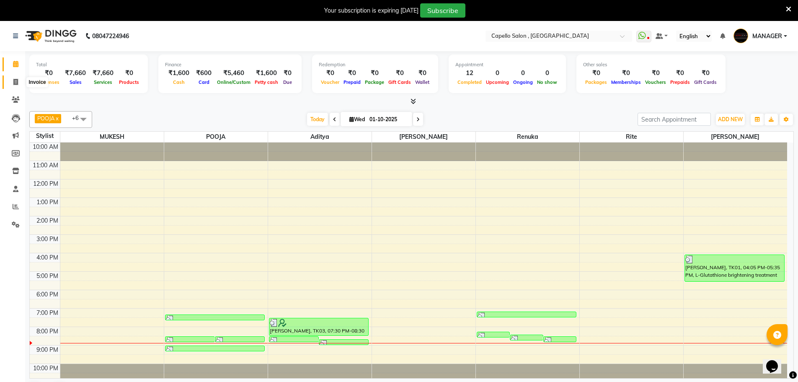
click at [16, 84] on icon at bounding box center [15, 82] width 5 height 6
select select "service"
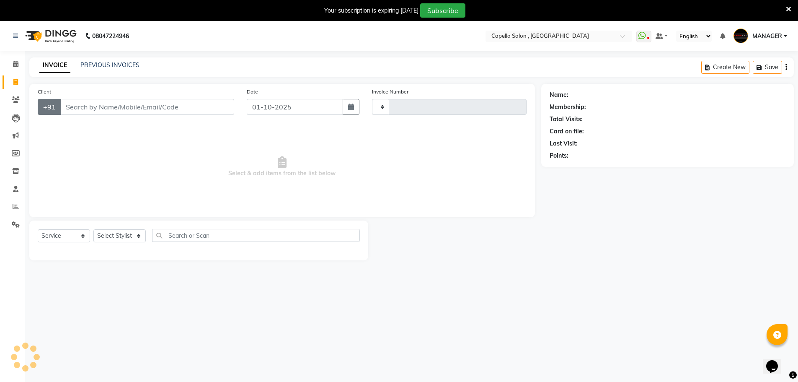
type input "1735"
select select "831"
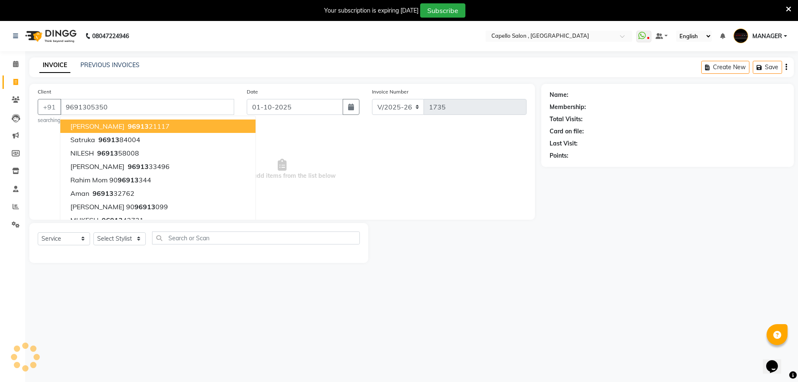
type input "9691305350"
click at [344, 149] on span "Select & add items from the list below" at bounding box center [282, 169] width 489 height 84
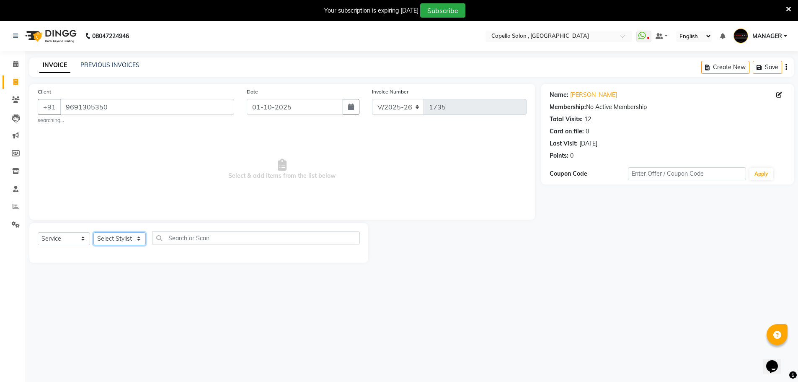
click at [132, 236] on select "Select Stylist [PERSON_NAME] [PERSON_NAME] GEETA [PERSON_NAME] KIRAN MANAGER [P…" at bounding box center [119, 238] width 52 height 13
select select "72539"
click at [93, 232] on select "Select Stylist [PERSON_NAME] [PERSON_NAME] GEETA [PERSON_NAME] KIRAN MANAGER [P…" at bounding box center [119, 238] width 52 height 13
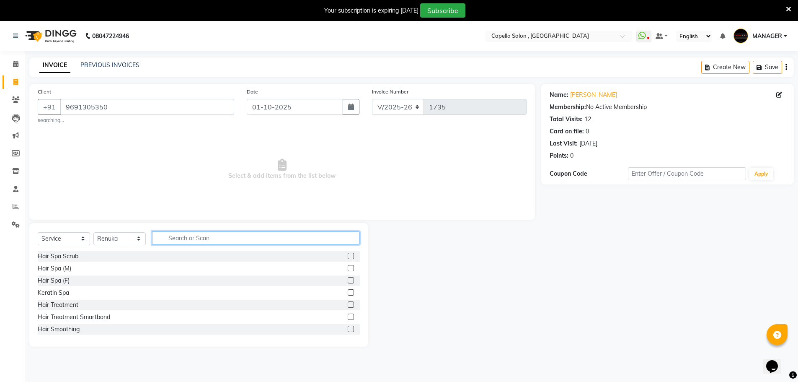
click at [179, 235] on input "text" at bounding box center [256, 237] width 208 height 13
type input "cut"
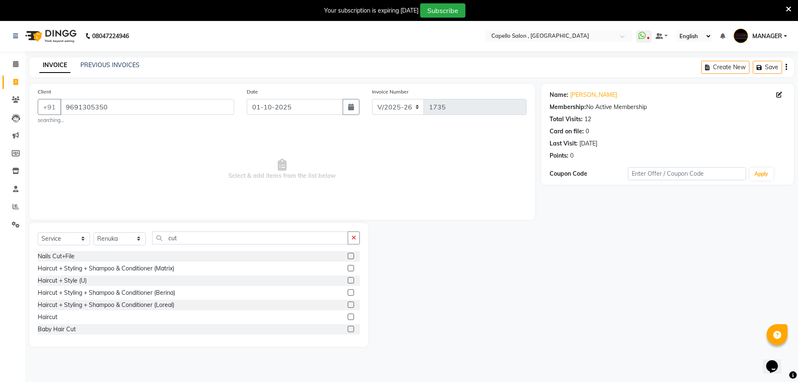
click at [348, 318] on label at bounding box center [351, 316] width 6 height 6
click at [348, 318] on input "checkbox" at bounding box center [350, 316] width 5 height 5
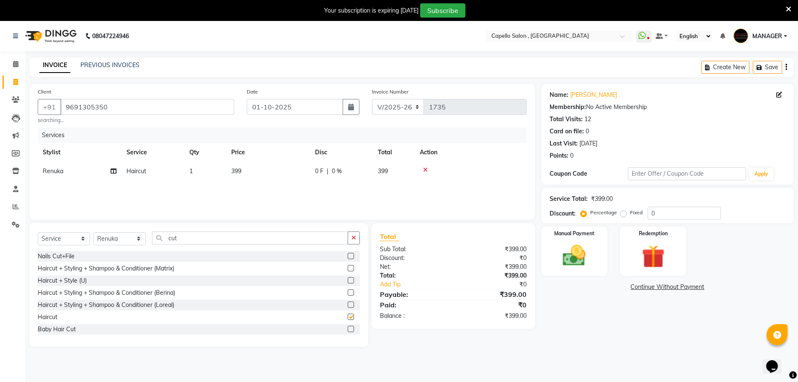
checkbox input "false"
click at [109, 233] on select "Select Stylist [PERSON_NAME] [PERSON_NAME] GEETA [PERSON_NAME] KIRAN MANAGER [P…" at bounding box center [119, 238] width 52 height 13
select select "83796"
click at [93, 232] on select "Select Stylist [PERSON_NAME] [PERSON_NAME] GEETA [PERSON_NAME] KIRAN MANAGER [P…" at bounding box center [119, 238] width 52 height 13
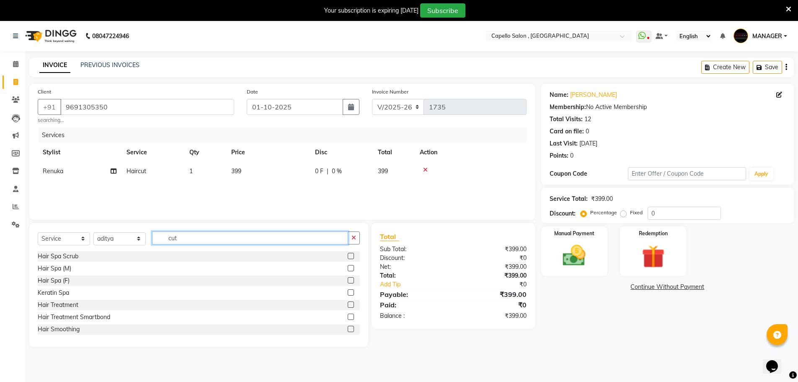
click at [194, 242] on input "cut" at bounding box center [250, 237] width 196 height 13
type input "cut"
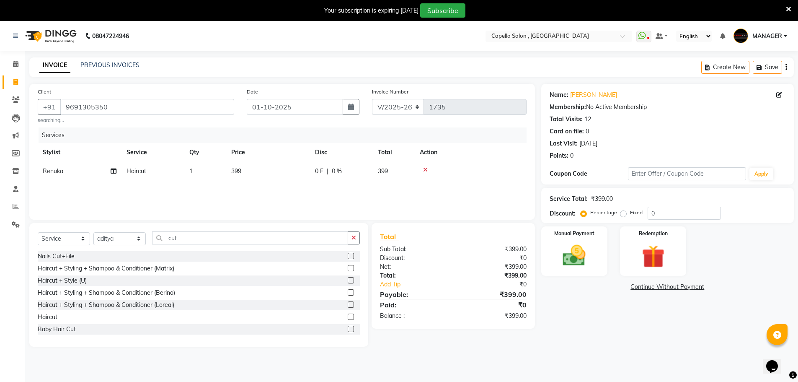
click at [348, 315] on label at bounding box center [351, 316] width 6 height 6
click at [348, 315] on input "checkbox" at bounding box center [350, 316] width 5 height 5
checkbox input "false"
click at [282, 171] on td "399" at bounding box center [268, 171] width 84 height 19
select select "72539"
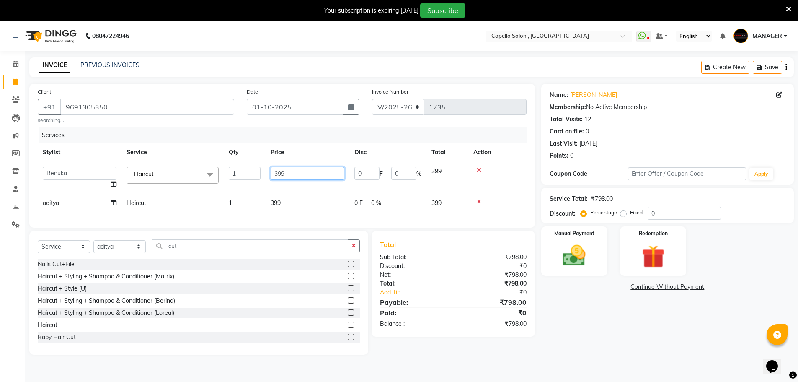
drag, startPoint x: 310, startPoint y: 175, endPoint x: 251, endPoint y: 171, distance: 59.3
click at [251, 171] on tr "aditya ADMIN akash [PERSON_NAME] GEETA [PERSON_NAME] KIRAN MANAGER MUKESH PANKA…" at bounding box center [282, 178] width 489 height 32
type input "500"
click at [301, 208] on div "Services Stylist Service Qty Price Disc Total Action aditya ADMIN akash [PERSON…" at bounding box center [282, 173] width 489 height 92
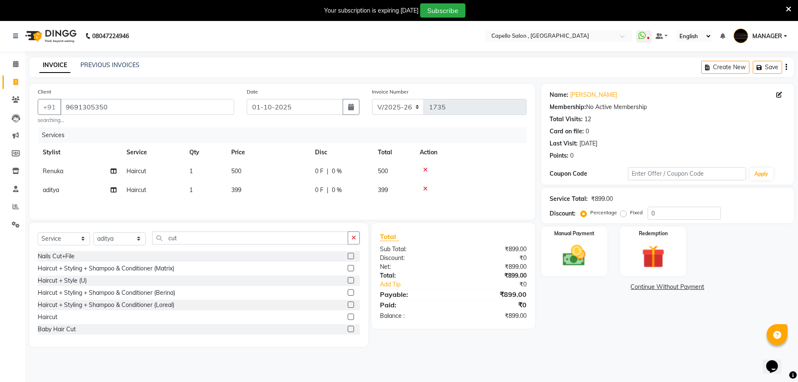
click at [276, 183] on td "399" at bounding box center [268, 190] width 84 height 19
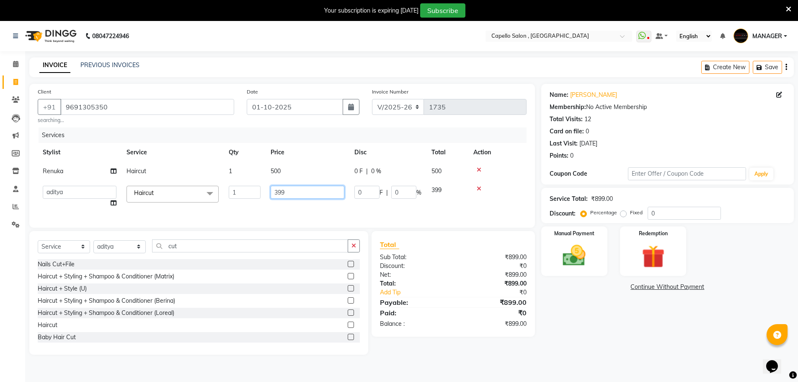
drag, startPoint x: 288, startPoint y: 195, endPoint x: 234, endPoint y: 190, distance: 54.7
click at [234, 192] on tr "aditya ADMIN akash [PERSON_NAME] GEETA [PERSON_NAME] KIRAN MANAGER MUKESH PANKA…" at bounding box center [282, 197] width 489 height 32
type input "500"
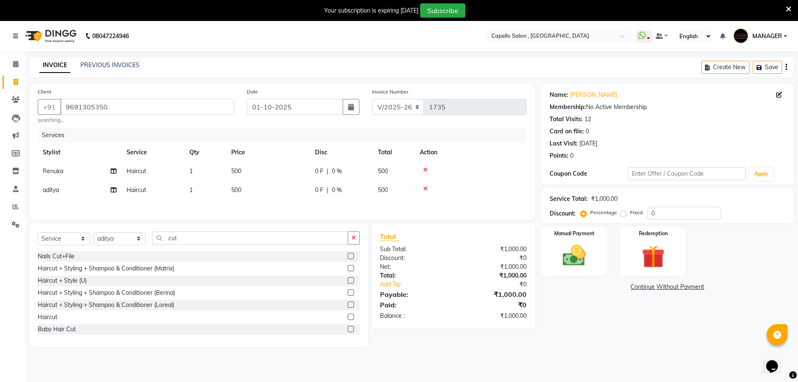
click at [264, 208] on div "Services Stylist Service Qty Price Disc Total Action Renuka Haircut 1 500 0 F |…" at bounding box center [282, 169] width 489 height 84
click at [582, 266] on img at bounding box center [574, 255] width 39 height 27
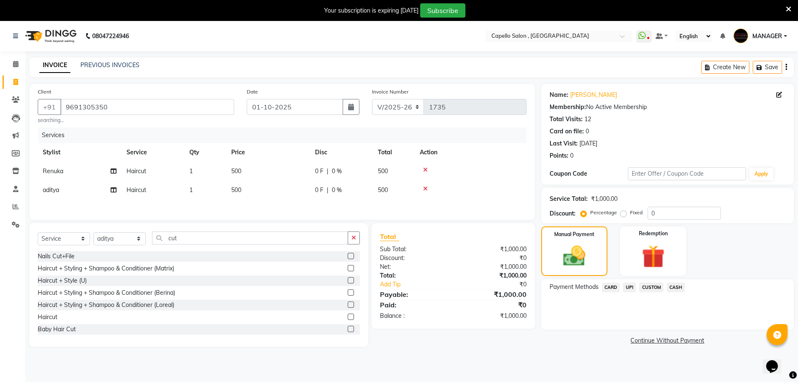
click at [673, 288] on span "CASH" at bounding box center [676, 287] width 18 height 10
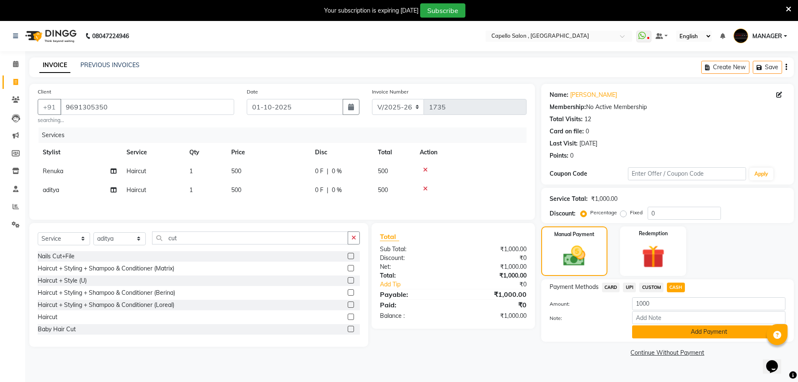
click at [684, 329] on button "Add Payment" at bounding box center [708, 331] width 153 height 13
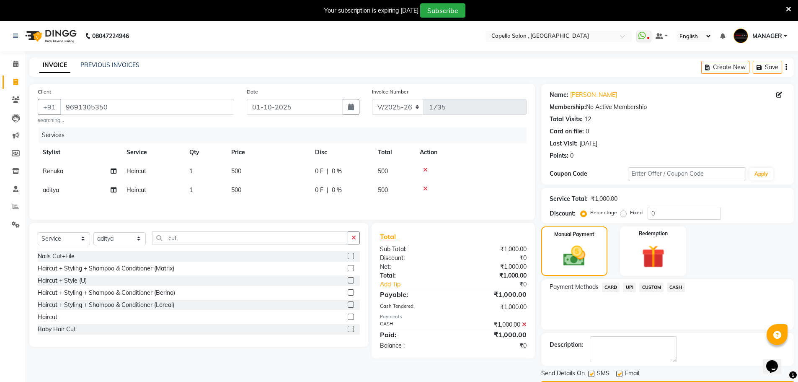
scroll to position [25, 0]
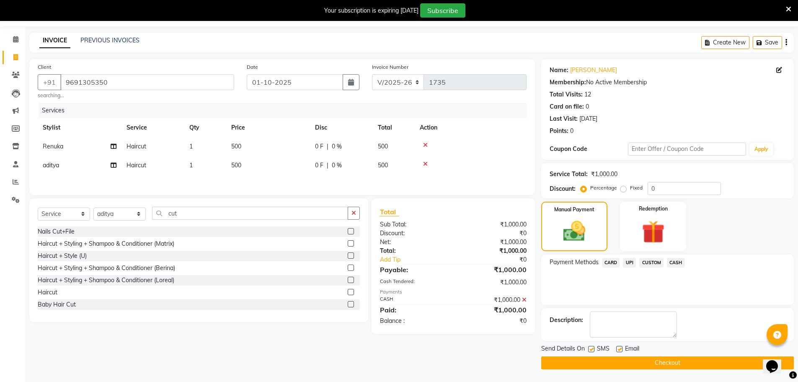
click at [682, 369] on button "Checkout" at bounding box center [667, 362] width 253 height 13
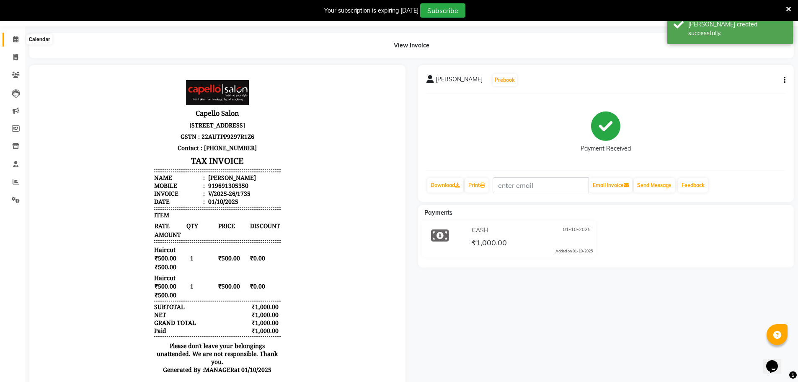
click at [15, 43] on span at bounding box center [15, 40] width 15 height 10
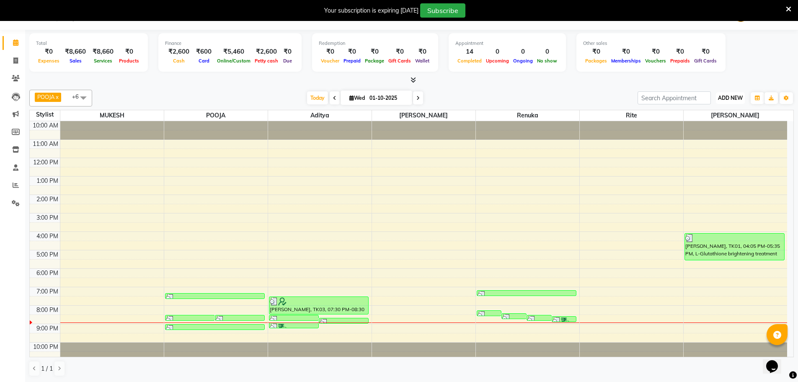
click at [727, 101] on span "ADD NEW" at bounding box center [730, 98] width 25 height 6
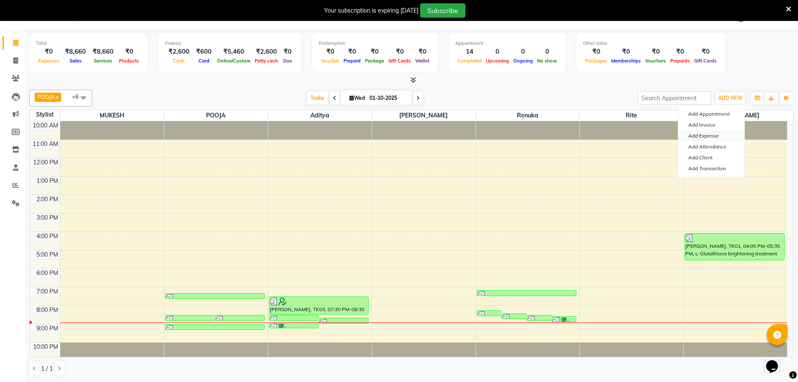
click at [700, 137] on link "Add Expense" at bounding box center [711, 135] width 66 height 11
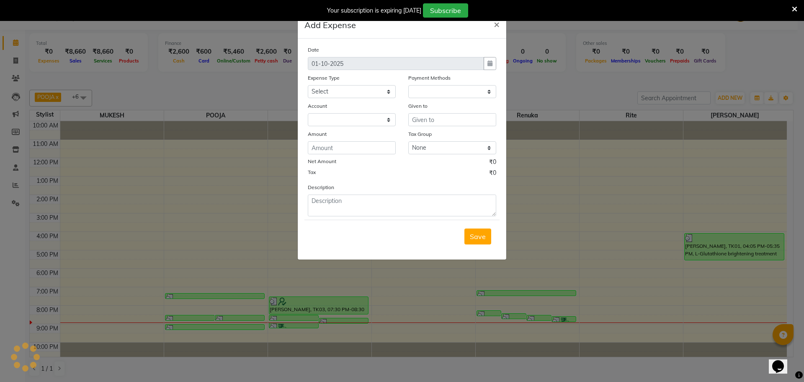
select select "1"
select select "2274"
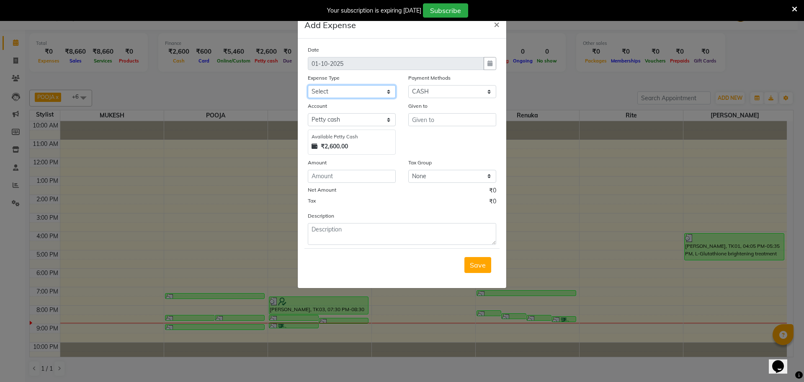
drag, startPoint x: 345, startPoint y: 92, endPoint x: 342, endPoint y: 98, distance: 6.4
click at [345, 92] on select "Select Advance Salary Annual Lift Maintenance Charges BUILDING MAINTANANCE EXP …" at bounding box center [352, 91] width 88 height 13
select select "1466"
click at [308, 85] on select "Select Advance Salary Annual Lift Maintenance Charges BUILDING MAINTANANCE EXP …" at bounding box center [352, 91] width 88 height 13
click at [322, 184] on div "Date 01-10-2025 Expense Type Select Advance Salary Annual Lift Maintenance Char…" at bounding box center [402, 144] width 189 height 199
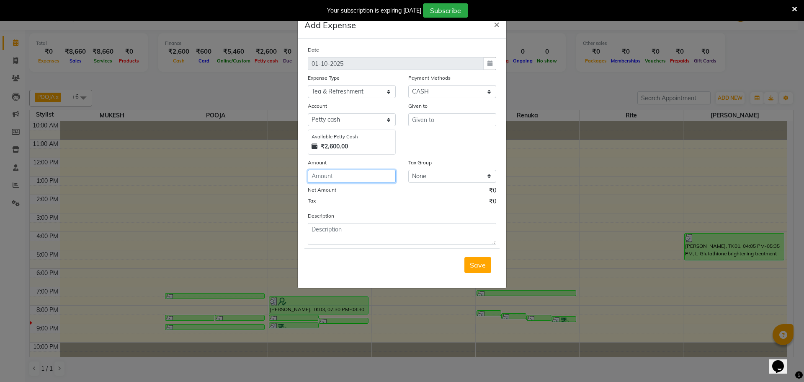
click at [327, 176] on input "number" at bounding box center [352, 176] width 88 height 13
type input "80"
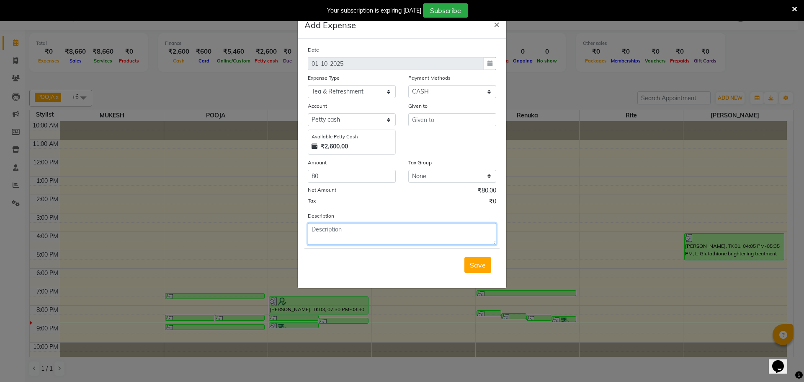
click at [329, 238] on textarea at bounding box center [402, 234] width 189 height 22
type textarea "tea 80"
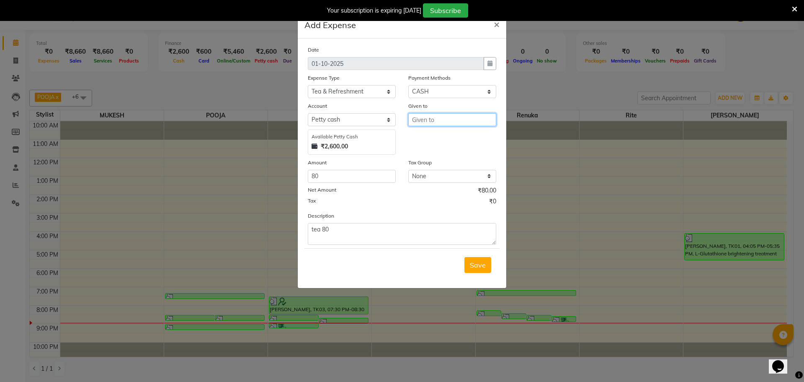
click at [440, 116] on input "text" at bounding box center [452, 119] width 88 height 13
click at [441, 149] on ngb-highlight "AD MIN" at bounding box center [430, 151] width 23 height 8
type input "ADMIN"
click at [483, 264] on span "Save" at bounding box center [478, 265] width 16 height 8
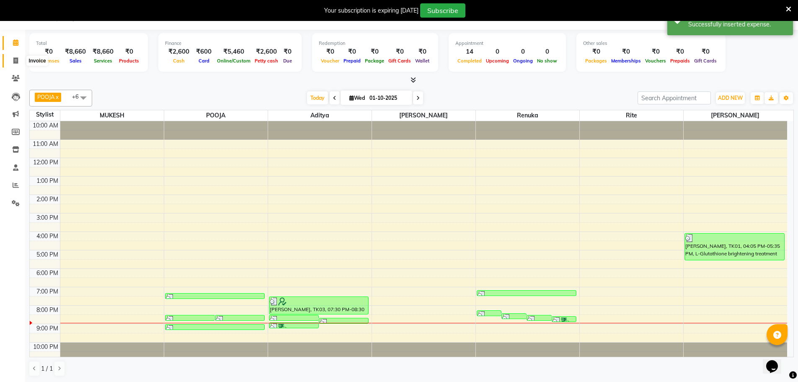
click at [10, 64] on span at bounding box center [15, 61] width 15 height 10
select select "831"
select select "service"
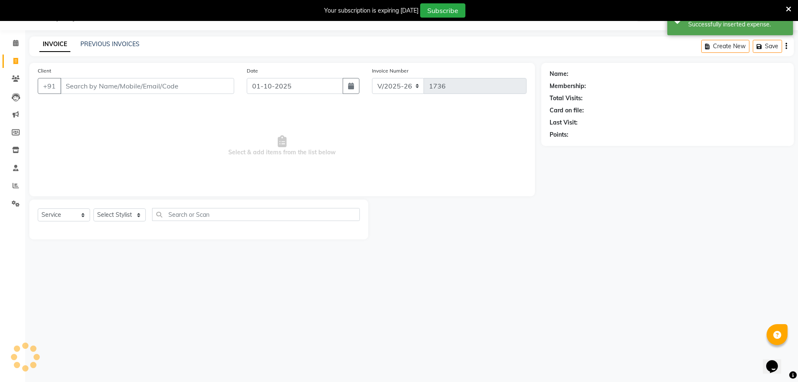
scroll to position [21, 0]
click at [17, 48] on span at bounding box center [15, 44] width 15 height 10
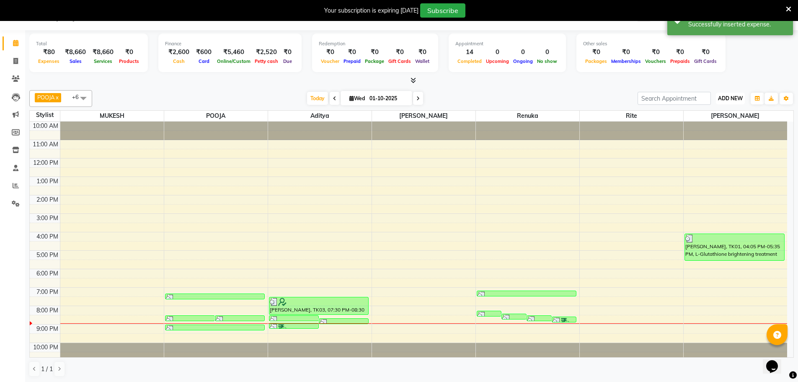
click at [720, 99] on span "ADD NEW" at bounding box center [730, 98] width 25 height 6
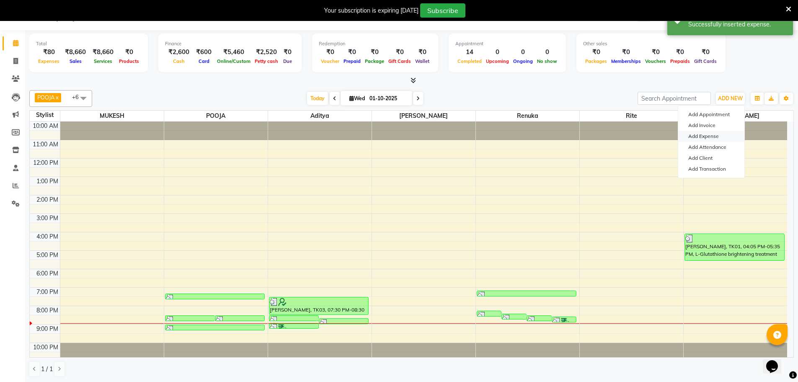
click at [699, 135] on link "Add Expense" at bounding box center [711, 136] width 66 height 11
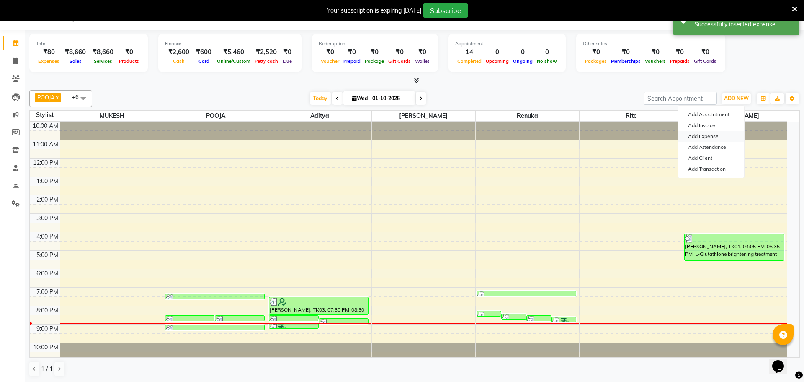
select select "1"
select select "2274"
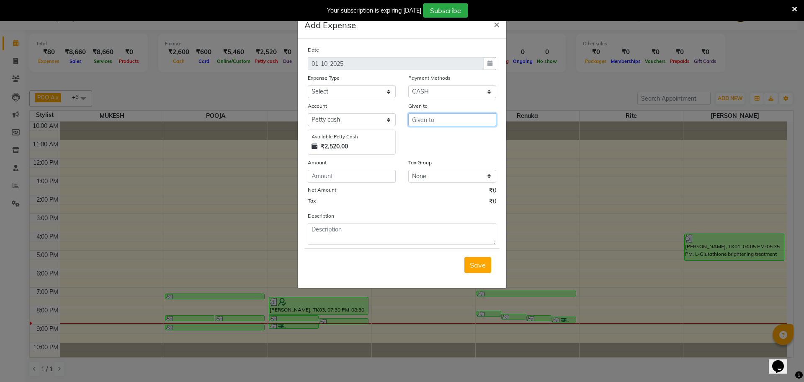
click at [441, 121] on input "text" at bounding box center [452, 119] width 88 height 13
type input "renu"
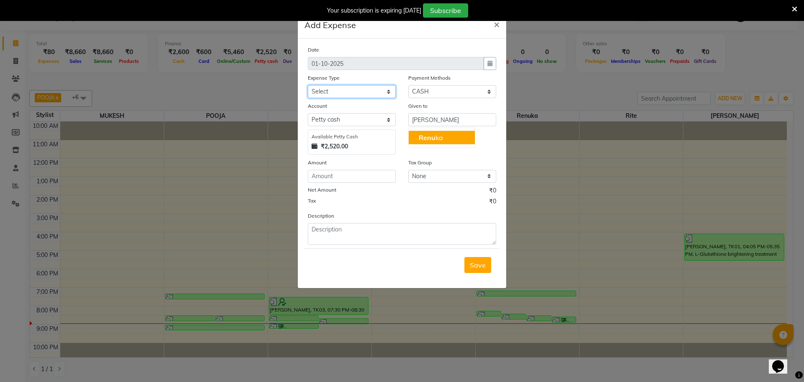
click at [340, 91] on select "Select Advance Salary Annual Lift Maintenance Charges BUILDING MAINTANANCE EXP …" at bounding box center [352, 91] width 88 height 13
select select "2584"
click at [308, 85] on select "Select Advance Salary Annual Lift Maintenance Charges BUILDING MAINTANANCE EXP …" at bounding box center [352, 91] width 88 height 13
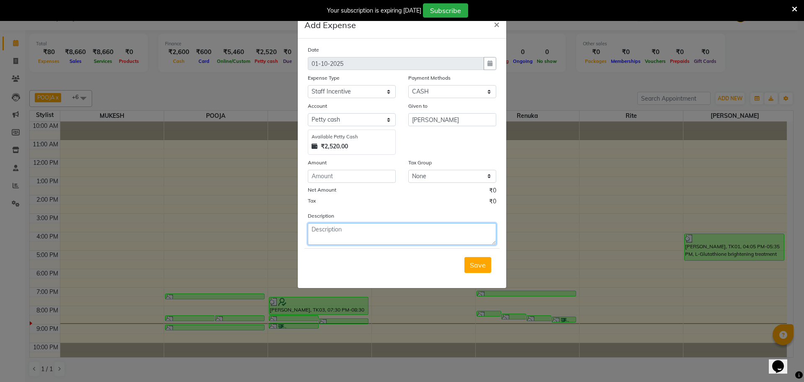
click at [349, 231] on textarea at bounding box center [402, 234] width 189 height 22
click at [330, 175] on input "number" at bounding box center [352, 176] width 88 height 13
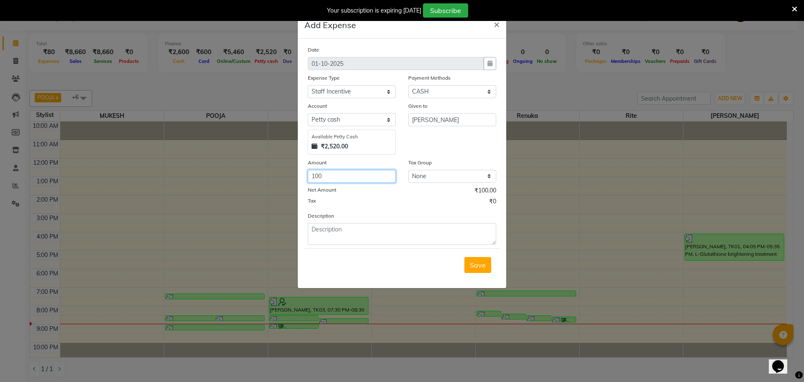
type input "100"
click at [323, 231] on textarea at bounding box center [402, 234] width 189 height 22
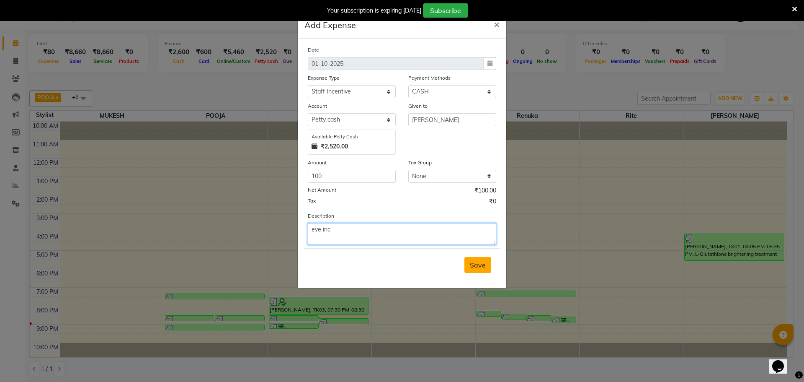
type textarea "eye inc"
click at [478, 261] on span "Save" at bounding box center [478, 265] width 16 height 8
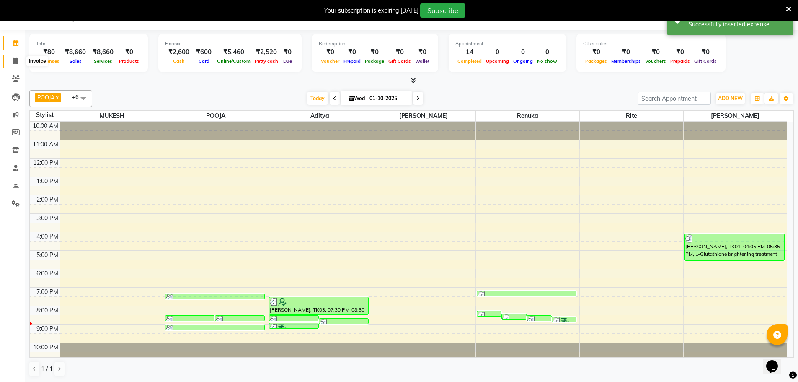
click at [18, 62] on icon at bounding box center [15, 61] width 5 height 6
select select "831"
select select "service"
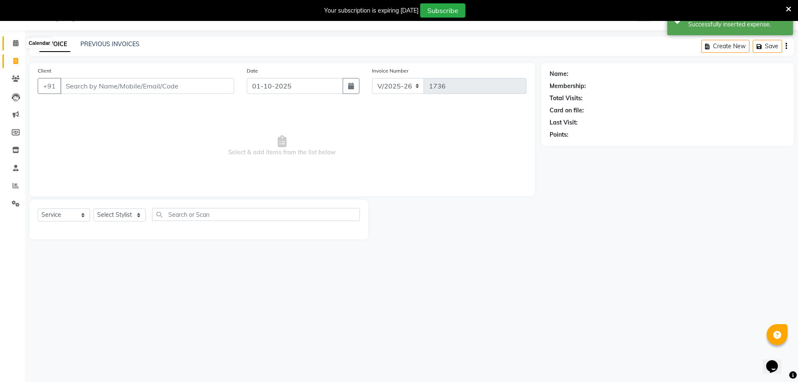
click at [12, 45] on span at bounding box center [15, 44] width 15 height 10
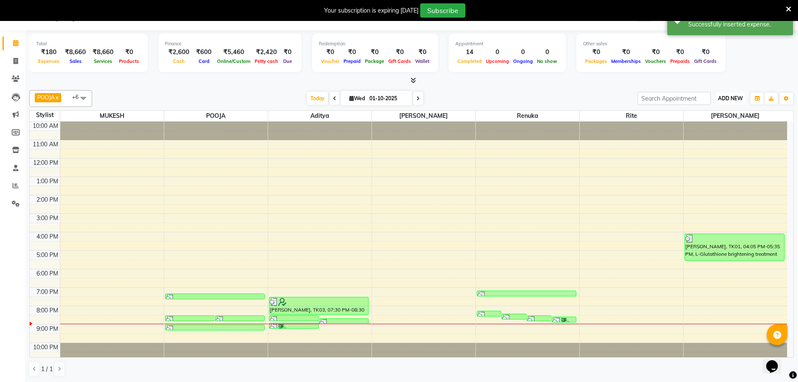
click at [720, 101] on span "ADD NEW" at bounding box center [730, 98] width 25 height 6
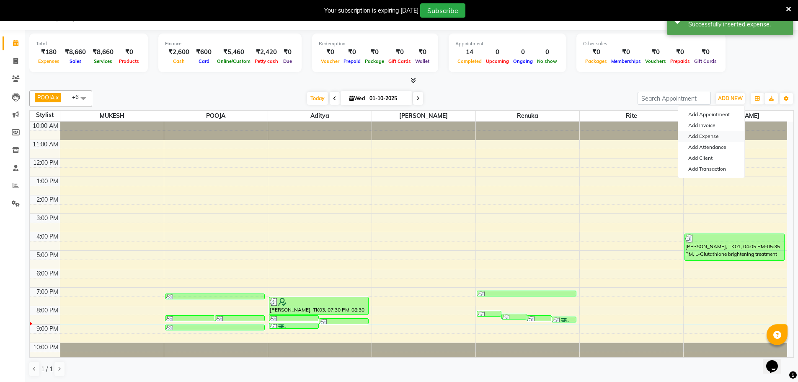
click at [702, 137] on link "Add Expense" at bounding box center [711, 136] width 66 height 11
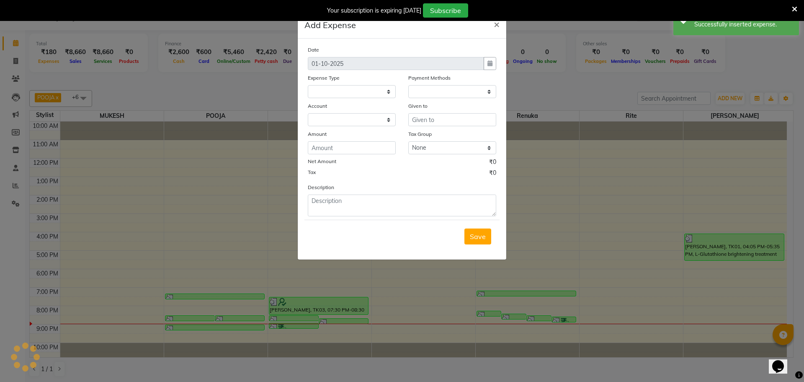
select select
select select "1"
select select "2274"
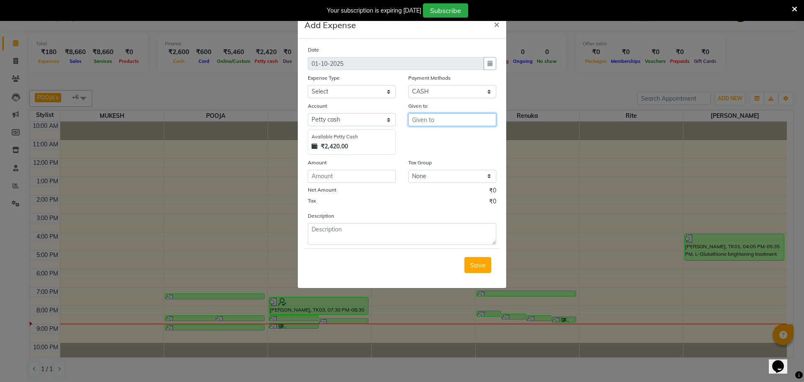
click at [427, 124] on input "text" at bounding box center [452, 119] width 88 height 13
click at [441, 141] on button "POO JA" at bounding box center [454, 137] width 90 height 13
type input "POOJA"
click at [342, 176] on input "number" at bounding box center [352, 176] width 88 height 13
type input "50"
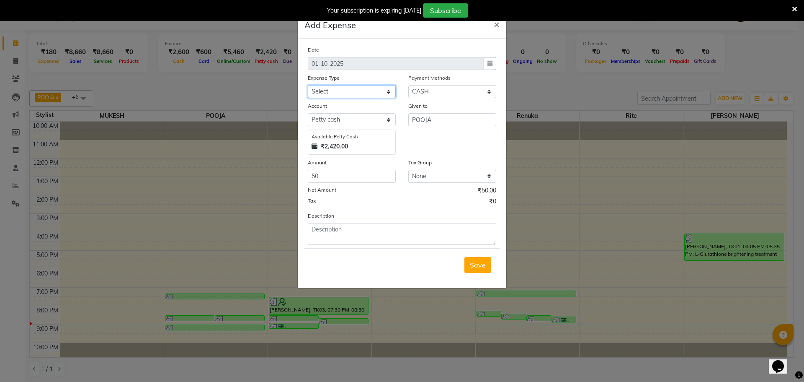
click at [331, 93] on select "Select Advance Salary Annual Lift Maintenance Charges BUILDING MAINTANANCE EXP …" at bounding box center [352, 91] width 88 height 13
select select "2584"
click at [308, 85] on select "Select Advance Salary Annual Lift Maintenance Charges BUILDING MAINTANANCE EXP …" at bounding box center [352, 91] width 88 height 13
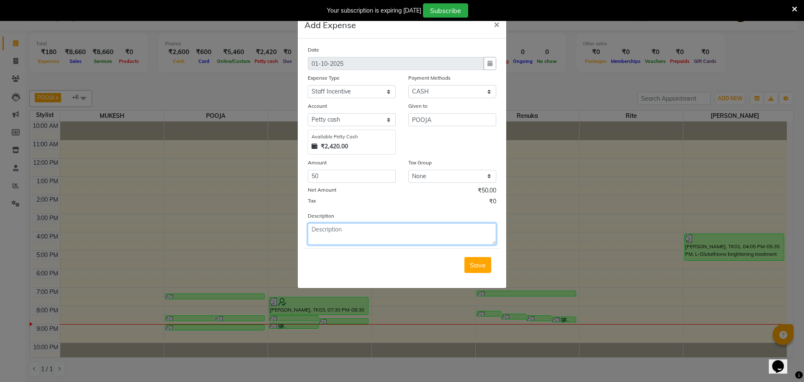
click at [340, 235] on textarea at bounding box center [402, 234] width 189 height 22
type textarea "50 eye inc"
click at [469, 265] on button "Save" at bounding box center [478, 265] width 27 height 16
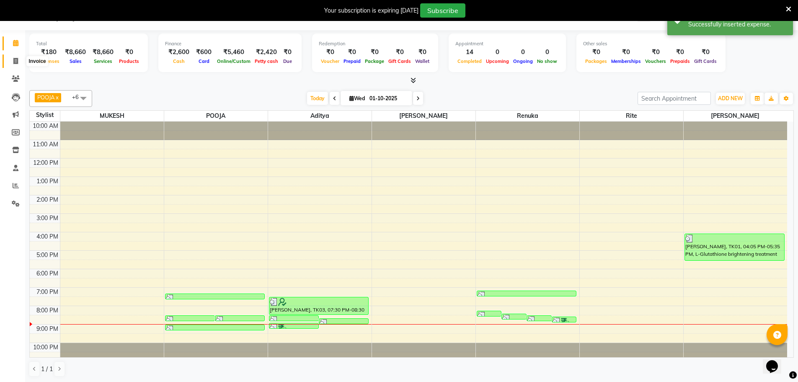
click at [15, 65] on span at bounding box center [15, 62] width 15 height 10
select select "service"
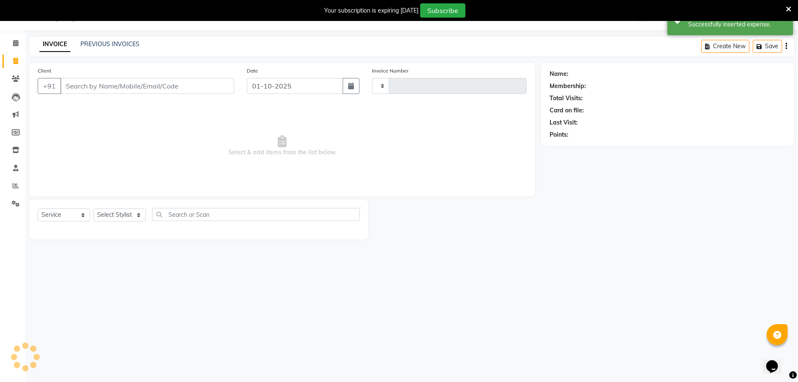
type input "1736"
select select "831"
click at [18, 43] on icon at bounding box center [15, 43] width 5 height 6
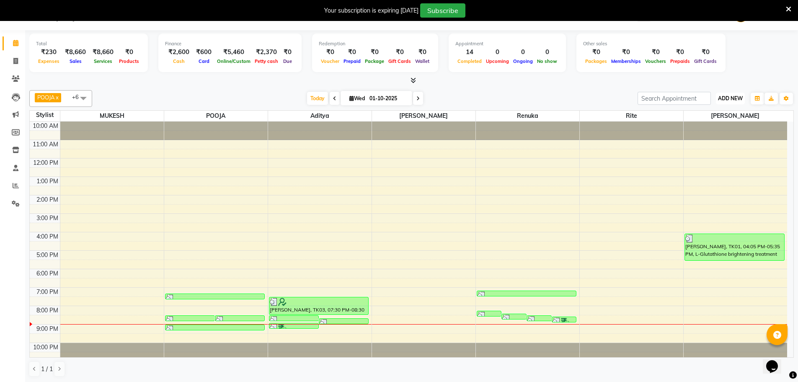
click at [721, 98] on span "ADD NEW" at bounding box center [730, 98] width 25 height 6
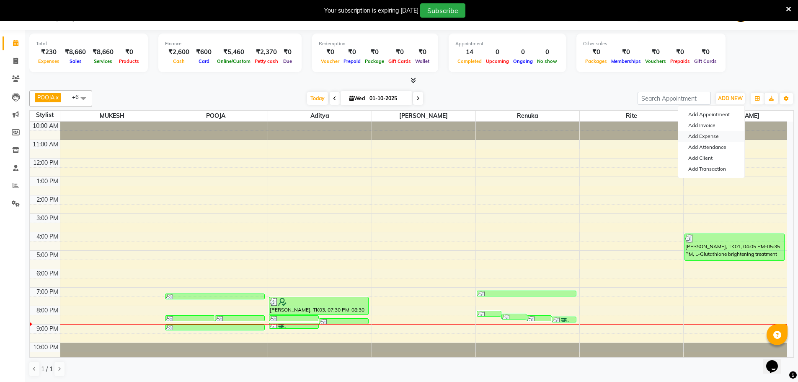
click at [708, 137] on link "Add Expense" at bounding box center [711, 136] width 66 height 11
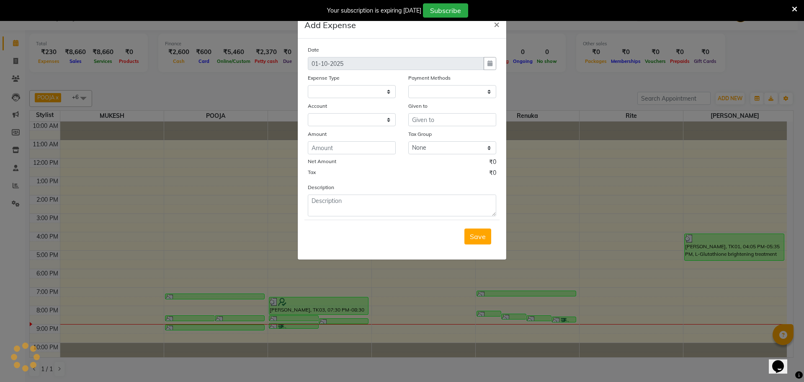
select select
select select "1"
select select "2274"
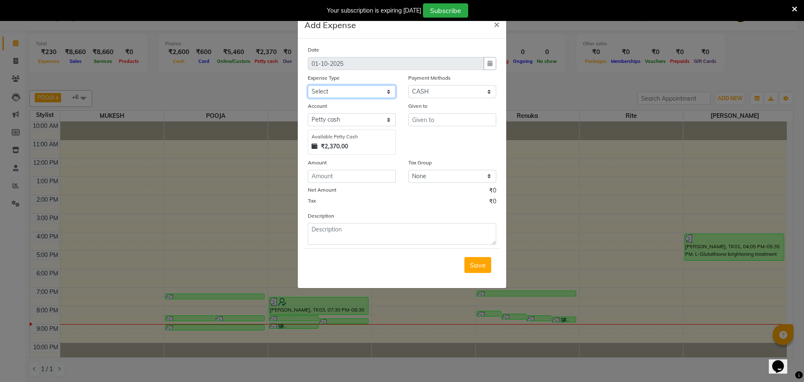
click at [340, 92] on select "Select Advance Salary Annual Lift Maintenance Charges BUILDING MAINTANANCE EXP …" at bounding box center [352, 91] width 88 height 13
select select "2333"
click at [308, 85] on select "Select Advance Salary Annual Lift Maintenance Charges BUILDING MAINTANANCE EXP …" at bounding box center [352, 91] width 88 height 13
click at [432, 119] on input "text" at bounding box center [452, 119] width 88 height 13
type input "20"
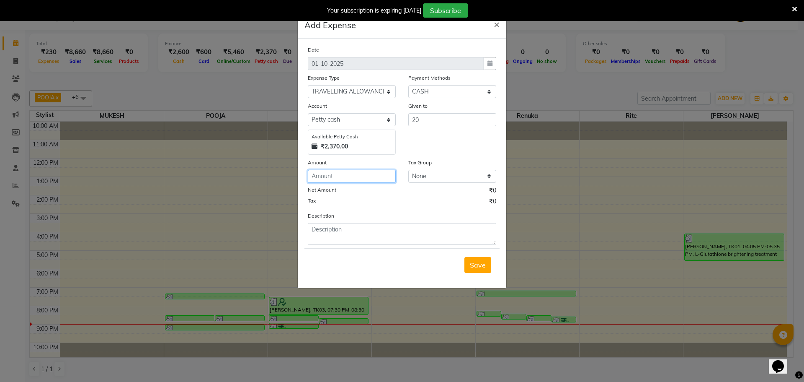
click at [337, 178] on input "number" at bounding box center [352, 176] width 88 height 13
type input "20"
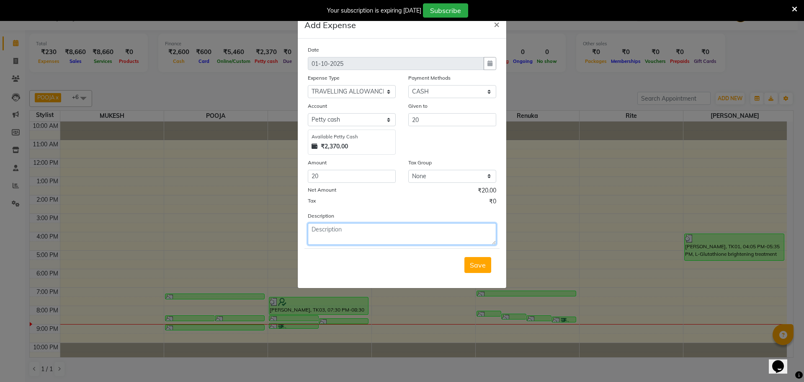
click at [331, 233] on textarea at bounding box center [402, 234] width 189 height 22
type textarea "akash 20"
click at [481, 269] on button "Save" at bounding box center [478, 265] width 27 height 16
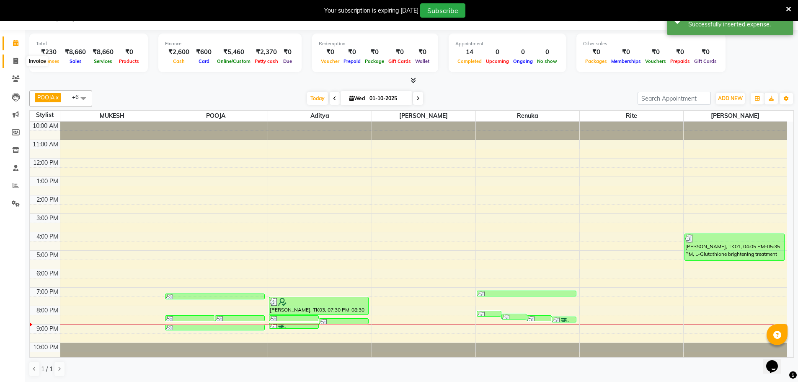
click at [13, 63] on icon at bounding box center [15, 61] width 5 height 6
select select "831"
select select "service"
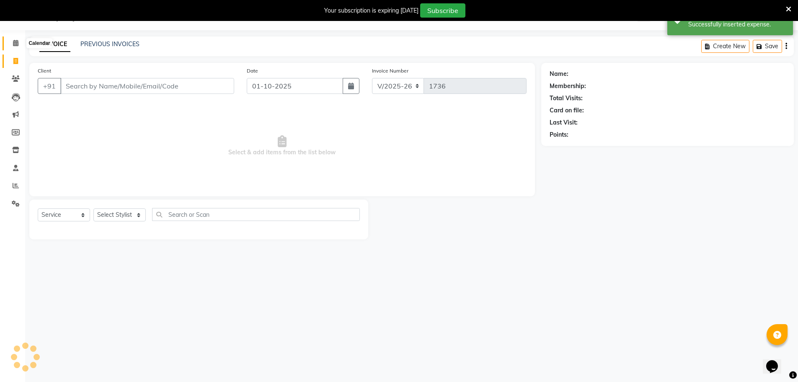
click at [14, 41] on icon at bounding box center [15, 43] width 5 height 6
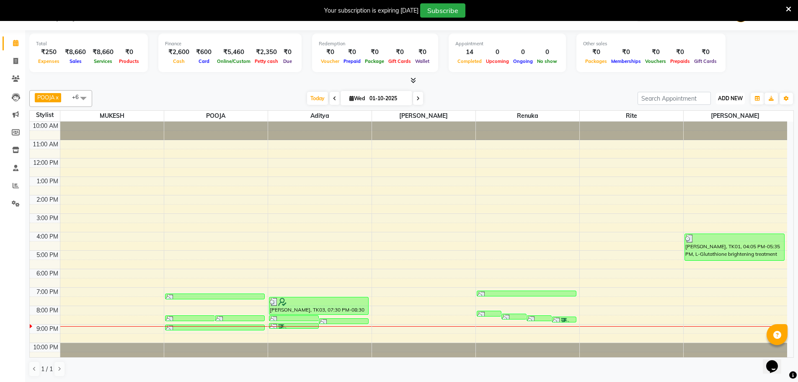
click at [734, 99] on span "ADD NEW" at bounding box center [730, 98] width 25 height 6
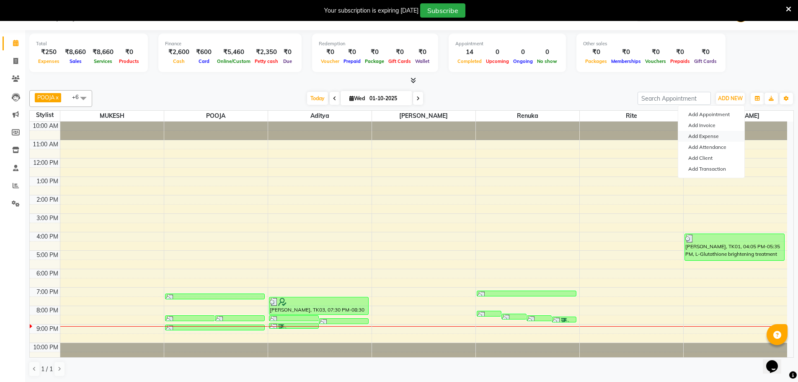
click at [708, 137] on link "Add Expense" at bounding box center [711, 136] width 66 height 11
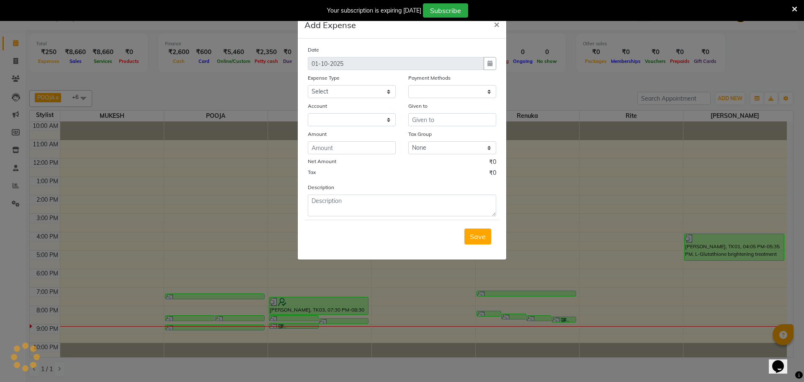
select select "1"
select select "2274"
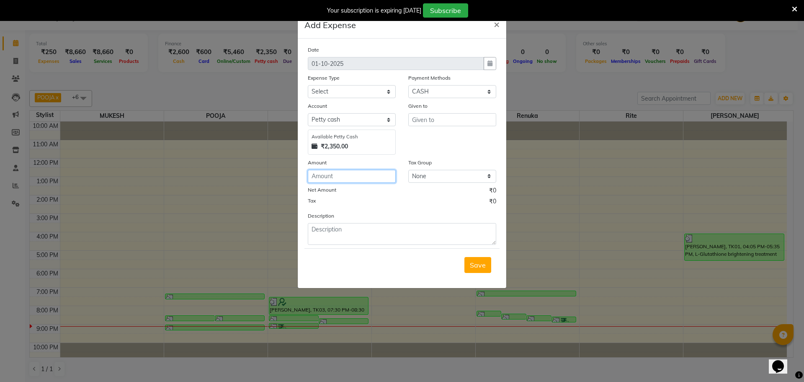
click at [329, 178] on input "number" at bounding box center [352, 176] width 88 height 13
type input "200"
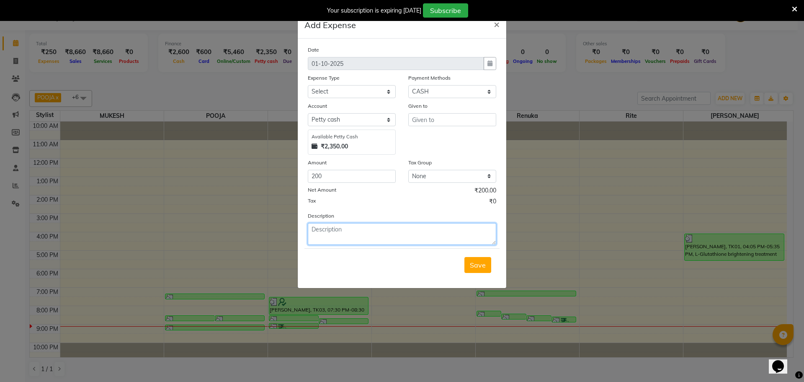
click at [321, 228] on textarea at bounding box center [402, 234] width 189 height 22
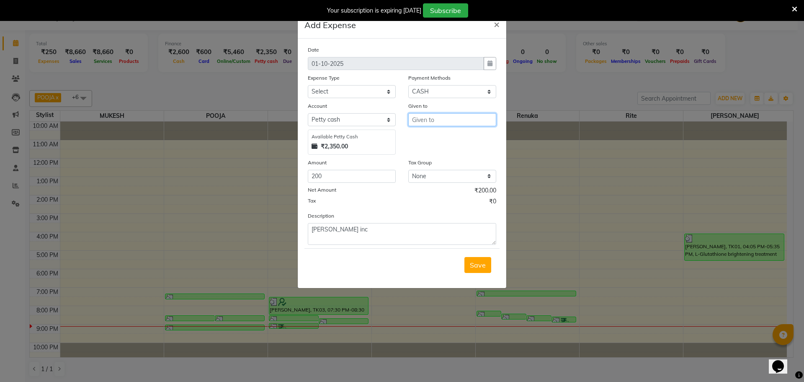
click at [426, 120] on input "text" at bounding box center [452, 119] width 88 height 13
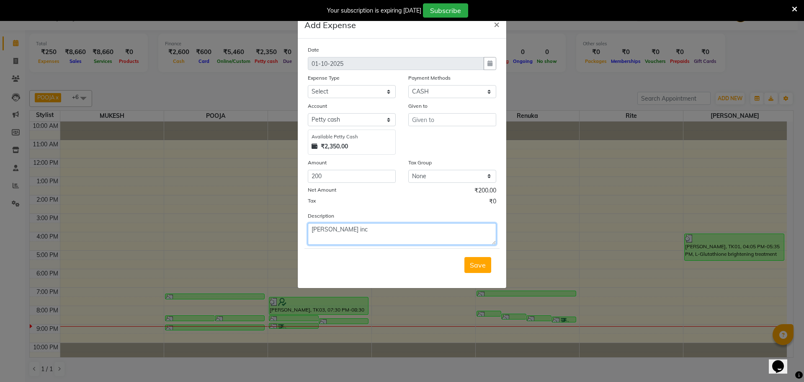
click at [385, 231] on textarea "sakshi inc" at bounding box center [402, 234] width 189 height 22
type textarea "sakshi inc 200"
click at [439, 112] on div "Given to" at bounding box center [452, 107] width 88 height 12
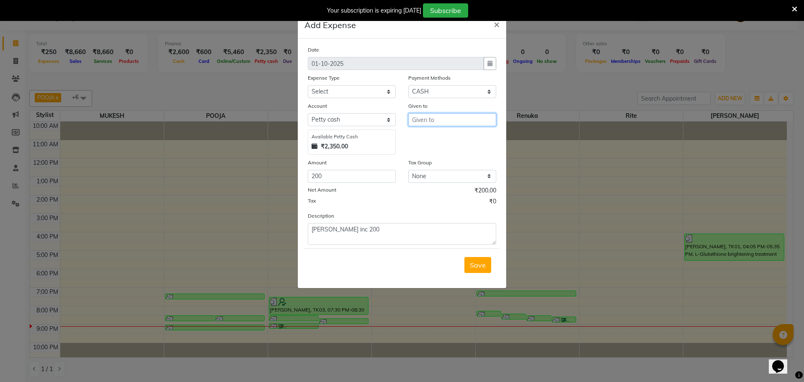
click at [437, 121] on input "text" at bounding box center [452, 119] width 88 height 13
click at [432, 138] on ngb-highlight "SA KSHI" at bounding box center [431, 137] width 24 height 8
type input "[PERSON_NAME]"
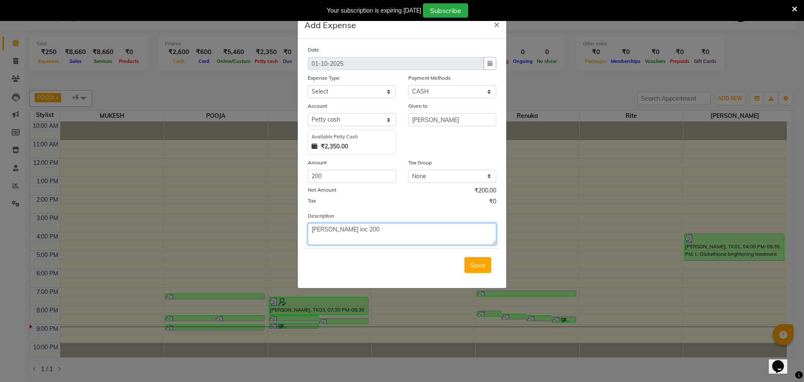
click at [360, 236] on textarea "sakshi inc 200" at bounding box center [402, 234] width 189 height 22
type textarea "sakshi inc l gultha inc 200"
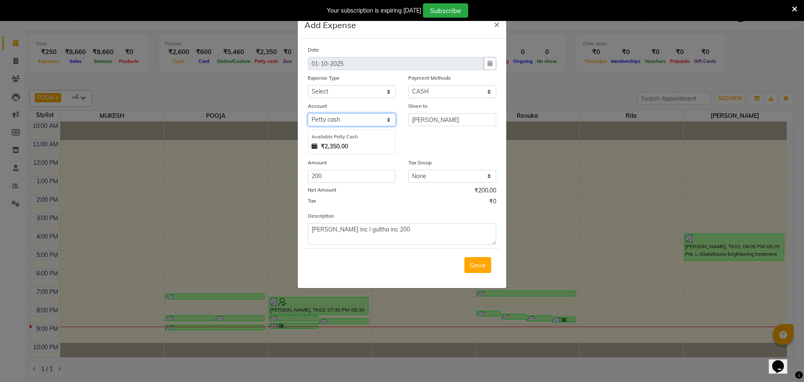
click at [348, 119] on select "Select Default account Petty cash" at bounding box center [352, 119] width 88 height 13
click at [308, 113] on select "Select Default account Petty cash" at bounding box center [352, 119] width 88 height 13
click at [360, 94] on select "Select Advance Salary Annual Lift Maintenance Charges BUILDING MAINTANANCE EXP …" at bounding box center [352, 91] width 88 height 13
select select "2584"
click at [308, 85] on select "Select Advance Salary Annual Lift Maintenance Charges BUILDING MAINTANANCE EXP …" at bounding box center [352, 91] width 88 height 13
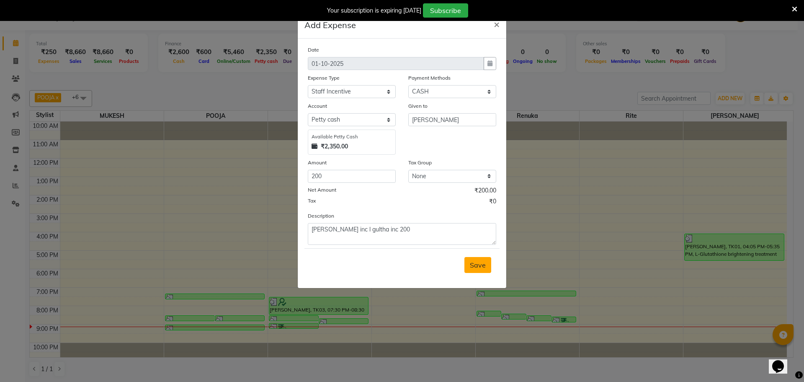
click at [473, 266] on span "Save" at bounding box center [478, 265] width 16 height 8
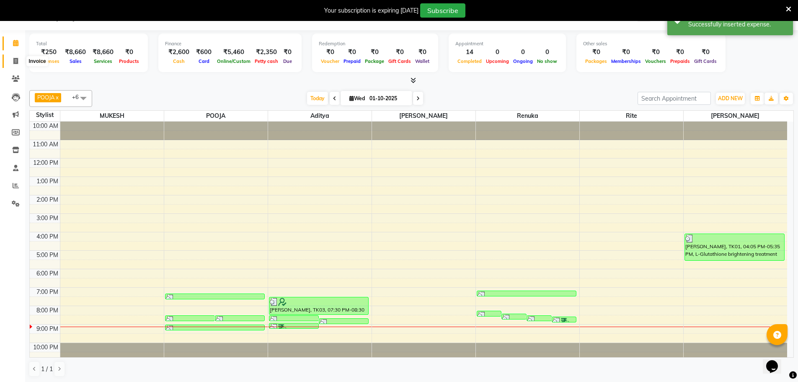
click at [12, 64] on span at bounding box center [15, 62] width 15 height 10
select select "service"
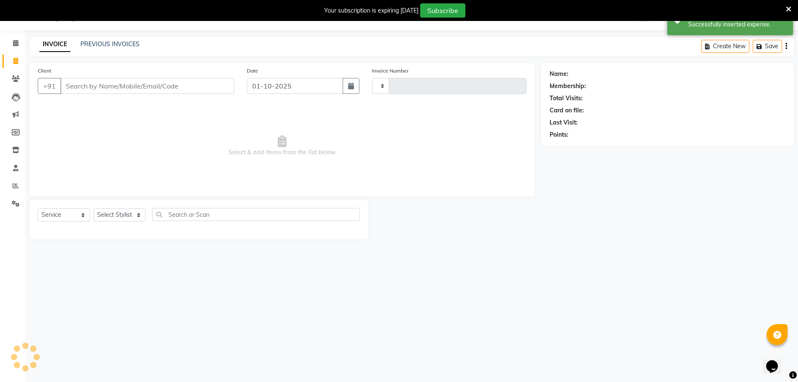
type input "1736"
select select "831"
click at [16, 45] on icon at bounding box center [15, 43] width 5 height 6
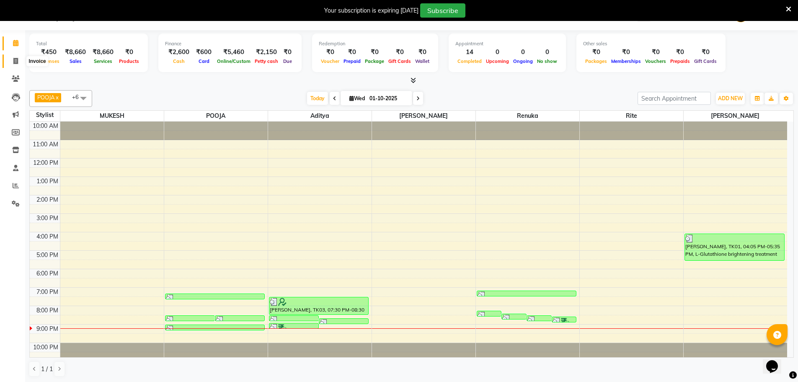
click at [17, 63] on icon at bounding box center [15, 61] width 5 height 6
select select "service"
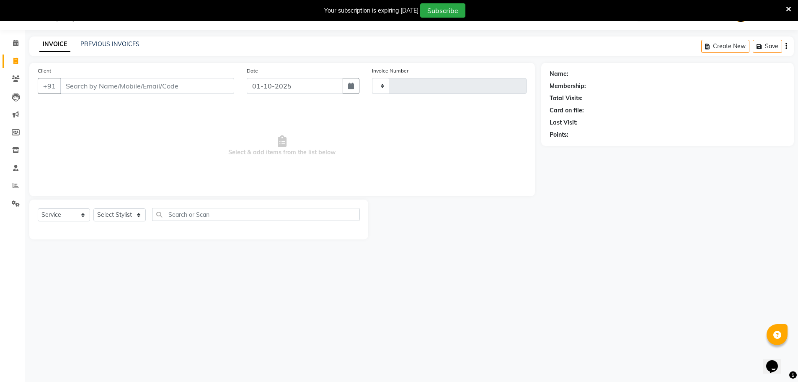
type input "1736"
select select "831"
click at [92, 43] on link "PREVIOUS INVOICES" at bounding box center [109, 44] width 59 height 8
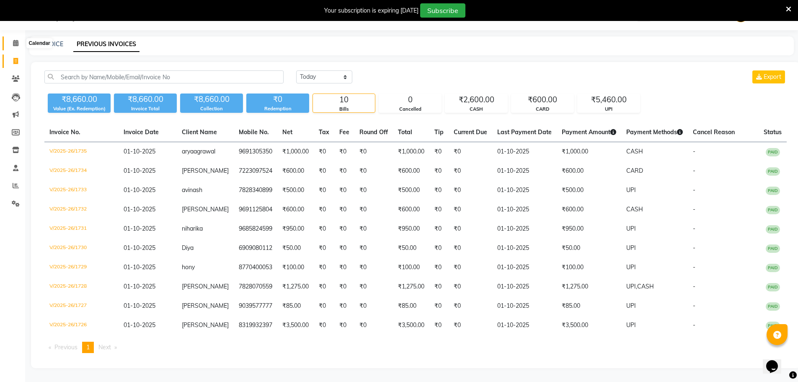
click at [13, 43] on icon at bounding box center [15, 43] width 5 height 6
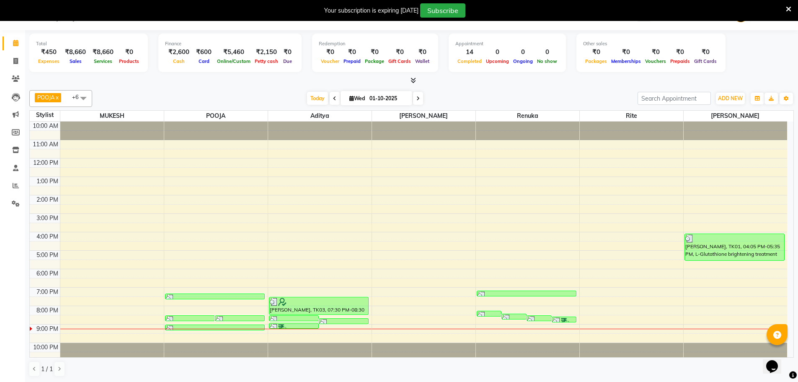
click at [417, 82] on div at bounding box center [411, 80] width 765 height 9
click at [415, 82] on icon at bounding box center [413, 80] width 5 height 6
